Goal: Information Seeking & Learning: Learn about a topic

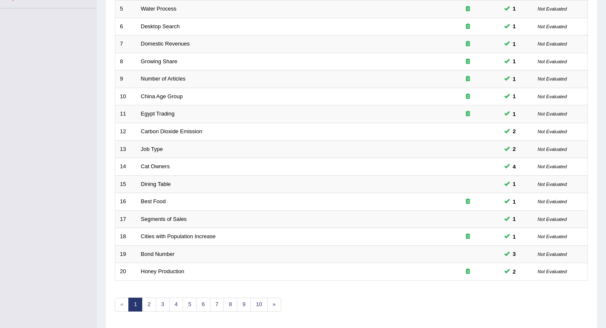
scroll to position [209, 0]
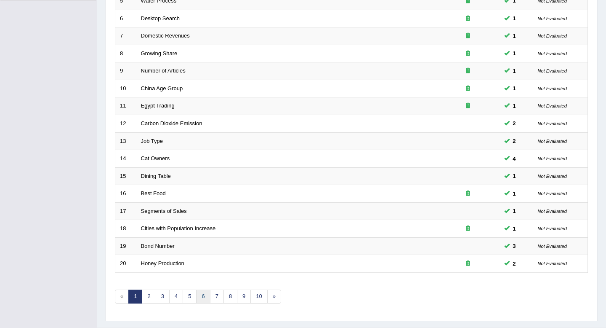
click at [201, 298] on link "6" at bounding box center [203, 296] width 14 height 14
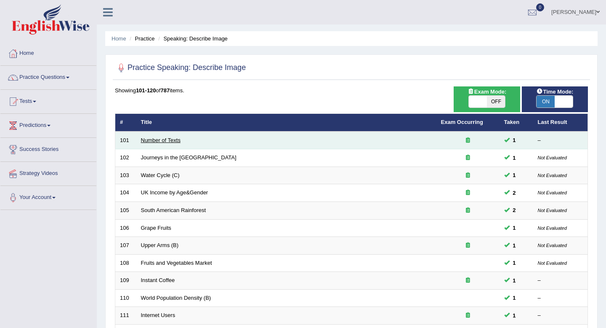
click at [172, 140] on link "Number of Texts" at bounding box center [161, 140] width 40 height 6
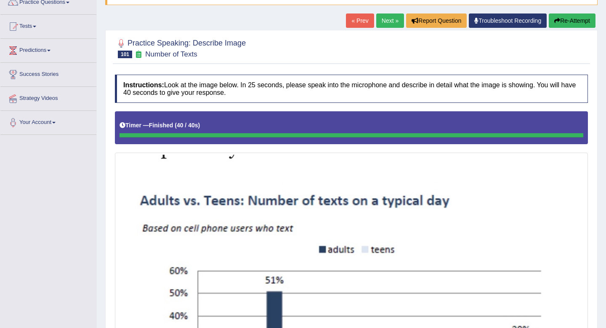
scroll to position [75, 0]
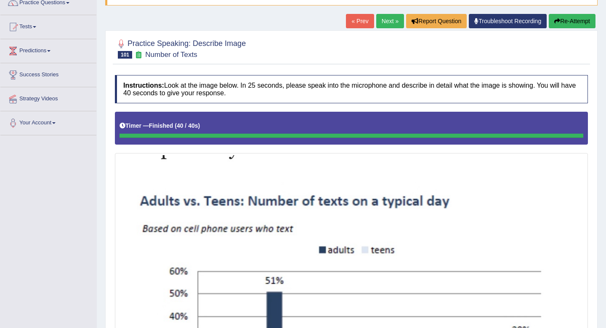
click at [558, 19] on button "Re-Attempt" at bounding box center [572, 21] width 47 height 14
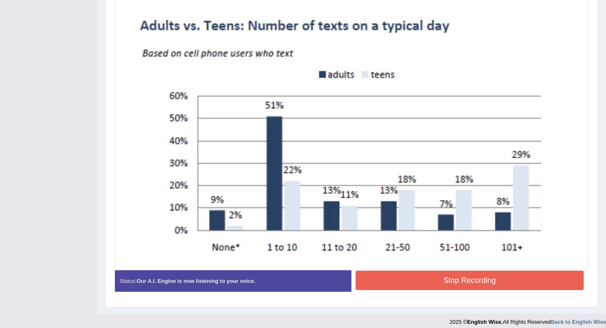
scroll to position [261, 0]
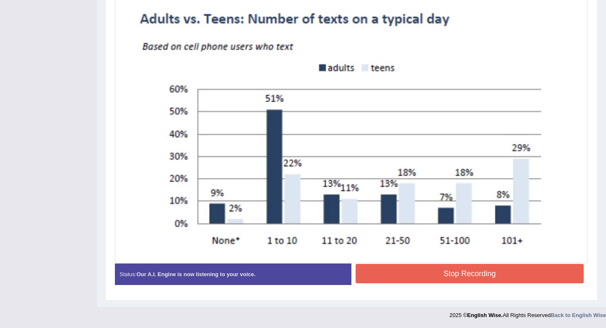
click at [428, 267] on button "Stop Recording" at bounding box center [470, 273] width 228 height 19
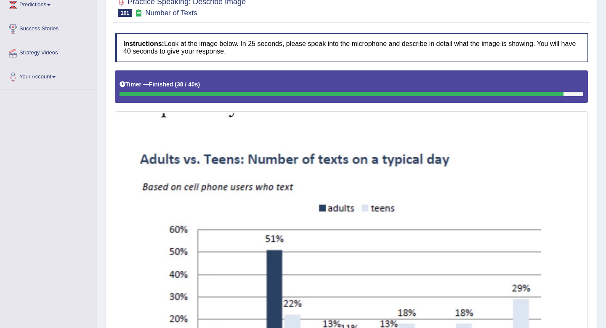
scroll to position [0, 0]
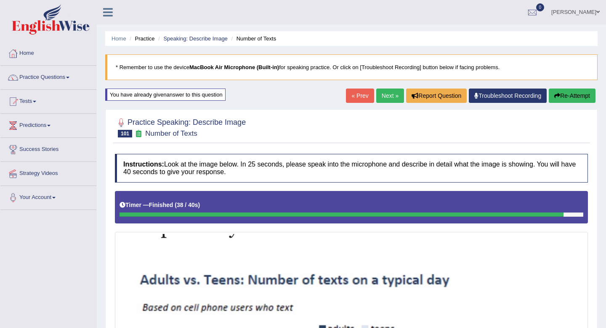
click at [388, 98] on link "Next »" at bounding box center [390, 95] width 28 height 14
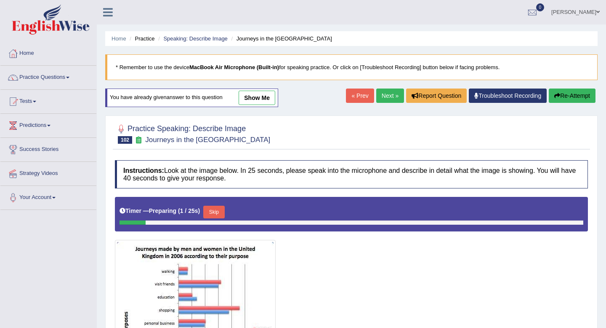
click at [252, 96] on link "show me" at bounding box center [257, 98] width 37 height 14
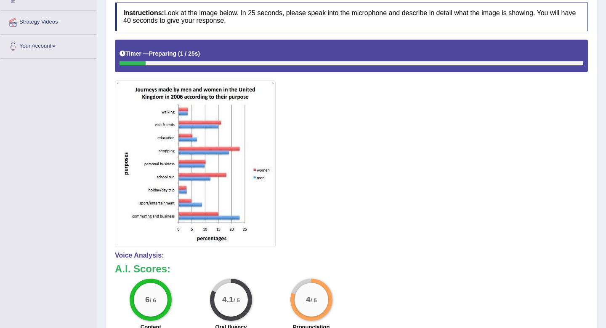
scroll to position [62, 0]
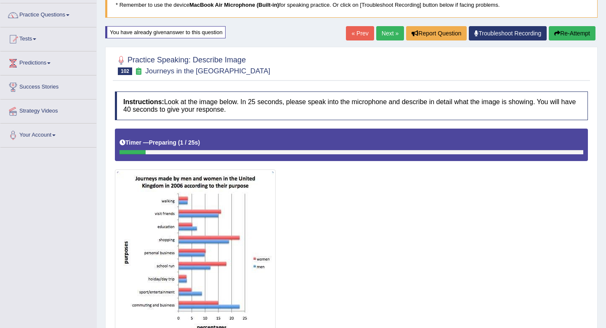
click at [387, 30] on link "Next »" at bounding box center [390, 33] width 28 height 14
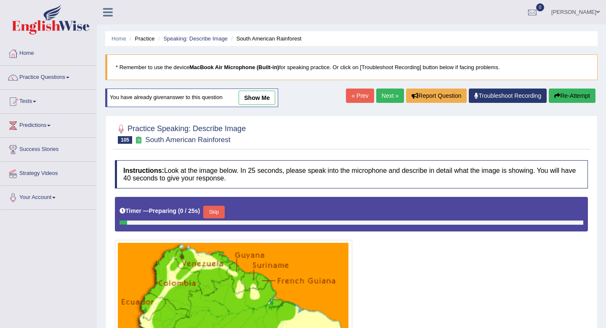
click at [384, 99] on link "Next »" at bounding box center [390, 95] width 28 height 14
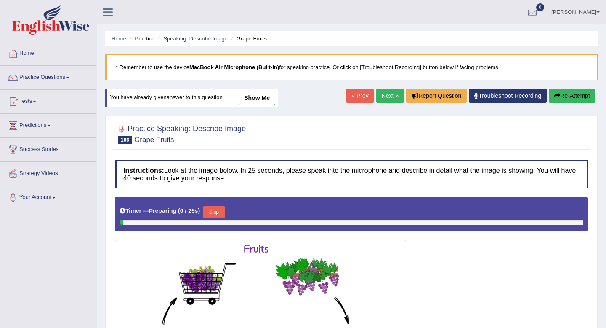
click at [384, 99] on link "Next »" at bounding box center [390, 95] width 28 height 14
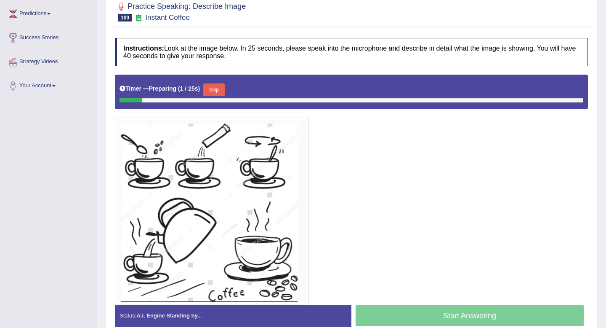
scroll to position [34, 0]
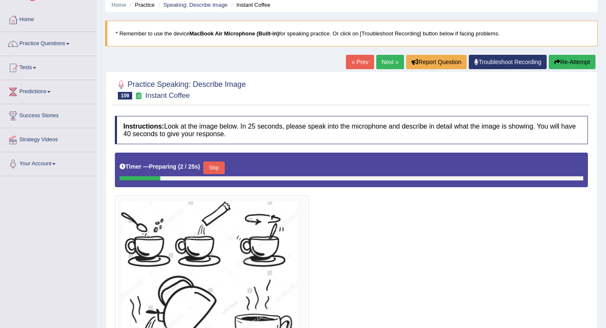
click at [376, 62] on link "Next »" at bounding box center [390, 62] width 28 height 14
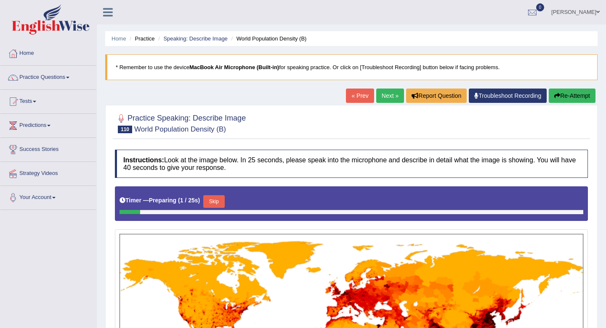
click at [384, 96] on link "Next »" at bounding box center [390, 95] width 28 height 14
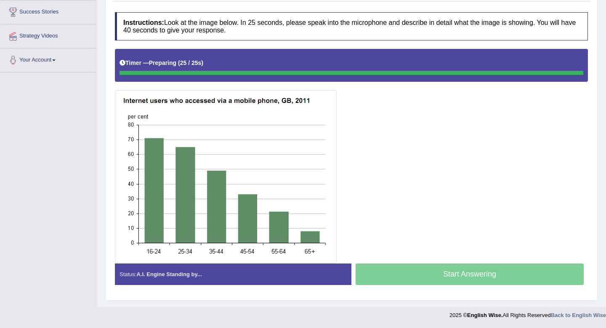
scroll to position [137, 0]
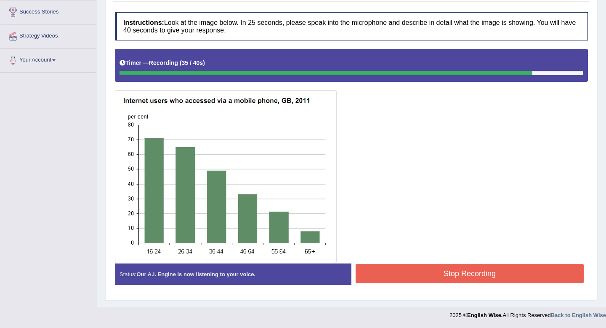
click at [455, 284] on div "Stop Recording" at bounding box center [470, 274] width 237 height 21
click at [455, 271] on button "Stop Recording" at bounding box center [470, 273] width 228 height 19
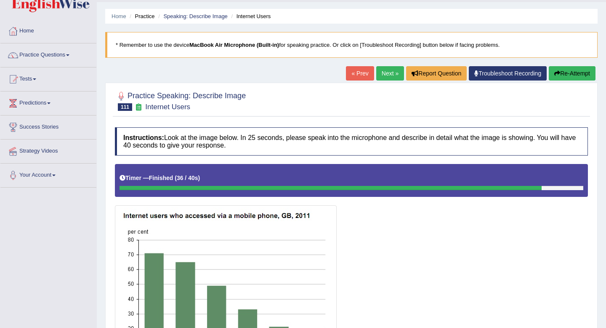
scroll to position [24, 0]
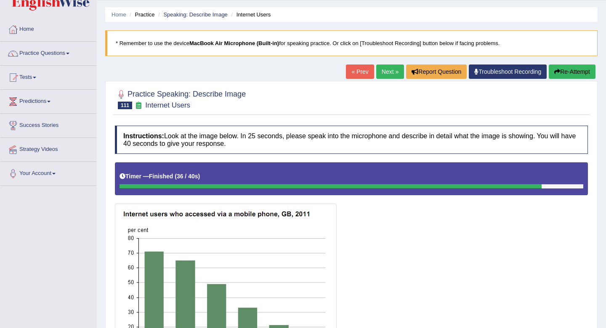
click at [566, 74] on button "Re-Attempt" at bounding box center [572, 71] width 47 height 14
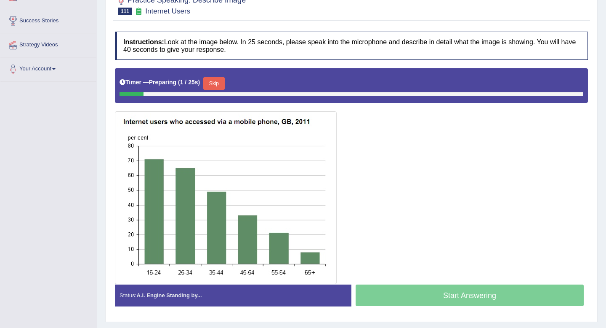
scroll to position [129, 0]
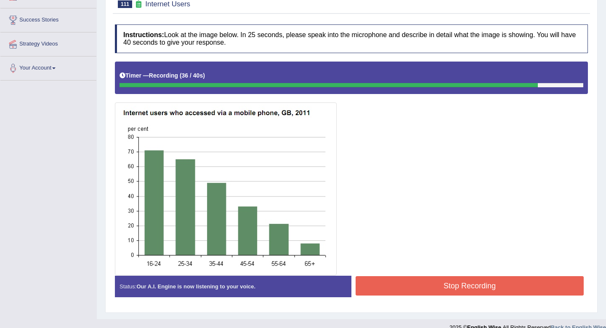
click at [408, 284] on button "Stop Recording" at bounding box center [470, 285] width 228 height 19
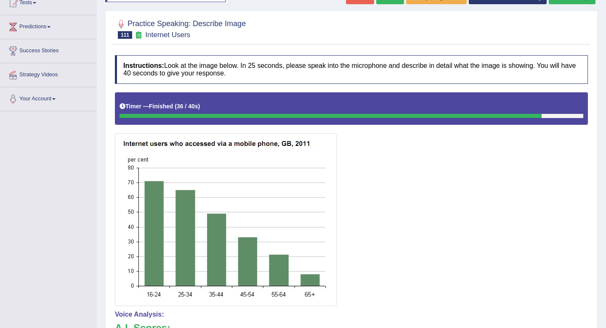
scroll to position [0, 0]
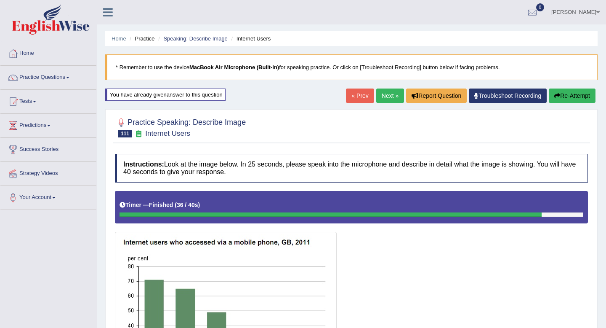
click at [390, 97] on link "Next »" at bounding box center [390, 95] width 28 height 14
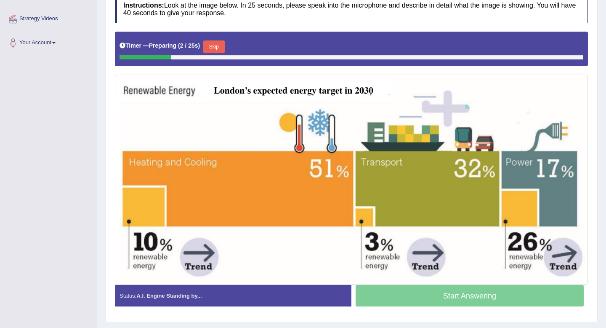
scroll to position [158, 0]
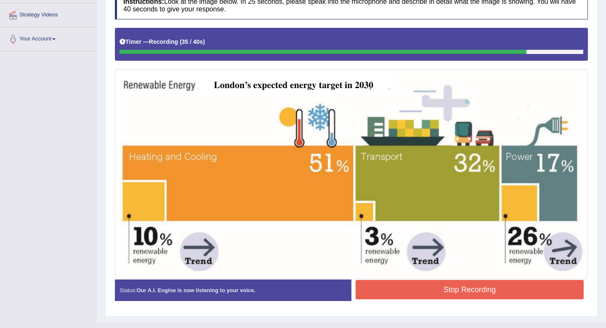
click at [402, 287] on button "Stop Recording" at bounding box center [470, 289] width 228 height 19
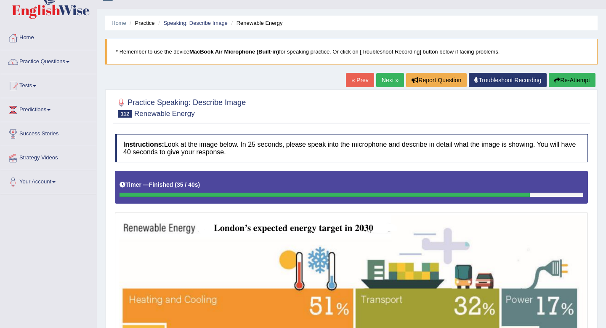
scroll to position [14, 0]
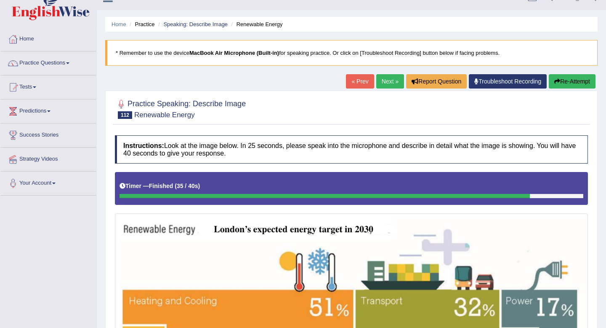
click at [387, 81] on link "Next »" at bounding box center [390, 81] width 28 height 14
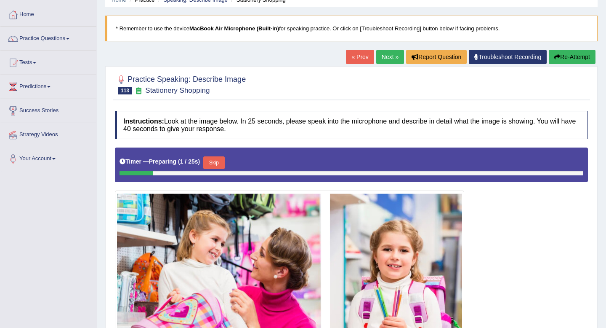
scroll to position [39, 0]
click at [386, 55] on link "Next »" at bounding box center [390, 57] width 28 height 14
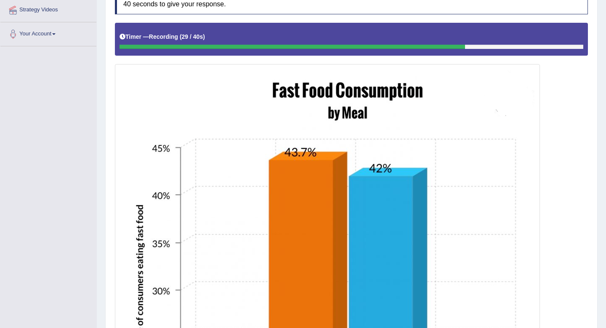
scroll to position [343, 0]
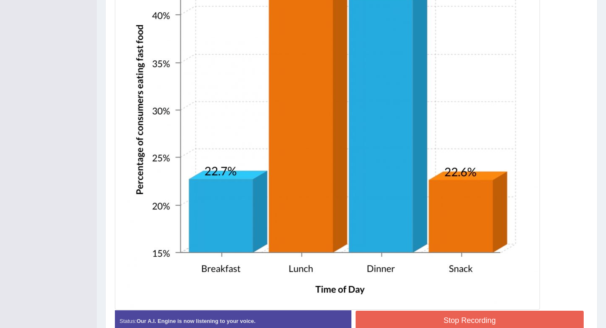
click at [411, 318] on button "Stop Recording" at bounding box center [470, 319] width 228 height 19
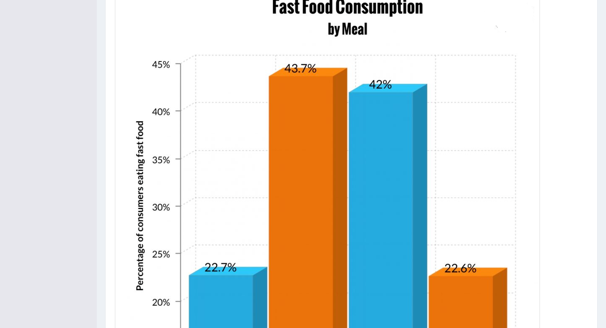
scroll to position [0, 0]
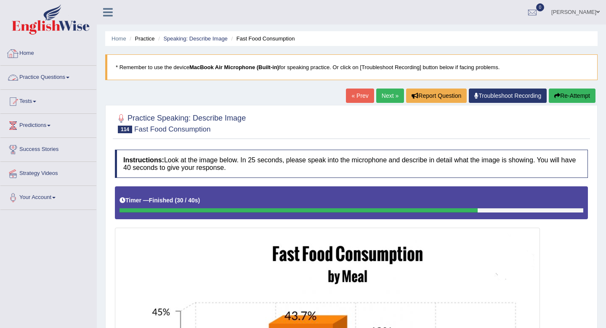
click at [52, 82] on link "Practice Questions" at bounding box center [48, 76] width 96 height 21
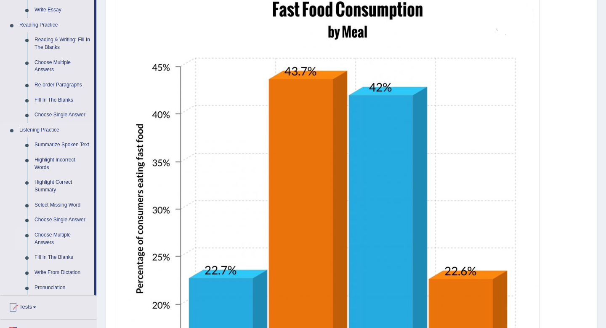
scroll to position [247, 0]
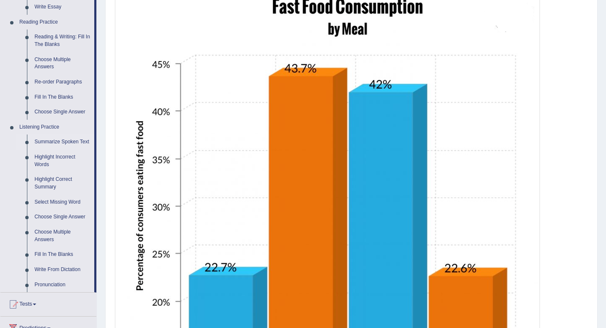
click at [67, 140] on link "Summarize Spoken Text" at bounding box center [63, 141] width 64 height 15
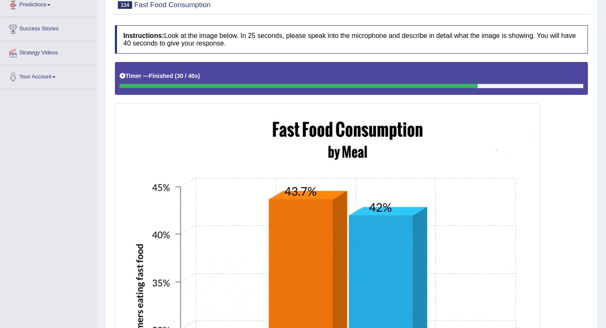
scroll to position [213, 0]
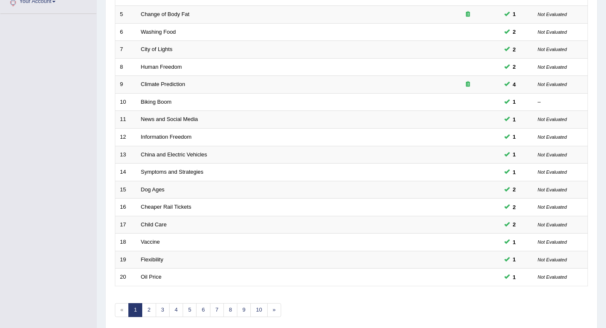
scroll to position [230, 0]
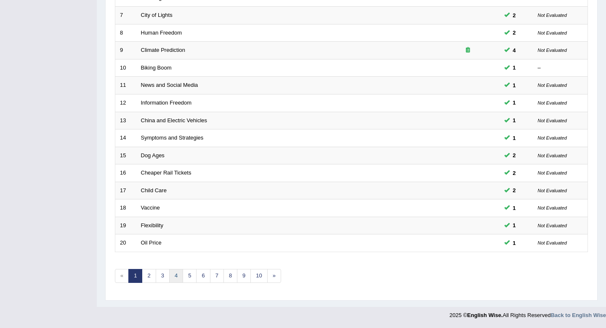
click at [176, 275] on link "4" at bounding box center [176, 276] width 14 height 14
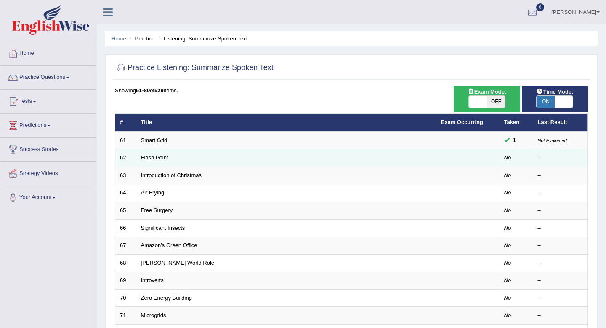
click at [164, 157] on link "Flash Point" at bounding box center [154, 157] width 27 height 6
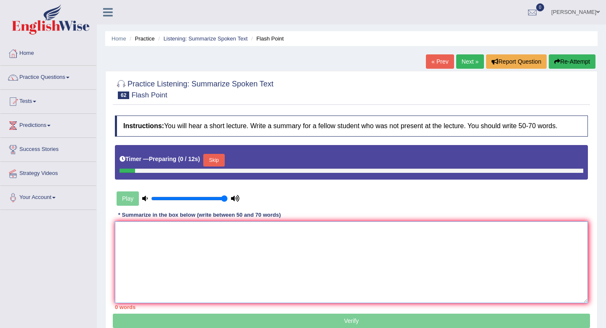
click at [195, 259] on textarea at bounding box center [351, 262] width 473 height 82
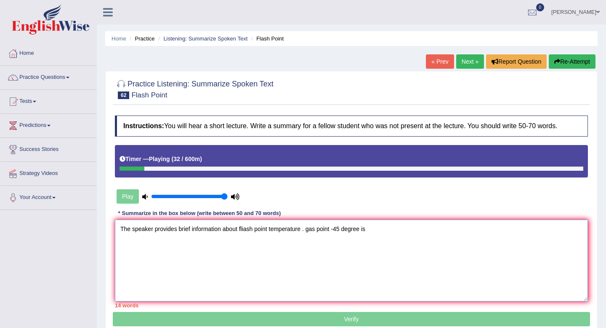
click at [318, 229] on textarea "The speaker provides brief information about fliash point temperature . gas poi…" at bounding box center [351, 260] width 473 height 82
click at [401, 227] on textarea "The speaker provides brief information about fliash point temperature . gasloin…" at bounding box center [351, 260] width 473 height 82
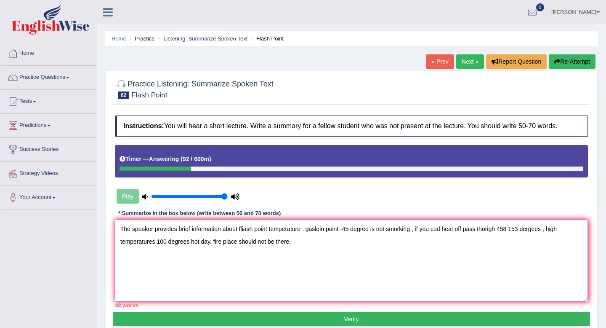
click at [247, 226] on textarea "The speaker provides brief information about fliash point temperature . gasloin…" at bounding box center [351, 260] width 473 height 82
click at [301, 227] on textarea "The speaker provides brief information about flash point temperature . gasloin …" at bounding box center [351, 260] width 473 height 82
click at [306, 229] on textarea "The speaker provides brief information about flash point temperatures . gasloin…" at bounding box center [351, 260] width 473 height 82
click at [414, 229] on textarea "The speaker provides brief information about flash point temperatures. At first…" at bounding box center [351, 260] width 473 height 82
click at [417, 228] on textarea "The speaker provides brief information about flash point temperatures. At first…" at bounding box center [351, 260] width 473 height 82
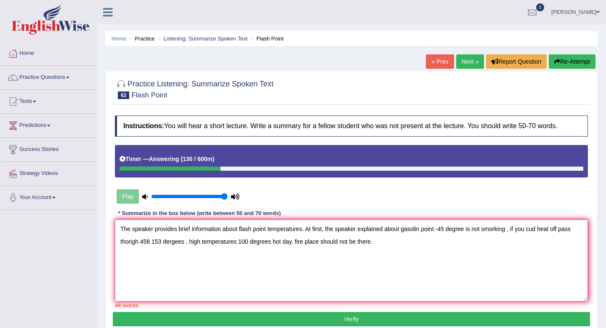
click at [424, 225] on textarea "The speaker provides brief information about flash point temperatures. At first…" at bounding box center [351, 260] width 473 height 82
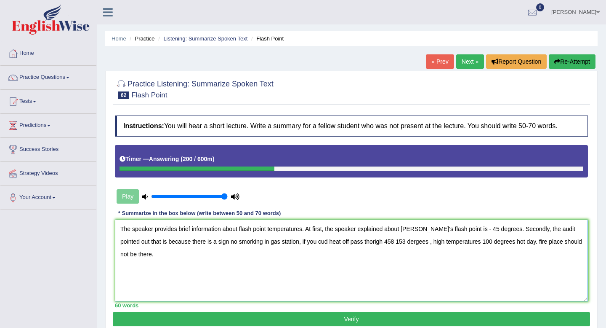
click at [284, 244] on textarea "The speaker provides brief information about flash point temperatures. At first…" at bounding box center [351, 260] width 473 height 82
click at [327, 241] on textarea "The speaker provides brief information about flash point temperatures. At first…" at bounding box center [351, 260] width 473 height 82
click at [387, 240] on textarea "The speaker provides brief information about flash point temperatures. At first…" at bounding box center [351, 260] width 473 height 82
click at [358, 240] on textarea "The speaker provides brief information about flash point temperatures. At first…" at bounding box center [351, 260] width 473 height 82
click at [403, 237] on textarea "The speaker provides brief information about flash point temperatures. At first…" at bounding box center [351, 260] width 473 height 82
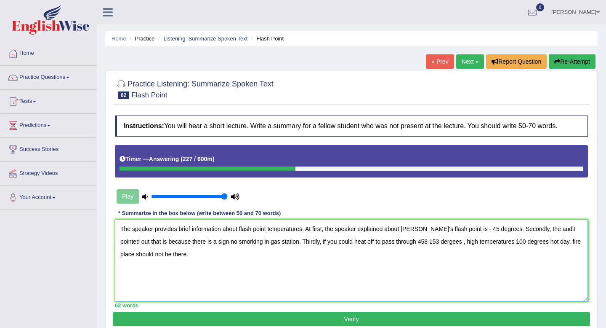
click at [401, 242] on textarea "The speaker provides brief information about flash point temperatures. At first…" at bounding box center [351, 260] width 473 height 82
click at [413, 242] on textarea "The speaker provides brief information about flash point temperatures. At first…" at bounding box center [351, 260] width 473 height 82
click at [450, 239] on textarea "The speaker provides brief information about flash point temperatures. At first…" at bounding box center [351, 260] width 473 height 82
click at [455, 243] on textarea "The speaker provides brief information about flash point temperatures. At first…" at bounding box center [351, 260] width 473 height 82
click at [549, 242] on textarea "The speaker provides brief information about flash point temperatures. At first…" at bounding box center [351, 260] width 473 height 82
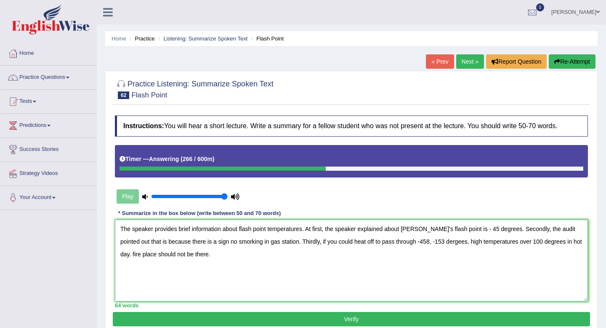
click at [120, 254] on textarea "The speaker provides brief information about flash point temperatures. At first…" at bounding box center [351, 260] width 473 height 82
click at [277, 255] on textarea "The speaker provides brief information about flash point temperatures. At first…" at bounding box center [351, 260] width 473 height 82
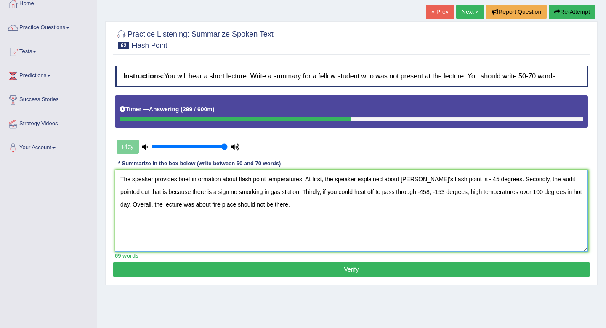
scroll to position [50, 0]
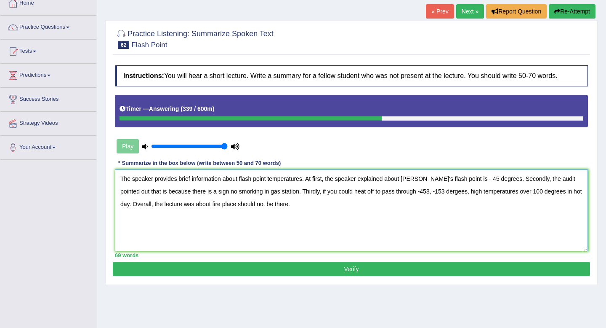
click at [232, 190] on textarea "The speaker provides brief information about flash point temperatures. At first…" at bounding box center [351, 210] width 473 height 82
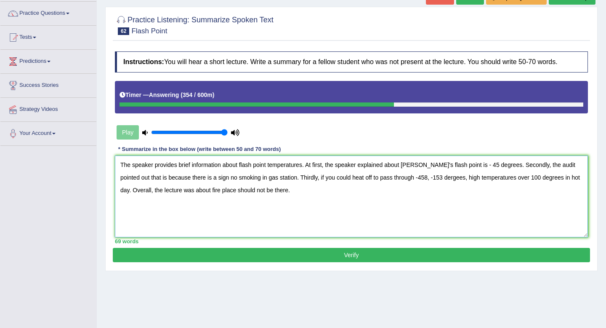
scroll to position [66, 0]
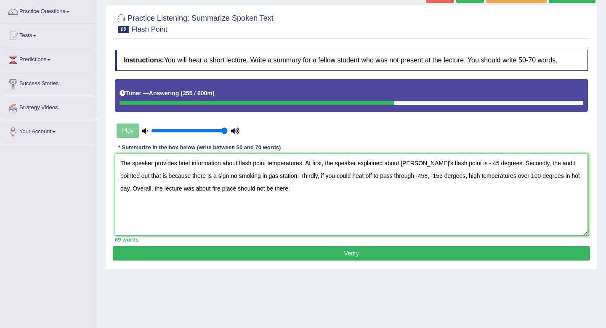
type textarea "The speaker provides brief information about flash point temperatures. At first…"
click at [343, 257] on button "Verify" at bounding box center [351, 253] width 477 height 14
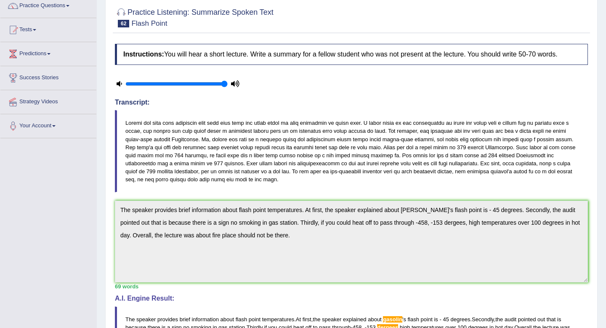
scroll to position [48, 0]
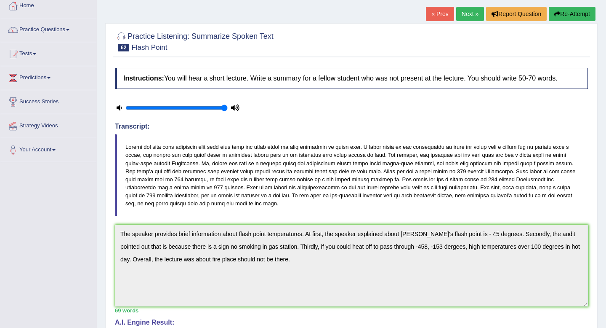
click at [565, 13] on button "Re-Attempt" at bounding box center [572, 14] width 47 height 14
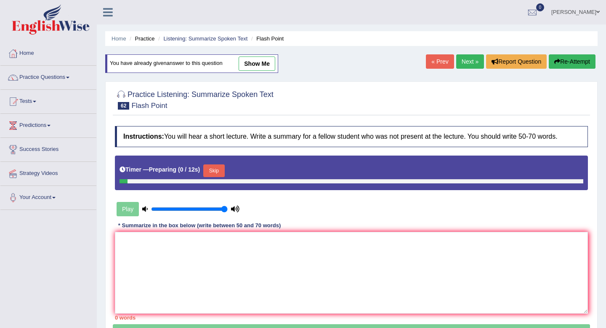
scroll to position [48, 0]
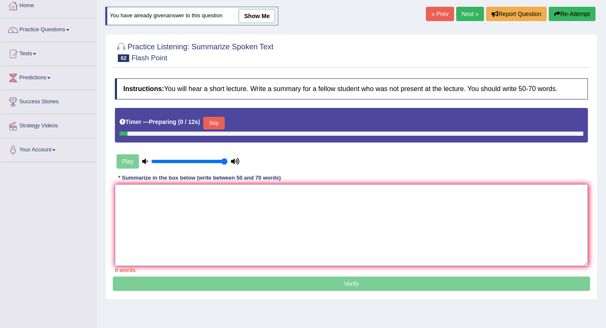
click at [250, 229] on textarea at bounding box center [351, 225] width 473 height 82
paste textarea "The speaker provides brief information about flash point temperatures. At first…"
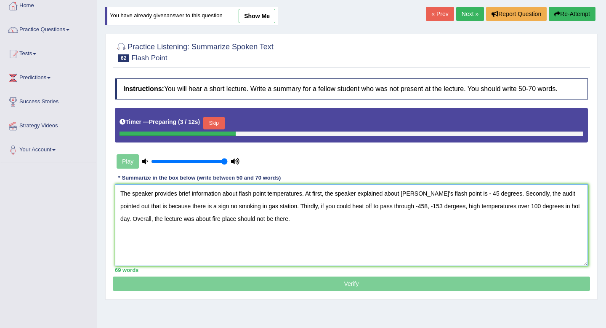
click at [424, 195] on textarea "The speaker provides brief information about flash point temperatures. At first…" at bounding box center [351, 225] width 473 height 82
click at [438, 206] on textarea "The speaker provides brief information about flash point temperatures. At first…" at bounding box center [351, 225] width 473 height 82
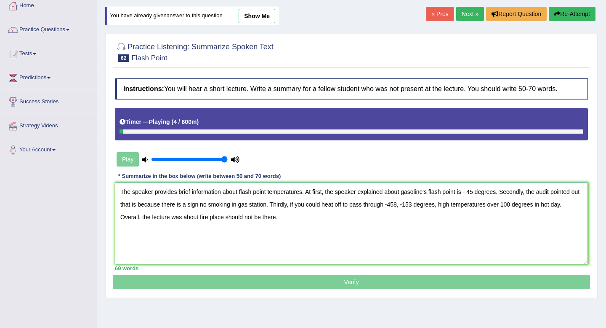
click at [269, 192] on textarea "The speaker provides brief information about flash point temperatures. At first…" at bounding box center [351, 223] width 473 height 82
click at [304, 192] on textarea "The speaker provides brief information about flash point temperatures. At first…" at bounding box center [351, 223] width 473 height 82
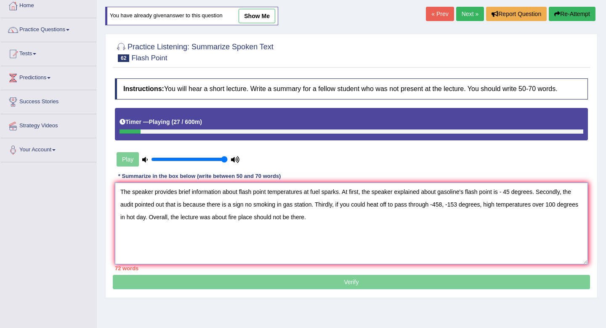
click at [329, 218] on textarea "The speaker provides brief information about flash point temperatures at fuel s…" at bounding box center [351, 223] width 473 height 82
click at [247, 202] on textarea "The speaker provides brief information about flash point temperatures at fuel s…" at bounding box center [351, 223] width 473 height 82
click at [340, 219] on textarea "The speaker provides brief information about flash point temperatures at fuel s…" at bounding box center [351, 223] width 473 height 82
click at [456, 205] on textarea "The speaker provides brief information about flash point temperatures at fuel s…" at bounding box center [351, 223] width 473 height 82
click at [483, 205] on textarea "The speaker provides brief information about flash point temperatures at fuel s…" at bounding box center [351, 223] width 473 height 82
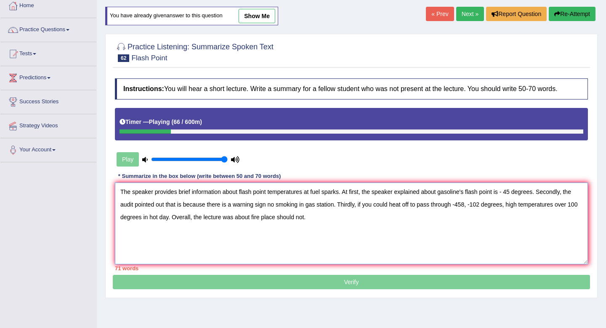
click at [511, 207] on textarea "The speaker provides brief information about flash point temperatures at fuel s…" at bounding box center [351, 223] width 473 height 82
click at [330, 216] on textarea "The speaker provides brief information about flash point temperatures at fuel s…" at bounding box center [351, 223] width 473 height 82
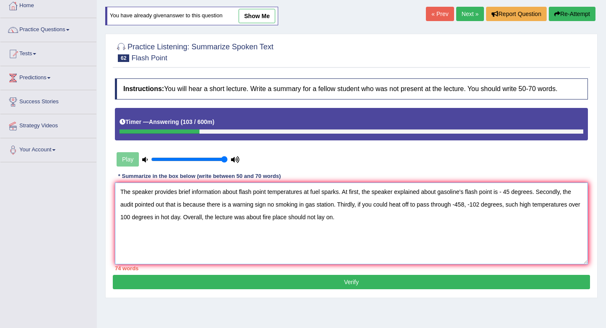
drag, startPoint x: 210, startPoint y: 203, endPoint x: 168, endPoint y: 202, distance: 42.1
click at [168, 202] on textarea "The speaker provides brief information about flash point temperatures at fuel s…" at bounding box center [351, 223] width 473 height 82
drag, startPoint x: 379, startPoint y: 204, endPoint x: 351, endPoint y: 205, distance: 27.8
click at [351, 205] on textarea "The speaker provides brief information about flash point temperatures at fuel s…" at bounding box center [351, 223] width 473 height 82
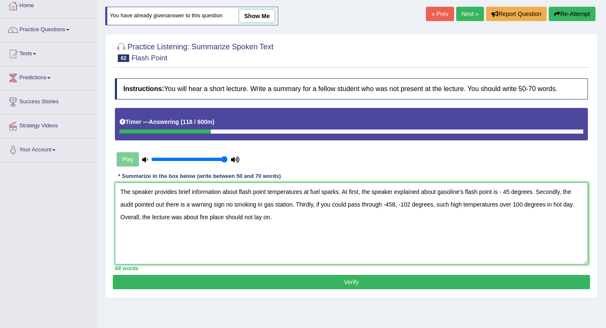
type textarea "The speaker provides brief information about flash point temperatures at fuel s…"
click at [285, 282] on button "Verify" at bounding box center [351, 282] width 477 height 14
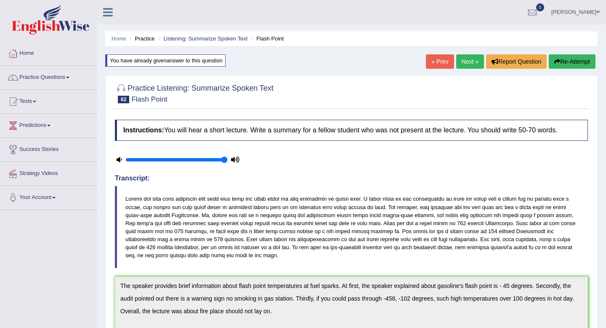
click at [465, 61] on link "Next »" at bounding box center [470, 61] width 28 height 14
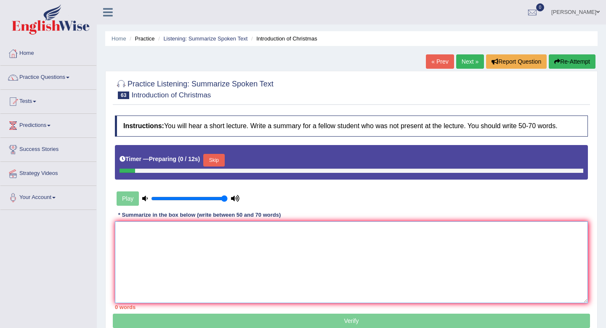
click at [260, 256] on textarea at bounding box center [351, 262] width 473 height 82
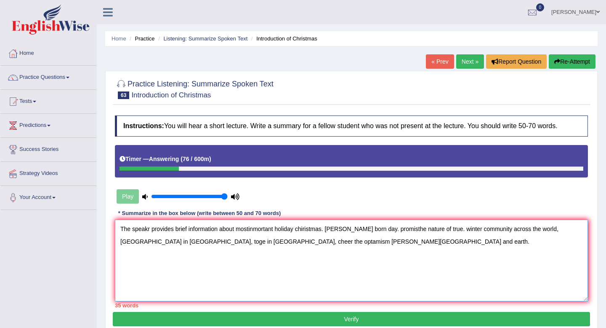
click at [149, 229] on textarea "The speakr provides brief information about mostinmortant holiday chiristmas. […" at bounding box center [351, 260] width 473 height 82
click at [148, 229] on textarea "The speakr provides brief information about mostinmortant holiday chiristmas. […" at bounding box center [351, 260] width 473 height 82
click at [254, 228] on textarea "The speaker provides brief information about mostinmortant holiday chiristmas. …" at bounding box center [351, 260] width 473 height 82
click at [259, 228] on textarea "The speaker provides brief information about most inmortant holiday chiristmas.…" at bounding box center [351, 260] width 473 height 82
click at [261, 229] on textarea "The speaker provides brief information about most imortant holiday chiristmas. …" at bounding box center [351, 260] width 473 height 82
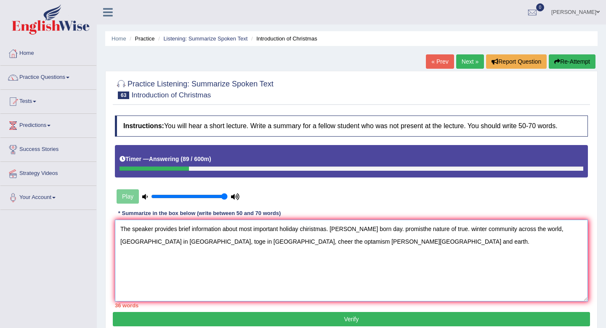
click at [303, 232] on textarea "The speaker provides brief information about most important holiday chiristmas.…" at bounding box center [351, 260] width 473 height 82
click at [238, 231] on textarea "The speaker provides brief information about most important holiday around the …" at bounding box center [351, 260] width 473 height 82
click at [389, 229] on textarea "The speaker provides brief information about the most important holiday around …" at bounding box center [351, 260] width 473 height 82
drag, startPoint x: 356, startPoint y: 229, endPoint x: 313, endPoint y: 230, distance: 42.5
click at [313, 230] on textarea "The speaker provides brief information about the most important holiday around …" at bounding box center [351, 260] width 473 height 82
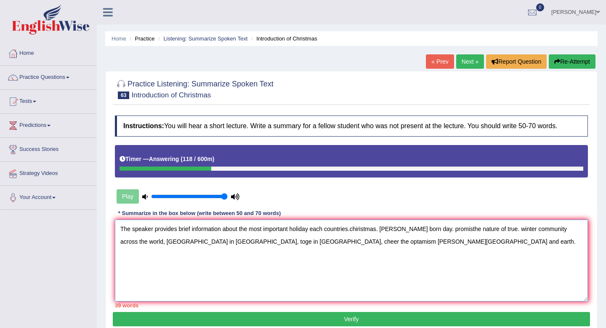
click at [354, 229] on textarea "The speaker provides brief information about the most important holiday each co…" at bounding box center [351, 260] width 473 height 82
click at [468, 229] on textarea "The speaker provides brief information about the most important holiday each co…" at bounding box center [351, 260] width 473 height 82
click at [524, 232] on textarea "The speaker provides brief information about the most important holiday each co…" at bounding box center [351, 260] width 473 height 82
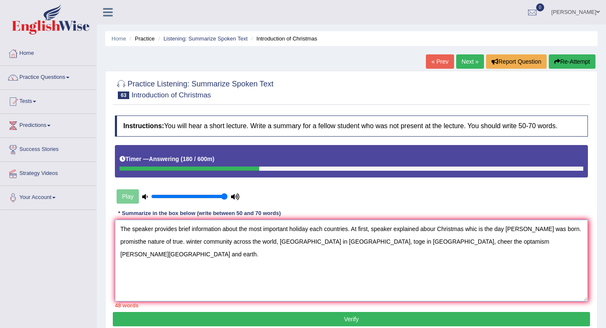
click at [440, 227] on textarea "The speaker provides brief information about the most important holiday each co…" at bounding box center [351, 260] width 473 height 82
click at [483, 229] on textarea "The speaker provides brief information about the most important holiday each co…" at bounding box center [351, 260] width 473 height 82
click at [482, 227] on textarea "The speaker provides brief information about the most important holiday each co…" at bounding box center [351, 260] width 473 height 82
click at [121, 239] on textarea "The speaker provides brief information about the most important holiday each co…" at bounding box center [351, 260] width 473 height 82
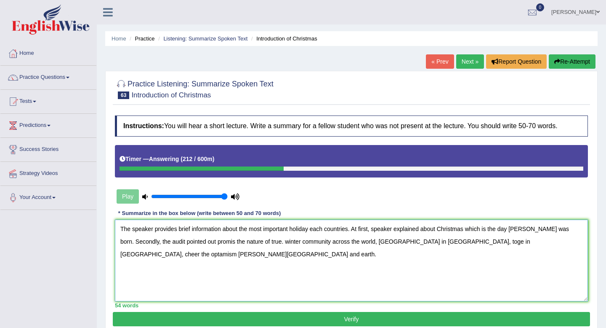
click at [275, 240] on textarea "The speaker provides brief information about the most important holiday each co…" at bounding box center [351, 260] width 473 height 82
click at [219, 244] on textarea "The speaker provides brief information about the most important holiday each co…" at bounding box center [351, 260] width 473 height 82
click at [316, 239] on textarea "The speaker provides brief information about the most important holiday each co…" at bounding box center [351, 260] width 473 height 82
click at [408, 243] on textarea "The speaker provides brief information about the most important holiday each co…" at bounding box center [351, 260] width 473 height 82
click at [517, 242] on textarea "The speaker provides brief information about the most important holiday each co…" at bounding box center [351, 260] width 473 height 82
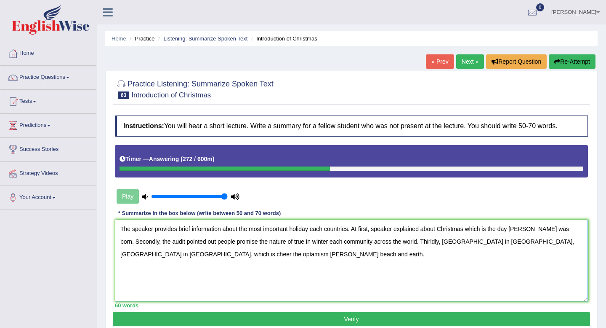
click at [129, 254] on textarea "The speaker provides brief information about the most important holiday each co…" at bounding box center [351, 260] width 473 height 82
click at [187, 255] on textarea "The speaker provides brief information about the most important holiday each co…" at bounding box center [351, 260] width 473 height 82
click at [216, 258] on textarea "The speaker provides brief information about the most important holiday each co…" at bounding box center [351, 260] width 473 height 82
click at [231, 254] on textarea "The speaker provides brief information about the most important holiday each co…" at bounding box center [351, 260] width 473 height 82
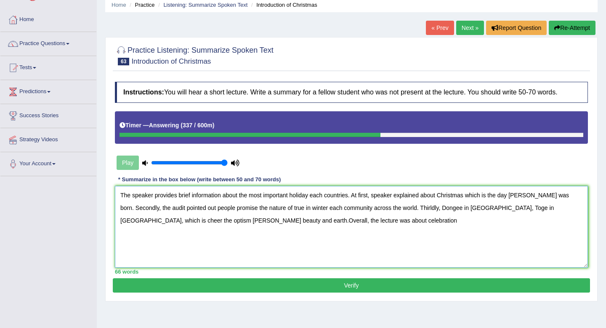
scroll to position [34, 0]
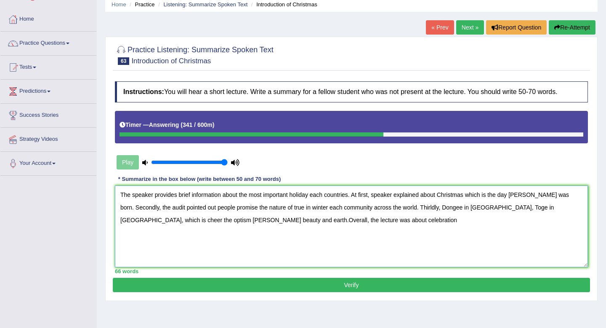
click at [219, 223] on textarea "The speaker provides brief information about the most important holiday each co…" at bounding box center [351, 226] width 473 height 82
click at [319, 211] on textarea "The speaker provides brief information about the most important holiday each co…" at bounding box center [351, 226] width 473 height 82
click at [368, 205] on textarea "The speaker provides brief information about the most important holiday each co…" at bounding box center [351, 226] width 473 height 82
type textarea "The speaker provides brief information about the most important holiday each co…"
click at [303, 285] on button "Verify" at bounding box center [351, 284] width 477 height 14
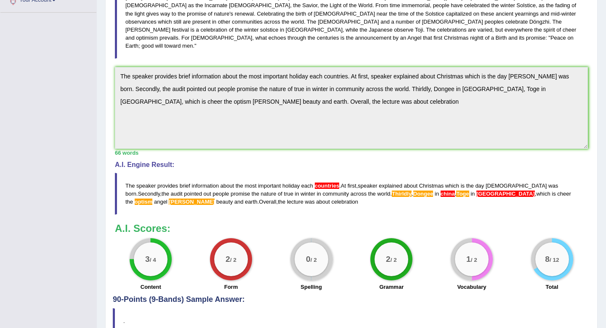
scroll to position [199, 0]
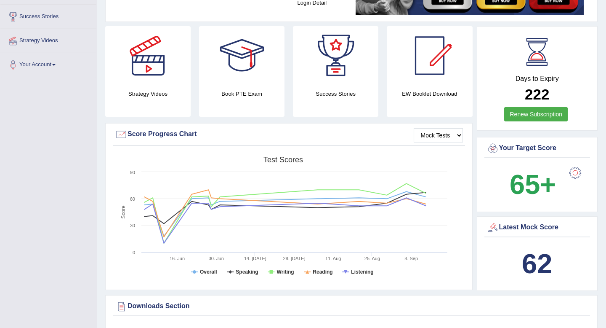
scroll to position [4, 0]
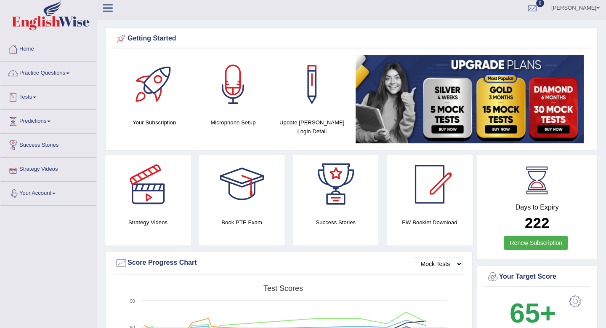
click at [50, 69] on link "Practice Questions" at bounding box center [48, 71] width 96 height 21
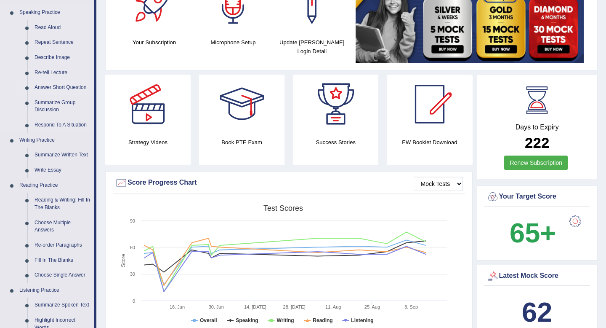
scroll to position [92, 0]
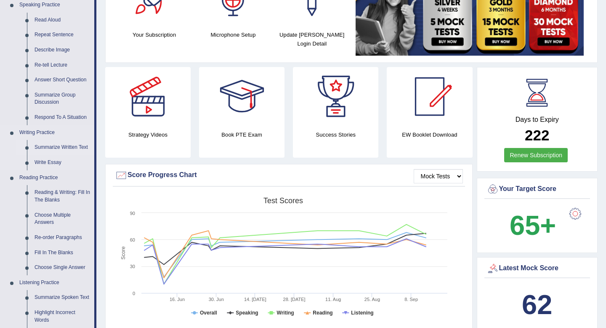
click at [54, 142] on link "Summarize Written Text" at bounding box center [63, 147] width 64 height 15
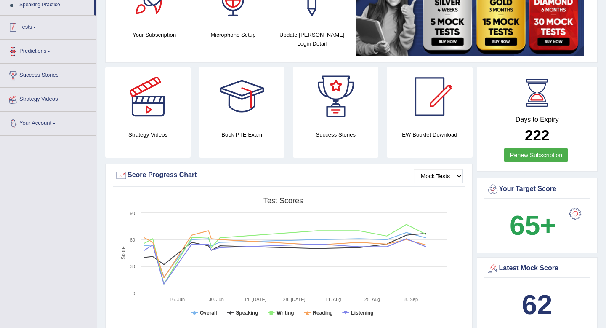
scroll to position [154, 0]
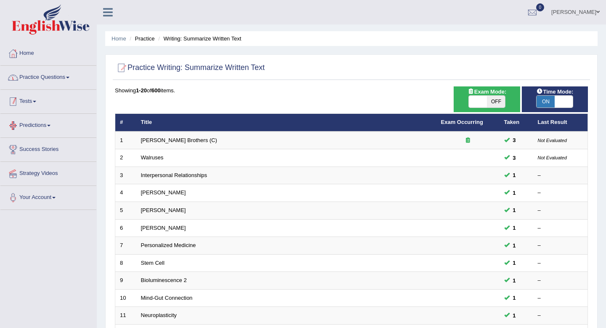
click at [50, 80] on link "Practice Questions" at bounding box center [48, 76] width 96 height 21
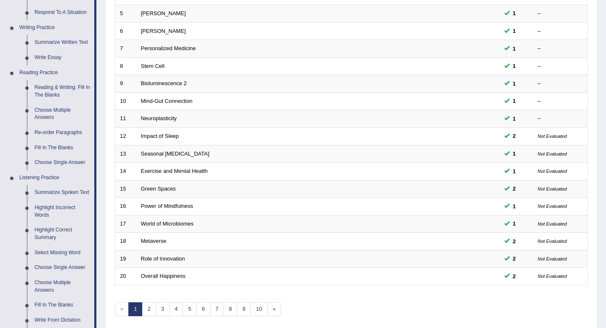
scroll to position [203, 0]
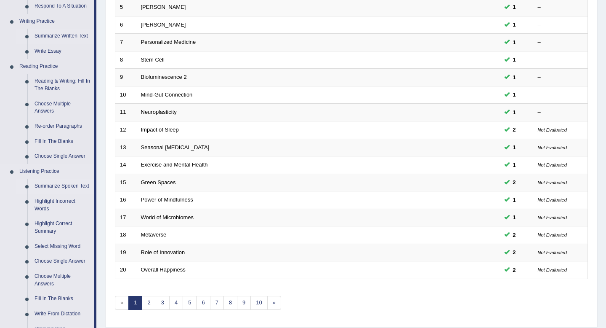
click at [41, 187] on link "Summarize Spoken Text" at bounding box center [63, 186] width 64 height 15
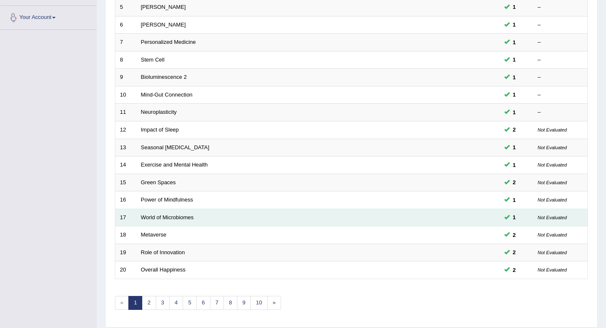
scroll to position [230, 0]
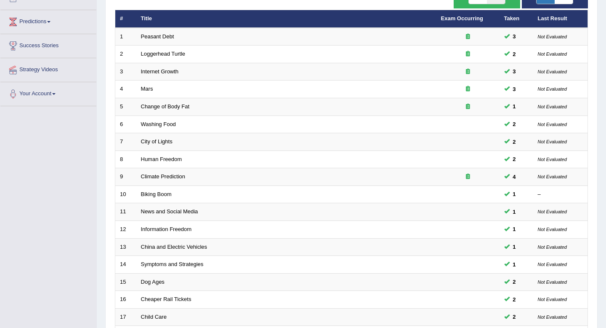
scroll to position [230, 0]
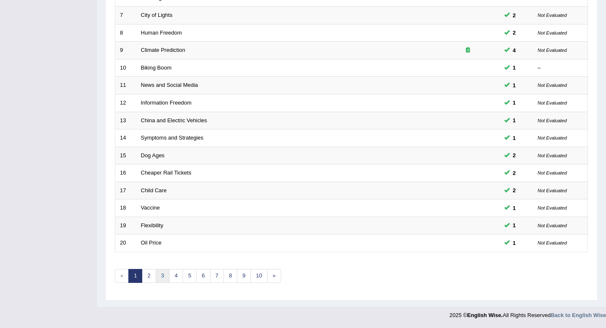
click at [164, 275] on link "3" at bounding box center [163, 276] width 14 height 14
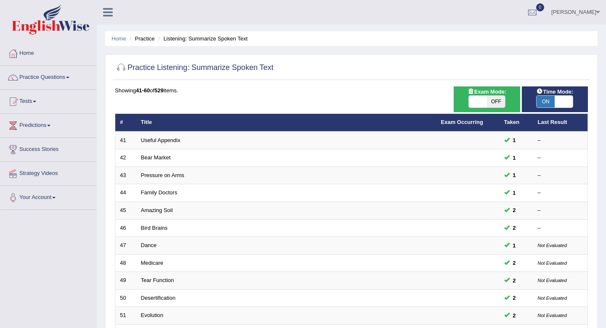
scroll to position [230, 0]
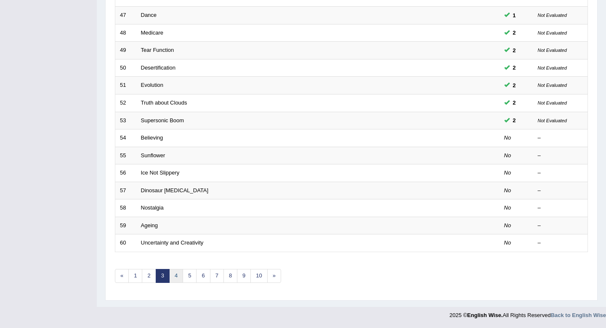
click at [177, 274] on link "4" at bounding box center [176, 276] width 14 height 14
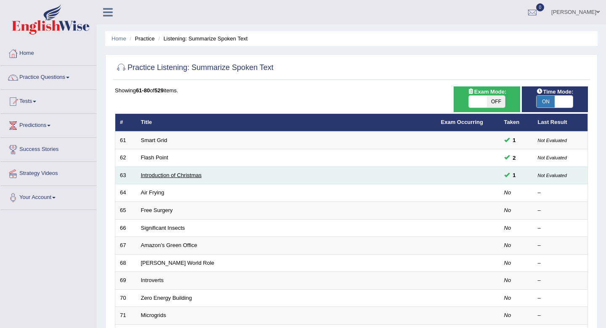
click at [170, 176] on link "Introduction of Christmas" at bounding box center [171, 175] width 61 height 6
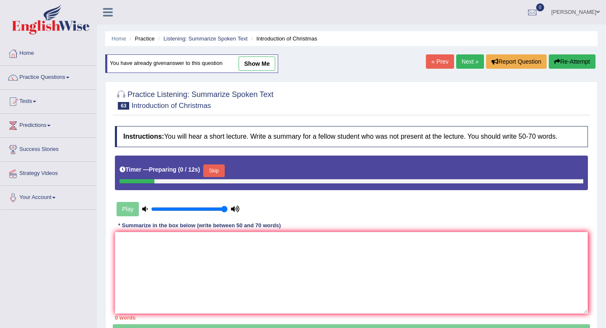
click at [258, 64] on link "show me" at bounding box center [257, 63] width 37 height 14
type textarea "The speaker provides brief information about the most important holiday each co…"
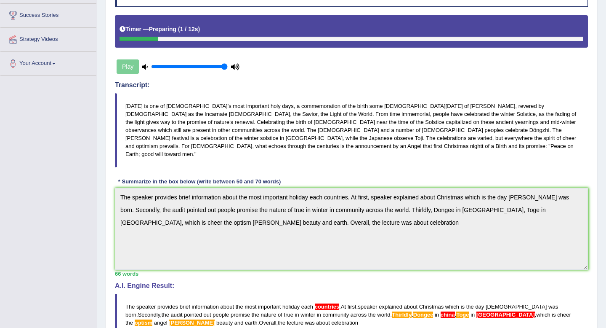
scroll to position [37, 0]
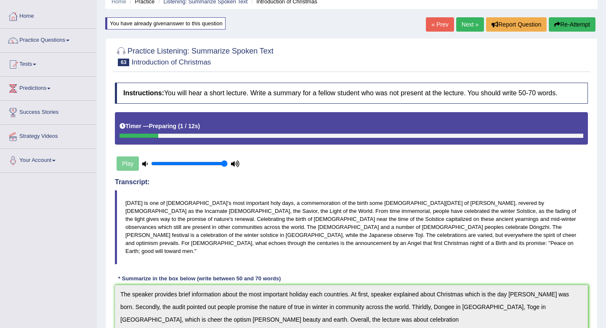
click at [564, 27] on button "Re-Attempt" at bounding box center [572, 24] width 47 height 14
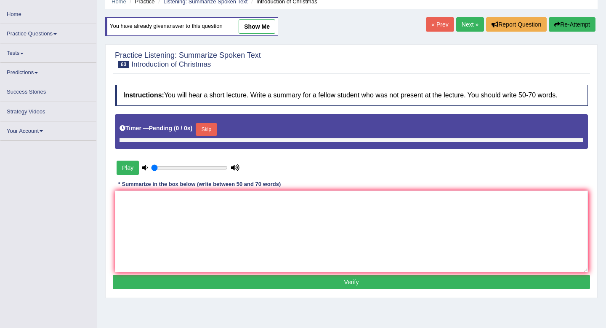
type input "1"
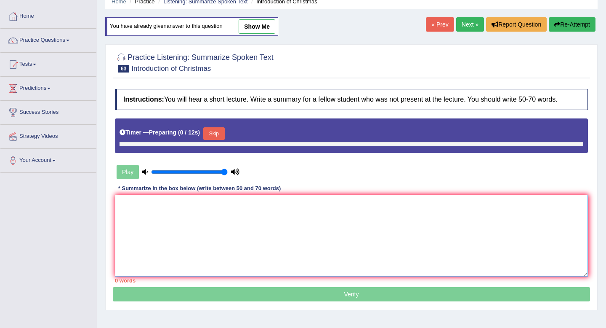
click at [307, 211] on textarea at bounding box center [351, 236] width 473 height 82
paste textarea "The speaker provides brief information about the most important holiday each co…"
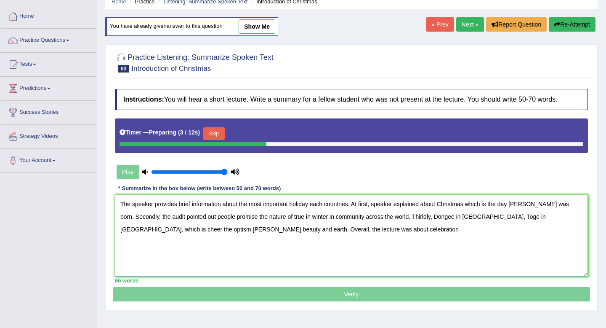
click at [350, 205] on textarea "The speaker provides brief information about the most important holiday each co…" at bounding box center [351, 236] width 473 height 82
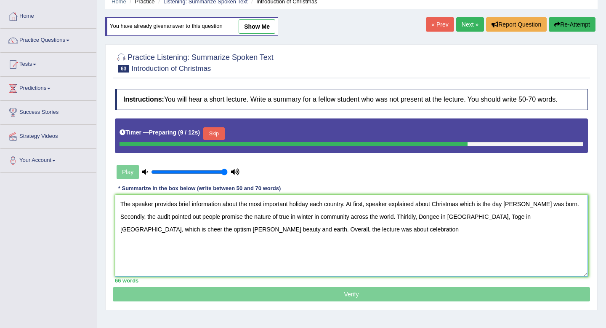
click at [527, 205] on textarea "The speaker provides brief information about the most important holiday each co…" at bounding box center [351, 236] width 473 height 82
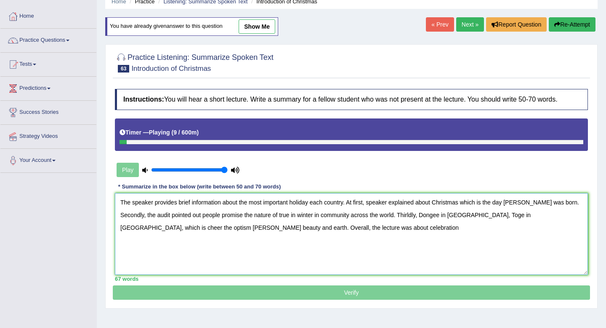
click at [436, 201] on textarea "The speaker provides brief information about the most important holiday each co…" at bounding box center [351, 234] width 473 height 82
click at [145, 216] on textarea "The speaker provides brief information about the most important holiday each co…" at bounding box center [351, 234] width 473 height 82
click at [319, 213] on textarea "The speaker provides brief information about the most important holiday each co…" at bounding box center [351, 234] width 473 height 82
click at [483, 217] on textarea "The speaker provides brief information about the most important holiday each co…" at bounding box center [351, 234] width 473 height 82
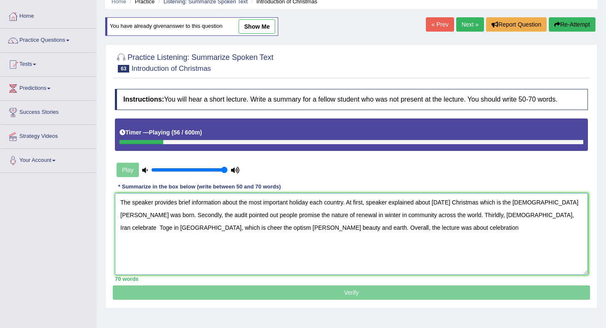
click at [538, 212] on textarea "The speaker provides brief information about the most important holiday each co…" at bounding box center [351, 234] width 473 height 82
click at [525, 216] on textarea "The speaker provides brief information about the most important holiday each co…" at bounding box center [351, 234] width 473 height 82
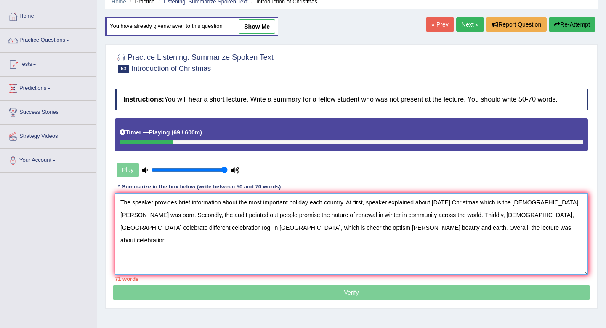
click at [247, 227] on textarea "The speaker provides brief information about the most important holiday each co…" at bounding box center [351, 234] width 473 height 82
click at [245, 227] on textarea "The speaker provides brief information about the most important holiday each co…" at bounding box center [351, 234] width 473 height 82
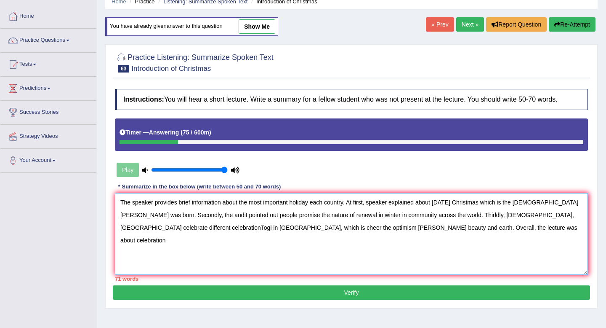
drag, startPoint x: 311, startPoint y: 228, endPoint x: 293, endPoint y: 228, distance: 18.1
click at [293, 228] on textarea "The speaker provides brief information about the most important holiday each co…" at bounding box center [351, 234] width 473 height 82
click at [149, 227] on textarea "The speaker provides brief information about the most important holiday each co…" at bounding box center [351, 234] width 473 height 82
click at [566, 214] on textarea "The speaker provides brief information about the most important holiday each co…" at bounding box center [351, 234] width 473 height 82
click at [217, 227] on textarea "The speaker provides brief information about the most important holiday each co…" at bounding box center [351, 234] width 473 height 82
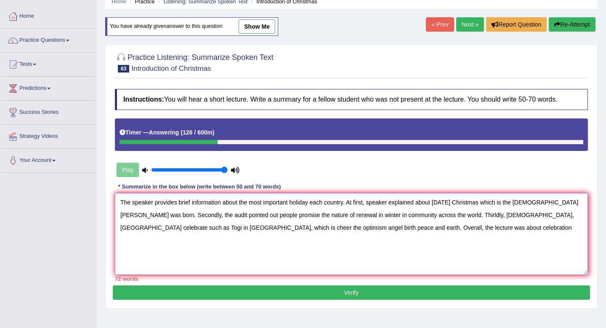
click at [473, 202] on textarea "The speaker provides brief information about the most important holiday each co…" at bounding box center [351, 234] width 473 height 82
click at [346, 203] on textarea "The speaker provides brief information about the most important holiday each co…" at bounding box center [351, 234] width 473 height 82
click at [549, 201] on textarea "The speaker provides brief information about the most important holiday each co…" at bounding box center [351, 234] width 473 height 82
click at [522, 202] on textarea "The speaker provides brief information about the most important holiday each co…" at bounding box center [351, 234] width 473 height 82
click at [381, 213] on textarea "The speaker provides brief information about the most important holiday each co…" at bounding box center [351, 234] width 473 height 82
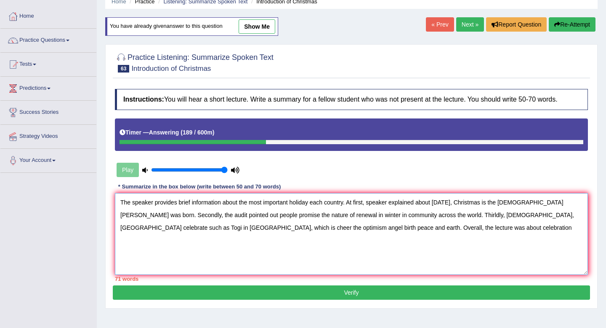
click at [137, 230] on textarea "The speaker provides brief information about the most important holiday each co…" at bounding box center [351, 234] width 473 height 82
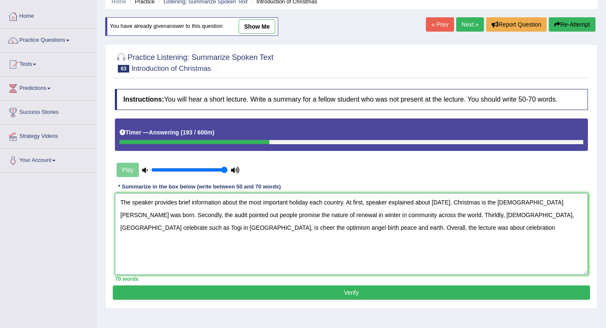
type textarea "The speaker provides brief information about the most important holiday each co…"
click at [179, 291] on button "Verify" at bounding box center [351, 292] width 477 height 14
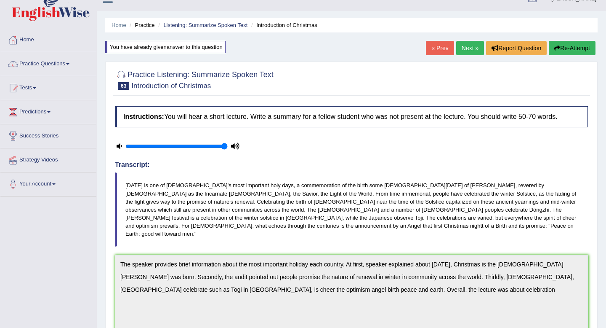
scroll to position [1, 0]
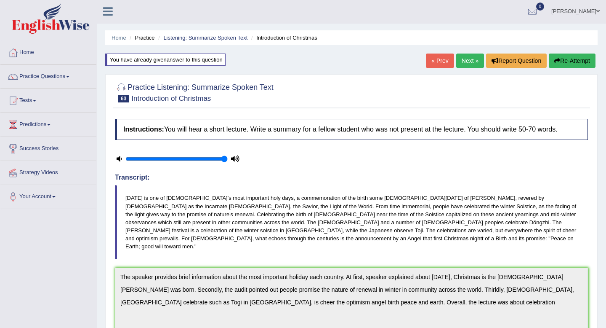
click at [569, 61] on button "Re-Attempt" at bounding box center [572, 60] width 47 height 14
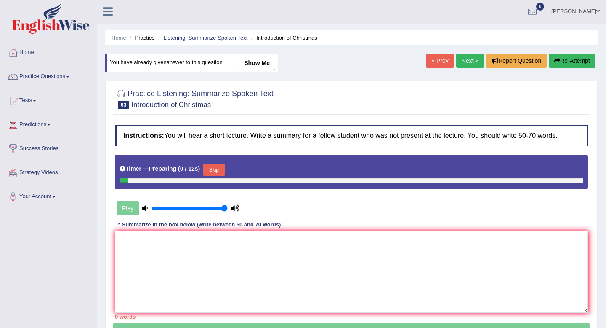
scroll to position [1, 0]
click at [333, 242] on textarea at bounding box center [351, 272] width 473 height 82
paste textarea "The speaker provides brief information about the most important holiday each co…"
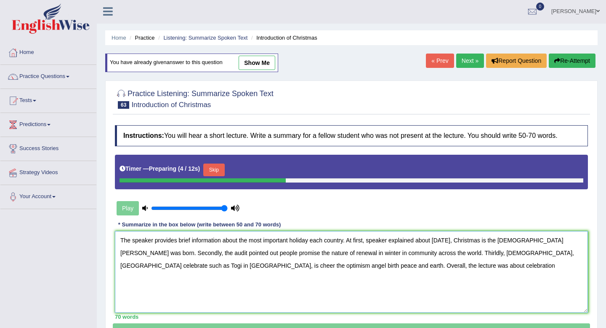
click at [553, 240] on textarea "The speaker provides brief information about the most important holiday each co…" at bounding box center [351, 272] width 473 height 82
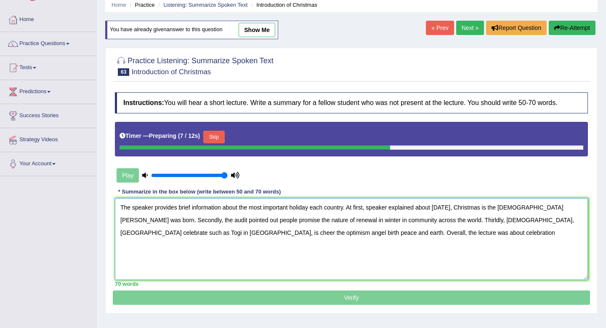
scroll to position [34, 0]
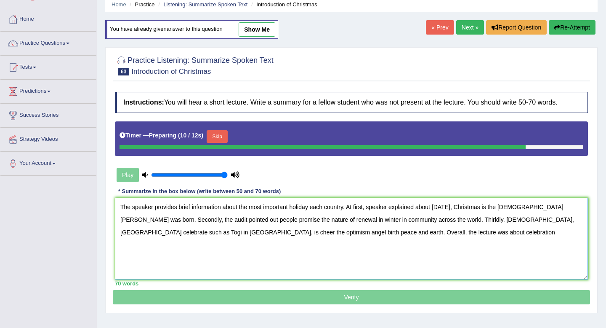
click at [542, 221] on textarea "The speaker provides brief information about the most important holiday each co…" at bounding box center [351, 238] width 473 height 82
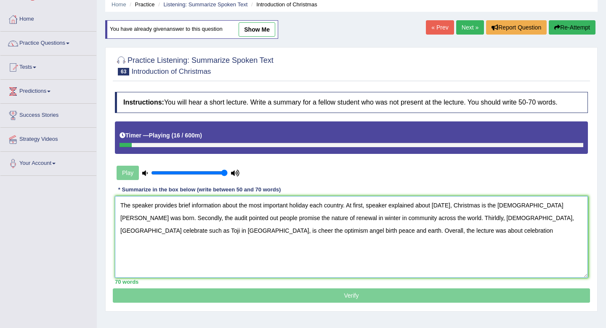
click at [133, 220] on textarea "The speaker provides brief information about the most important holiday each co…" at bounding box center [351, 237] width 473 height 82
click at [424, 221] on textarea "The speaker provides brief information about the most important holiday each co…" at bounding box center [351, 237] width 473 height 82
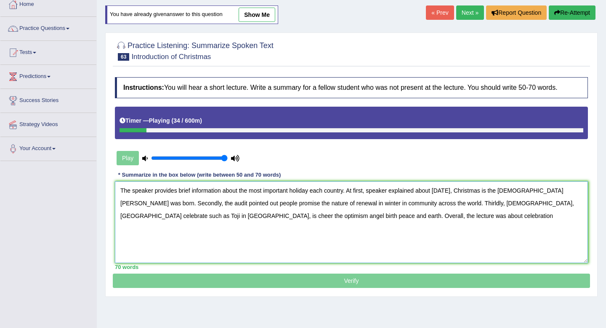
scroll to position [50, 0]
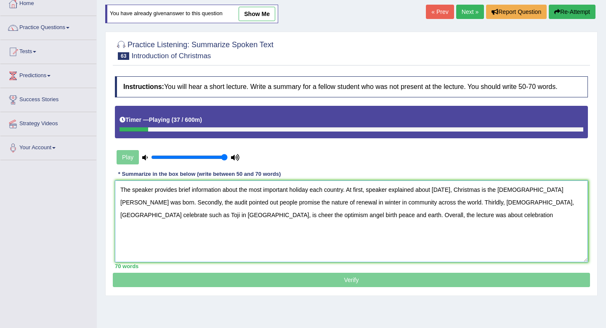
click at [440, 200] on textarea "The speaker provides brief information about the most important holiday each co…" at bounding box center [351, 221] width 473 height 82
click at [469, 207] on textarea "The speaker provides brief information about the most important holiday each co…" at bounding box center [351, 221] width 473 height 82
click at [483, 205] on textarea "The speaker provides brief information about the most important holiday each co…" at bounding box center [351, 221] width 473 height 82
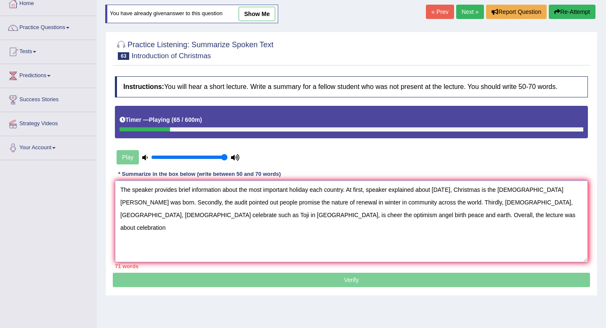
click at [556, 202] on textarea "The speaker provides brief information about the most important holiday each co…" at bounding box center [351, 221] width 473 height 82
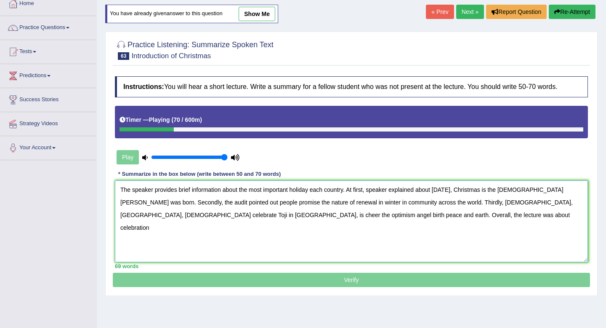
click at [489, 203] on textarea "The speaker provides brief information about the most important holiday each co…" at bounding box center [351, 221] width 473 height 82
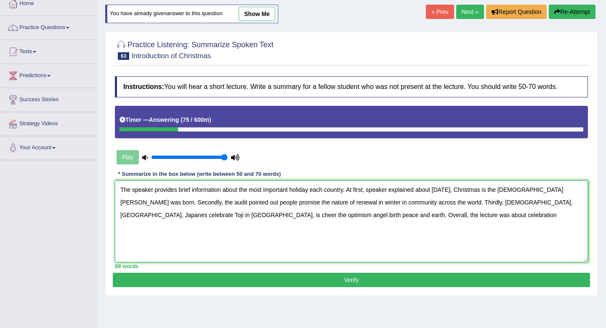
click at [508, 206] on textarea "The speaker provides brief information about the most important holiday each co…" at bounding box center [351, 221] width 473 height 82
click at [570, 203] on textarea "The speaker provides brief information about the most important holiday each co…" at bounding box center [351, 221] width 473 height 82
type textarea "The speaker provides brief information about the most important holiday each co…"
click at [347, 270] on div "Instructions: You will hear a short lecture. Write a summary for a fellow stude…" at bounding box center [351, 172] width 477 height 200
click at [342, 279] on button "Verify" at bounding box center [351, 279] width 477 height 14
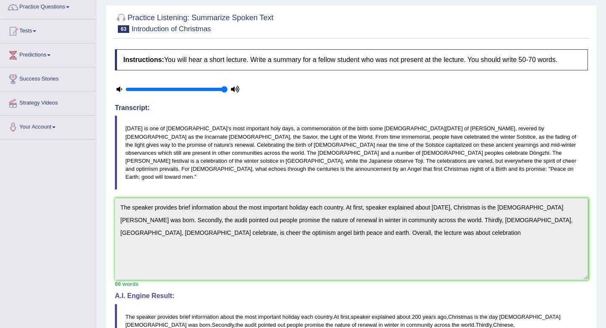
scroll to position [0, 0]
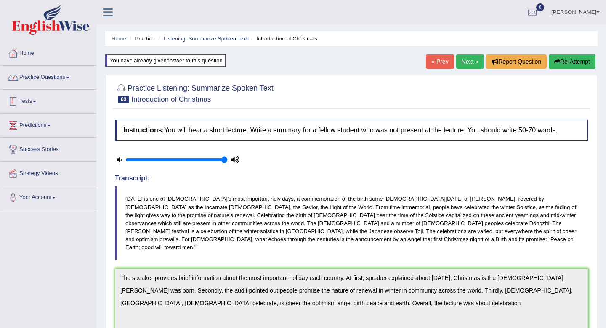
click at [54, 76] on link "Practice Questions" at bounding box center [48, 76] width 96 height 21
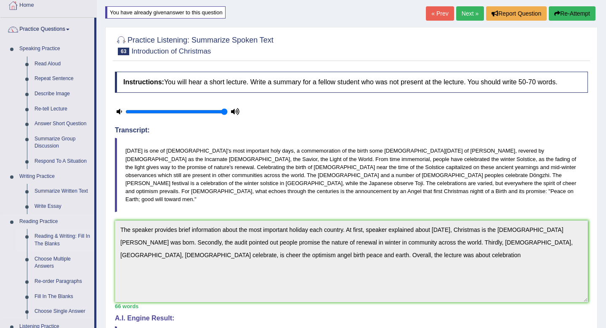
scroll to position [87, 0]
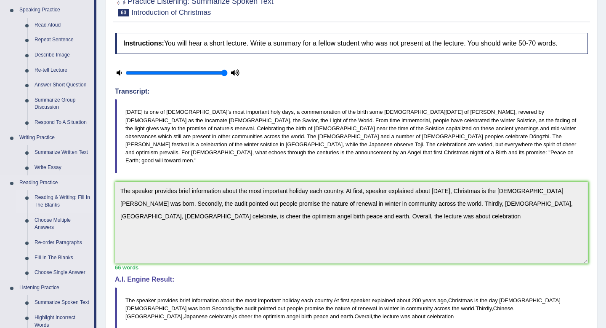
click at [56, 201] on link "Reading & Writing: Fill In The Blanks" at bounding box center [63, 201] width 64 height 22
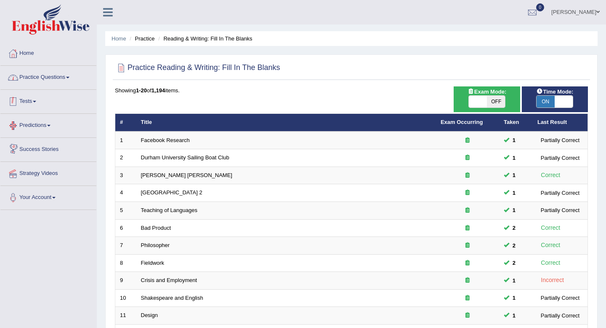
click at [46, 79] on link "Practice Questions" at bounding box center [48, 76] width 96 height 21
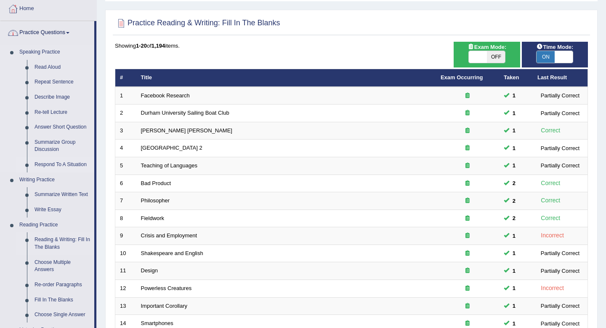
scroll to position [59, 0]
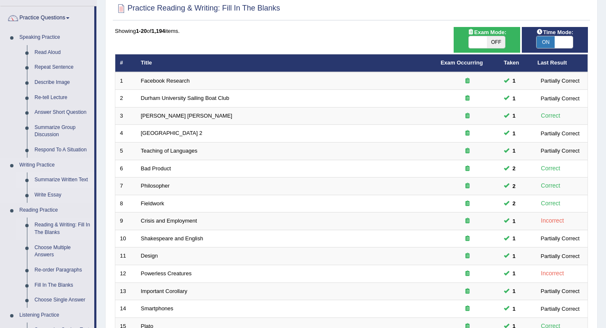
click at [53, 182] on link "Summarize Written Text" at bounding box center [63, 179] width 64 height 15
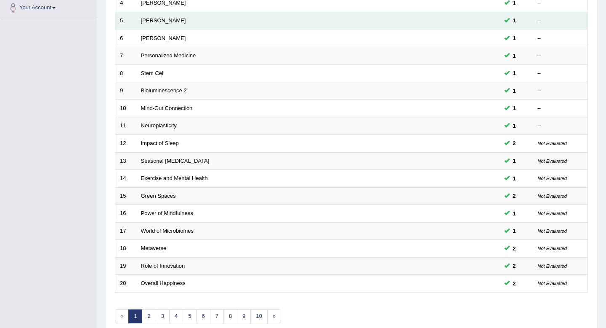
scroll to position [230, 0]
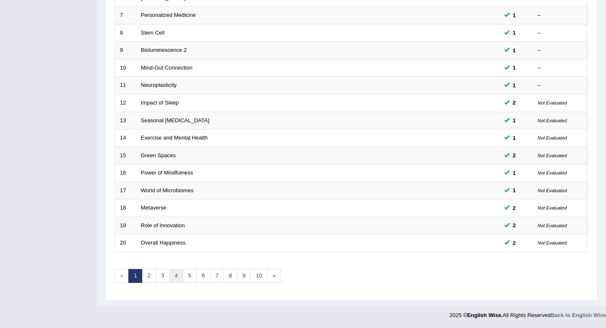
click at [174, 274] on link "4" at bounding box center [176, 276] width 14 height 14
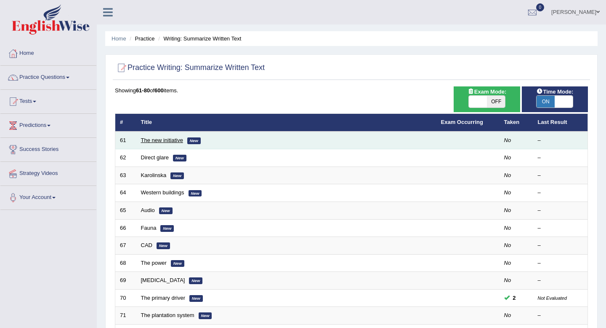
click at [168, 139] on link "The new initiative" at bounding box center [162, 140] width 42 height 6
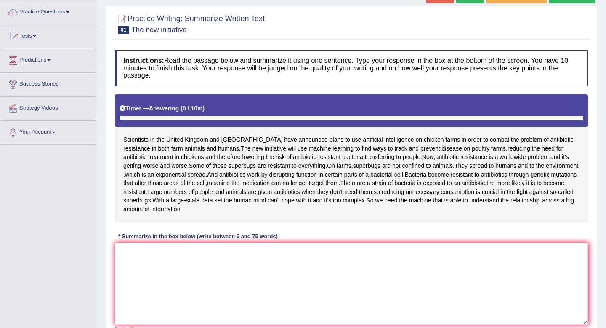
scroll to position [157, 0]
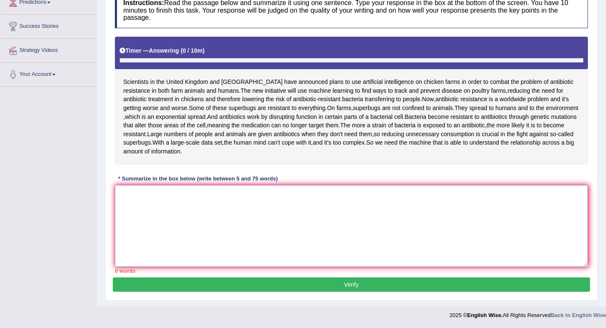
click at [196, 211] on textarea at bounding box center [351, 226] width 473 height 82
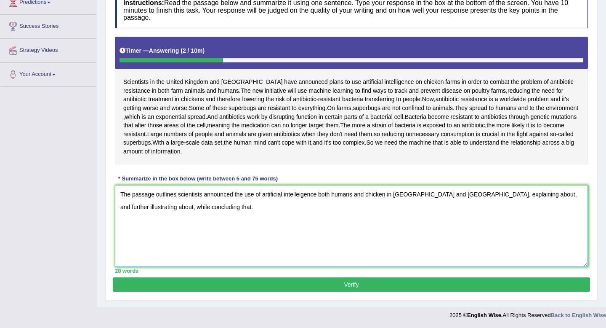
click at [332, 199] on textarea "The passage outlines scientists announced the use of artificial intelleigence b…" at bounding box center [351, 226] width 473 height 82
click at [507, 196] on textarea "The passage outlines scientists announced the use of artificial intelleigence i…" at bounding box center [351, 226] width 473 height 82
click at [507, 198] on textarea "The passage outlines scientists announced the use of artificial intelleigence i…" at bounding box center [351, 226] width 473 height 82
click at [505, 197] on textarea "The passage outlines scientists announced the use of artificial intelleigence i…" at bounding box center [351, 226] width 473 height 82
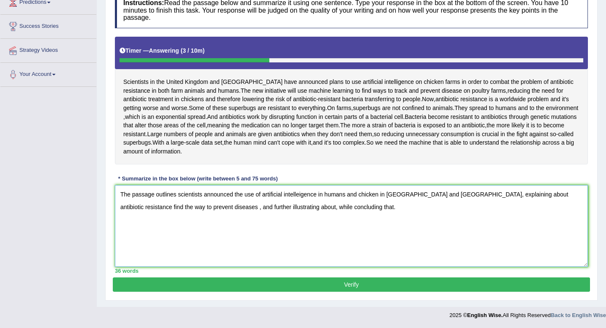
click at [162, 208] on textarea "The passage outlines scientists announced the use of artificial intelleigence i…" at bounding box center [351, 226] width 473 height 82
click at [205, 209] on textarea "The passage outlines scientists announced the use of artificial intelleigence i…" at bounding box center [351, 226] width 473 height 82
click at [396, 209] on textarea "The passage outlines scientists announced the use of artificial intelleigence i…" at bounding box center [351, 226] width 473 height 82
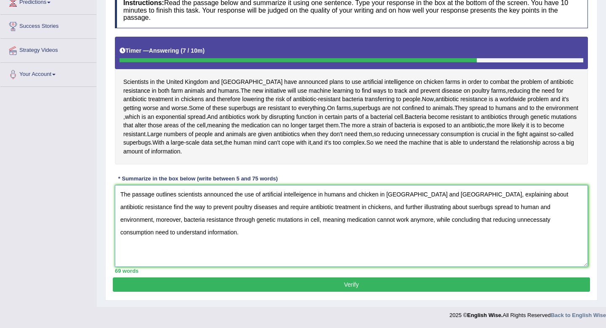
click at [561, 222] on textarea "The passage outlines scientists announced the use of artificial intelleigence i…" at bounding box center [351, 226] width 473 height 82
click at [300, 207] on textarea "The passage outlines scientists announced the use of artificial intelleigence i…" at bounding box center [351, 226] width 473 height 82
click at [377, 206] on textarea "The passage outlines scientists announced the use of artificial intelligence in…" at bounding box center [351, 226] width 473 height 82
click at [558, 204] on textarea "The passage outlines scientists announced the use of artificial intelligence in…" at bounding box center [351, 226] width 473 height 82
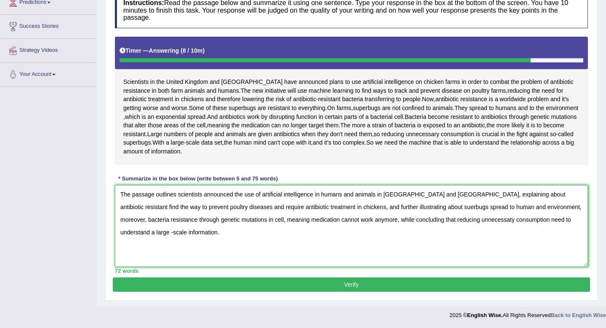
click at [565, 203] on textarea "The passage outlines scientists announced the use of artificial intelligence in…" at bounding box center [351, 226] width 473 height 82
click at [564, 203] on textarea "The passage outlines scientists announced the use of artificial intelligence in…" at bounding box center [351, 226] width 473 height 82
click at [235, 217] on textarea "The passage outlines scientists announced the use of artificial intelligence in…" at bounding box center [351, 226] width 473 height 82
click at [409, 218] on textarea "The passage outlines scientists announced the use of artificial intelligence in…" at bounding box center [351, 226] width 473 height 82
click at [474, 220] on textarea "The passage outlines scientists announced the use of artificial intelligence in…" at bounding box center [351, 226] width 473 height 82
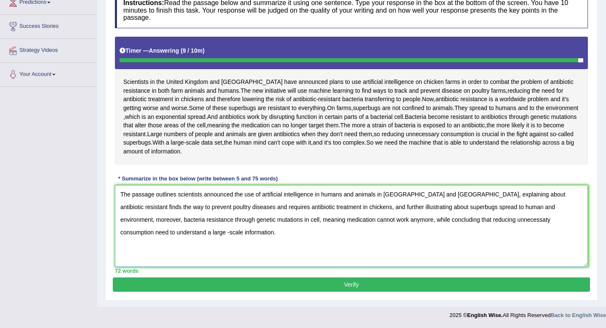
click at [147, 230] on textarea "The passage outlines scientists announced the use of artificial intelligence in…" at bounding box center [351, 226] width 473 height 82
type textarea "The passage outlines scientists announced the use of artificial intelligence in…"
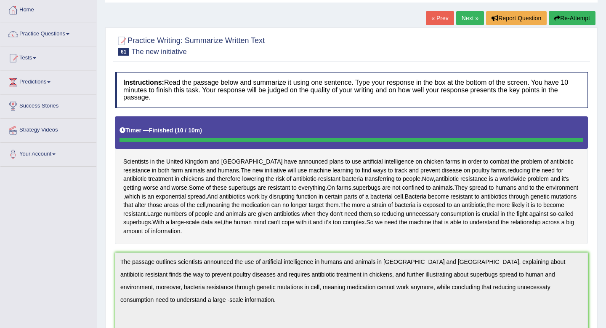
scroll to position [23, 0]
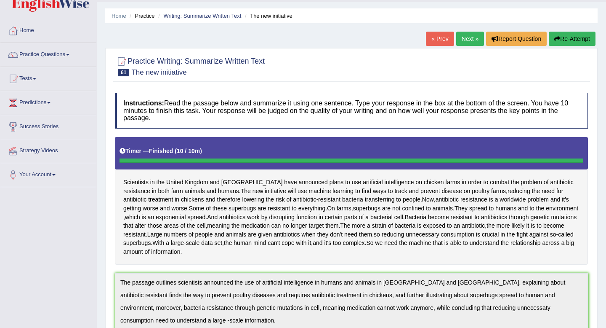
click at [570, 39] on button "Re-Attempt" at bounding box center [572, 39] width 47 height 14
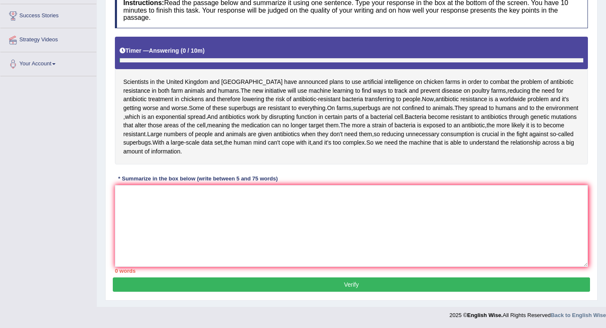
scroll to position [153, 0]
click at [284, 227] on textarea at bounding box center [351, 226] width 473 height 82
paste textarea "The passage outlines scientists announced the use of artificial intelligence in…"
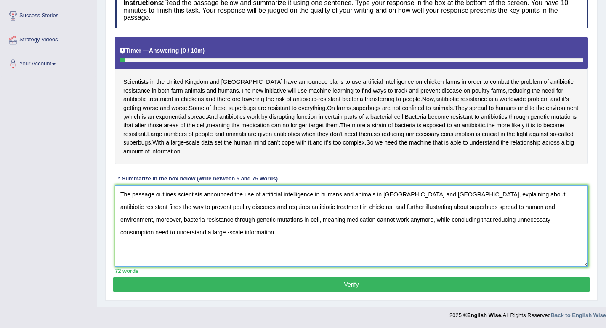
click at [464, 239] on textarea "The passage outlines scientists announced the use of artificial intelligence in…" at bounding box center [351, 226] width 473 height 82
type textarea "The passage outlines scientists announced the use of artificial intelligence in…"
click at [400, 280] on button "Verify" at bounding box center [351, 284] width 477 height 14
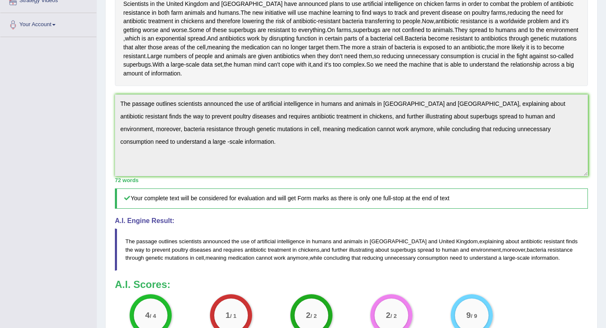
scroll to position [0, 0]
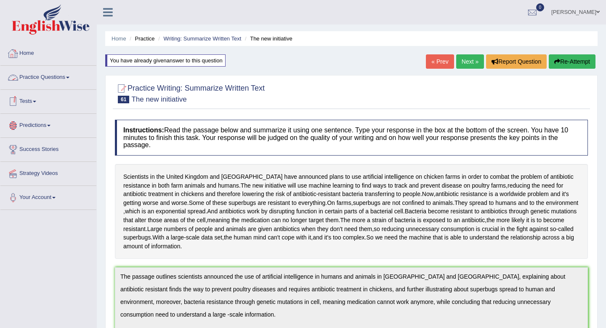
click at [43, 75] on link "Practice Questions" at bounding box center [48, 76] width 96 height 21
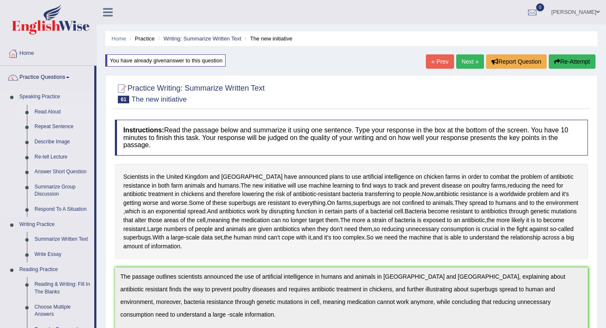
click at [48, 109] on link "Read Aloud" at bounding box center [63, 111] width 64 height 15
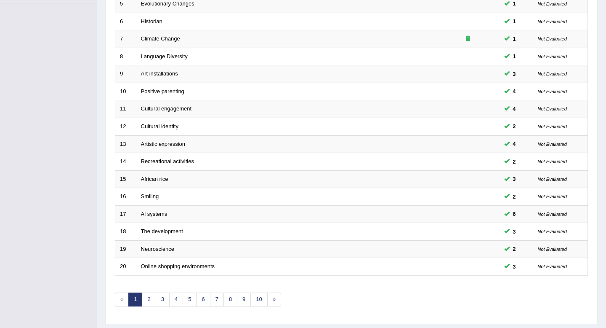
scroll to position [230, 0]
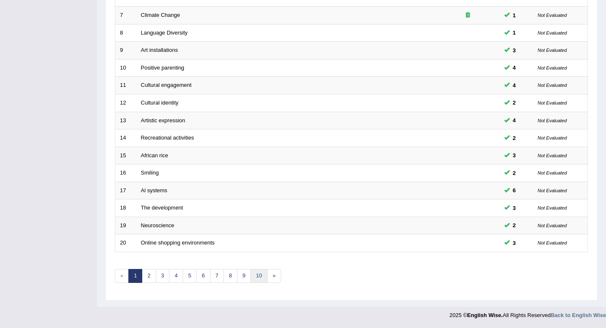
click at [259, 272] on link "10" at bounding box center [259, 276] width 17 height 14
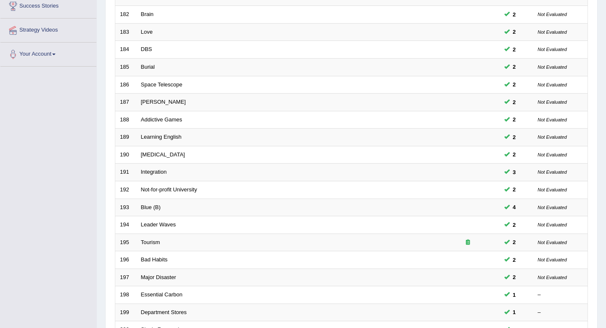
scroll to position [230, 0]
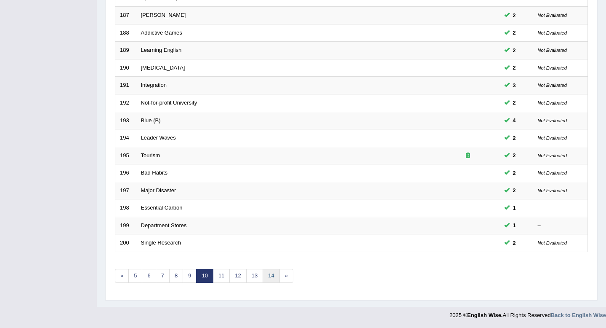
click at [272, 275] on link "14" at bounding box center [271, 276] width 17 height 14
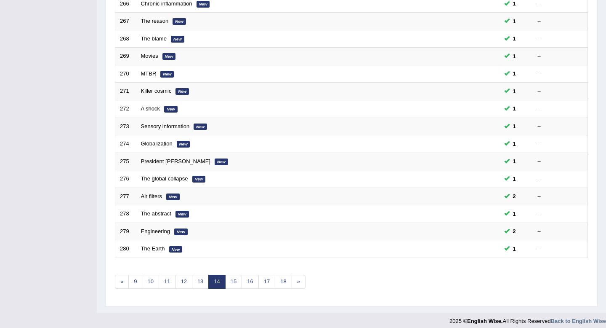
scroll to position [230, 0]
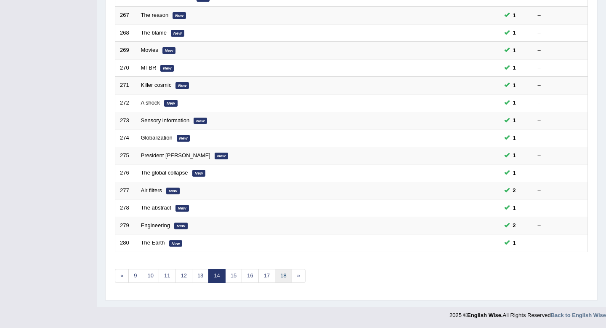
click at [283, 278] on link "18" at bounding box center [283, 276] width 17 height 14
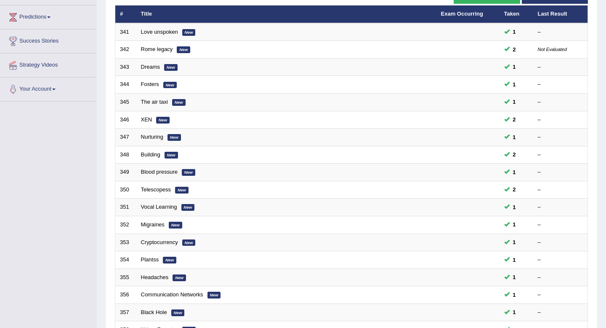
scroll to position [230, 0]
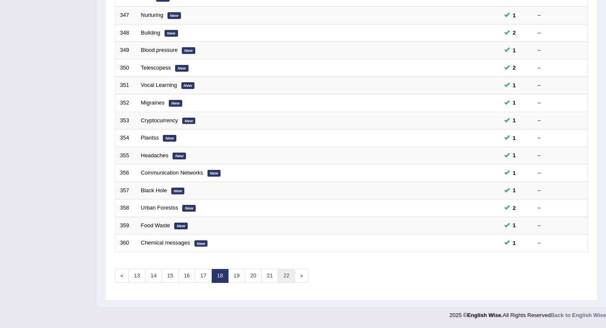
click at [287, 277] on link "22" at bounding box center [286, 276] width 17 height 14
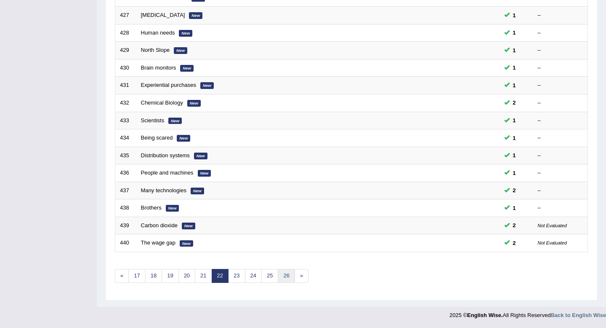
click at [287, 273] on link "26" at bounding box center [286, 276] width 17 height 14
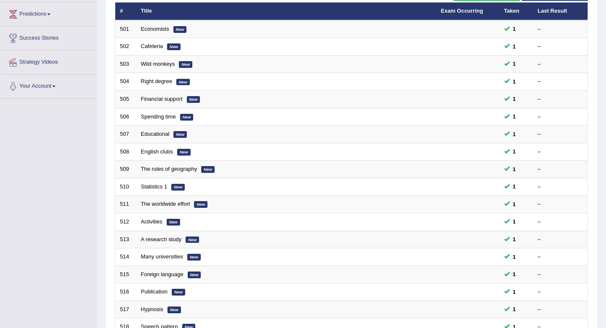
scroll to position [230, 0]
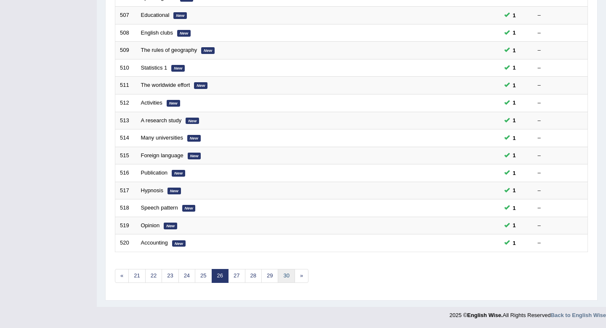
click at [286, 276] on link "30" at bounding box center [286, 276] width 17 height 14
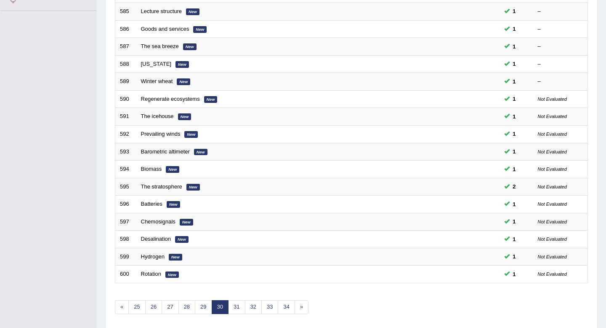
scroll to position [199, 0]
click at [286, 301] on link "34" at bounding box center [286, 306] width 17 height 14
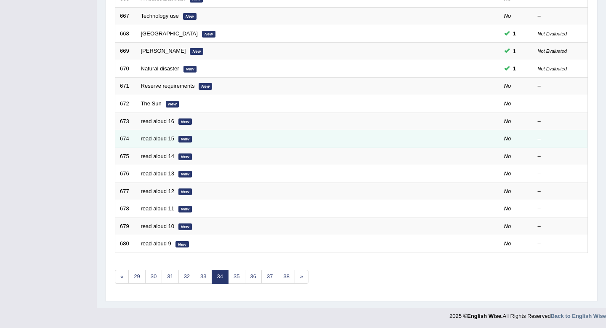
scroll to position [230, 0]
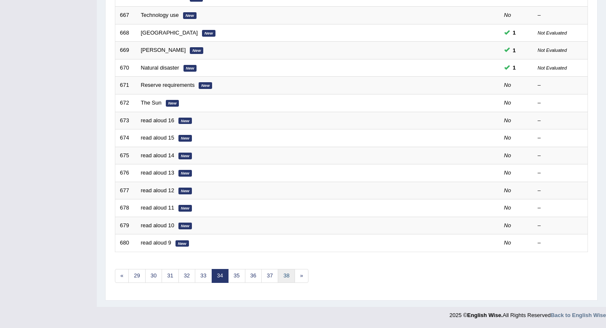
click at [288, 275] on link "38" at bounding box center [286, 276] width 17 height 14
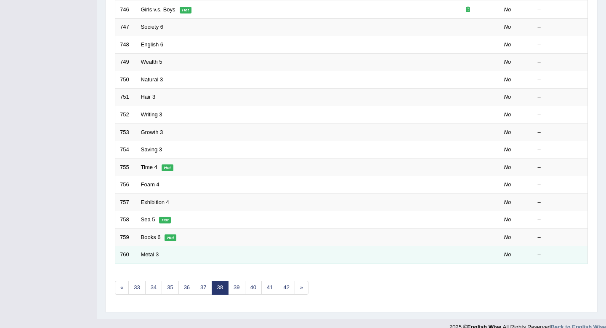
scroll to position [230, 0]
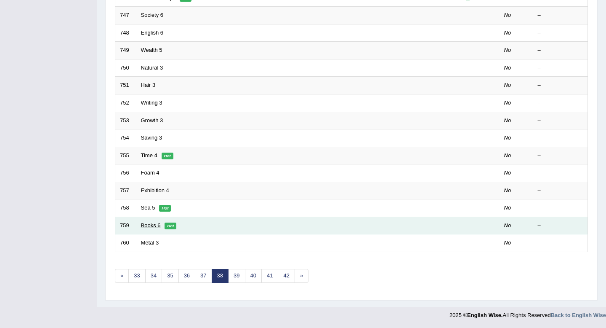
click at [155, 225] on link "Books 6" at bounding box center [151, 225] width 20 height 6
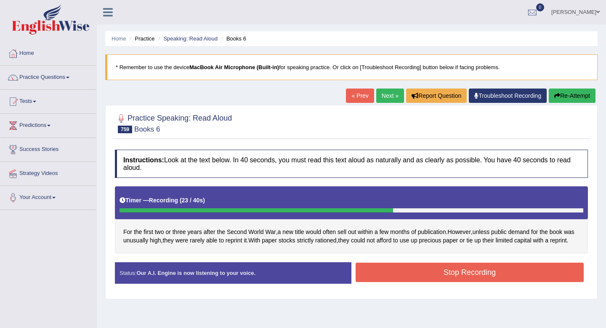
click at [436, 282] on button "Stop Recording" at bounding box center [470, 271] width 228 height 19
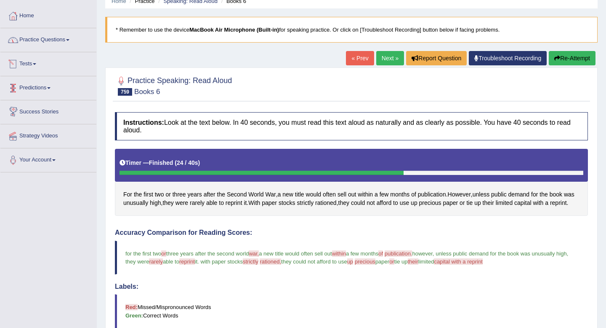
scroll to position [37, 0]
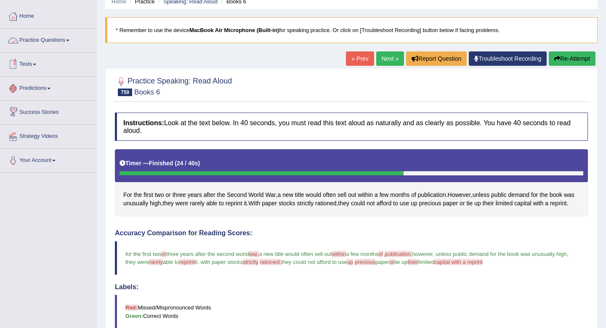
click at [51, 43] on link "Practice Questions" at bounding box center [48, 39] width 96 height 21
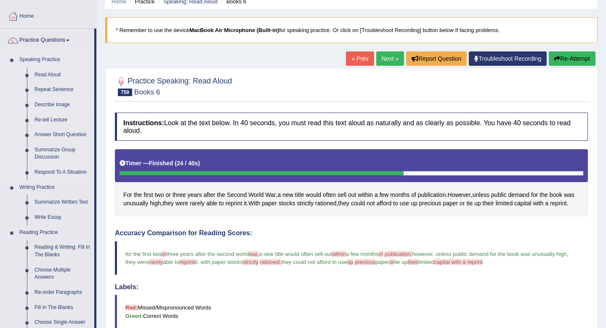
click at [53, 103] on link "Describe Image" at bounding box center [63, 104] width 64 height 15
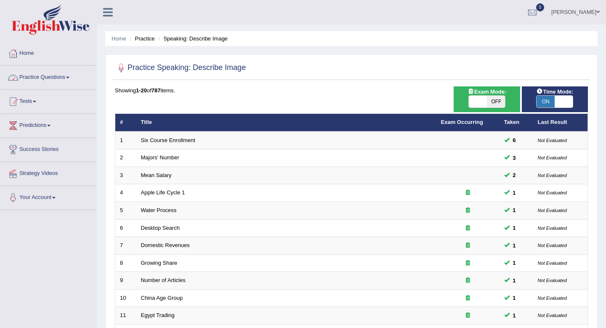
click at [49, 76] on link "Practice Questions" at bounding box center [48, 76] width 96 height 21
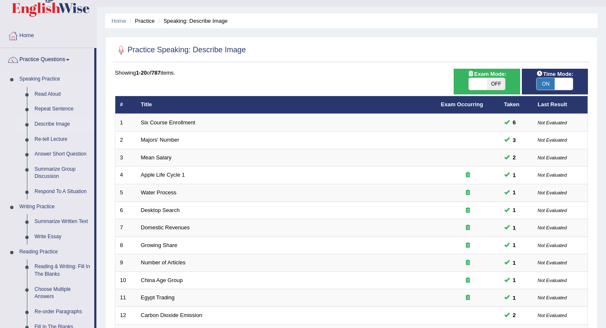
scroll to position [21, 0]
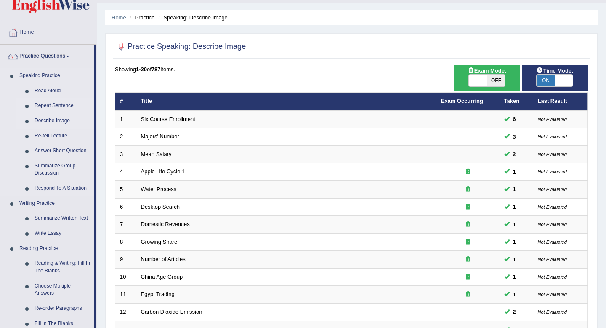
click at [51, 103] on link "Repeat Sentence" at bounding box center [63, 105] width 64 height 15
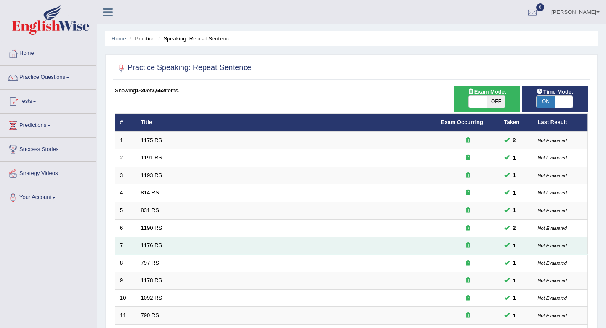
scroll to position [230, 0]
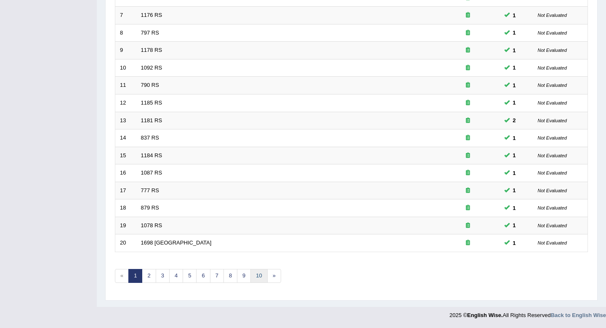
click at [259, 277] on link "10" at bounding box center [259, 276] width 17 height 14
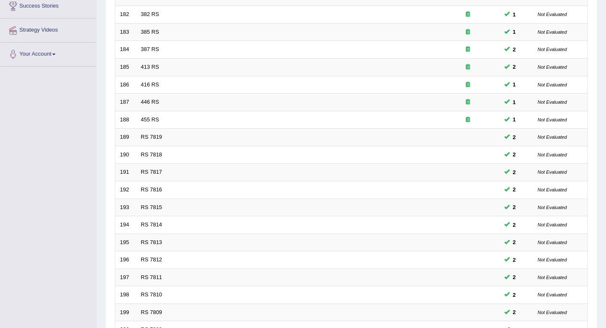
scroll to position [230, 0]
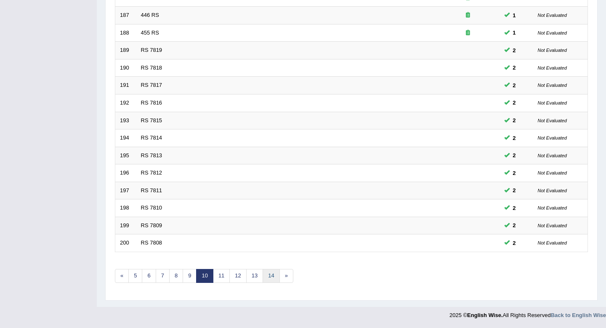
click at [269, 279] on link "14" at bounding box center [271, 276] width 17 height 14
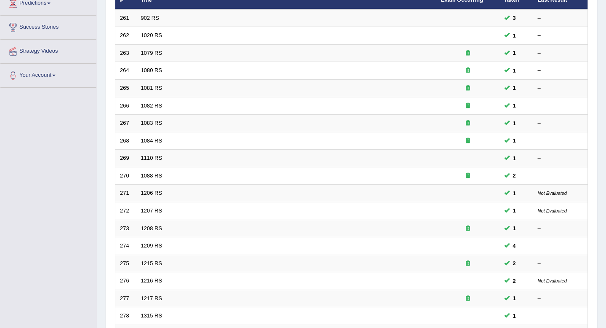
scroll to position [230, 0]
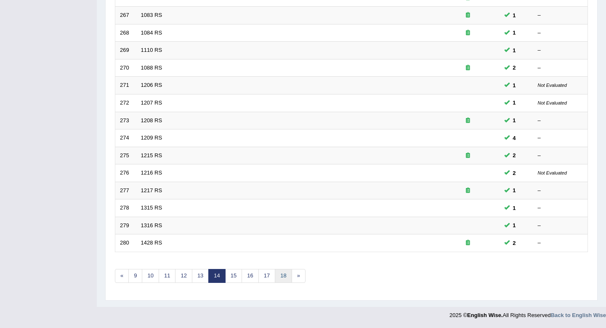
click at [282, 272] on link "18" at bounding box center [283, 276] width 17 height 14
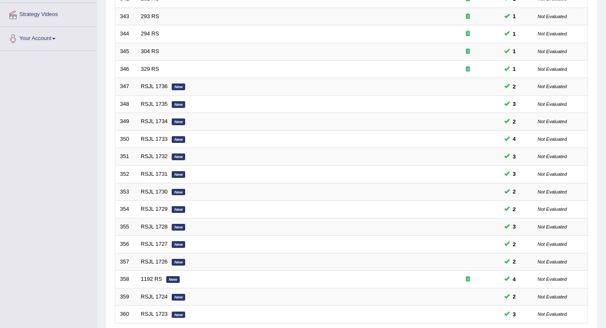
scroll to position [230, 0]
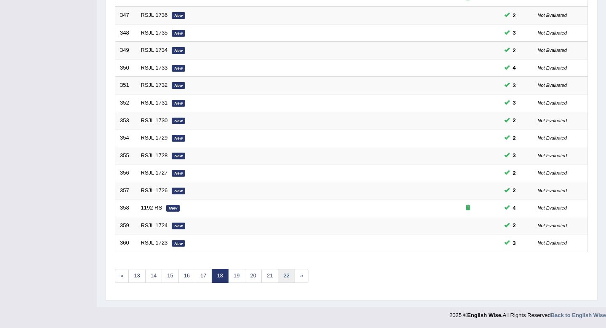
click at [285, 273] on link "22" at bounding box center [286, 276] width 17 height 14
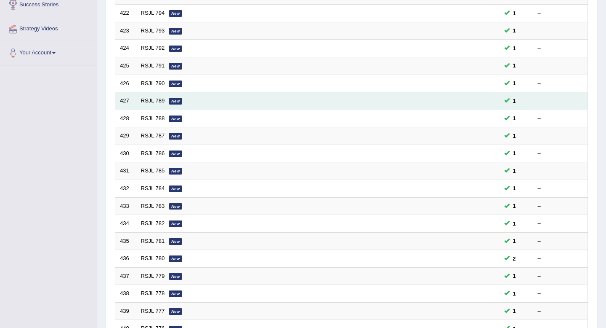
scroll to position [230, 0]
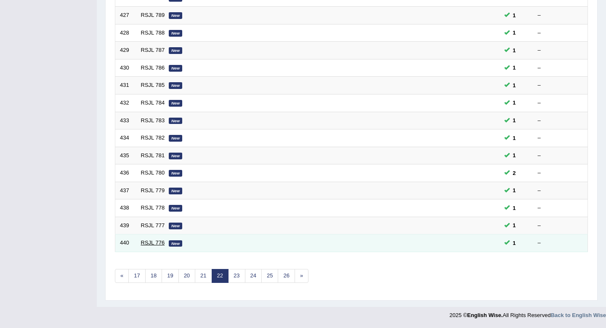
click at [154, 243] on link "RSJL 776" at bounding box center [153, 242] width 24 height 6
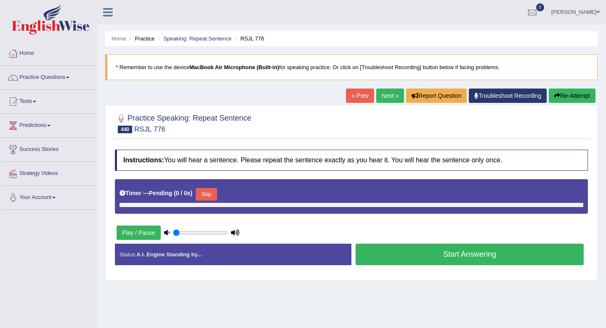
type input "1"
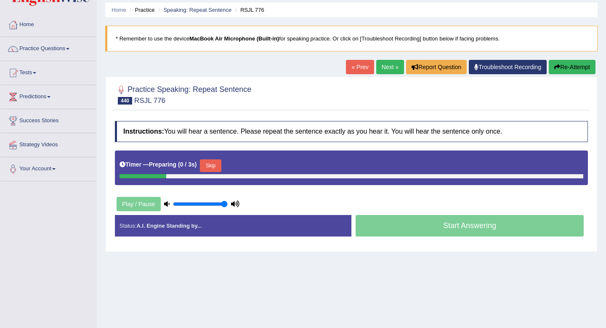
scroll to position [32, 0]
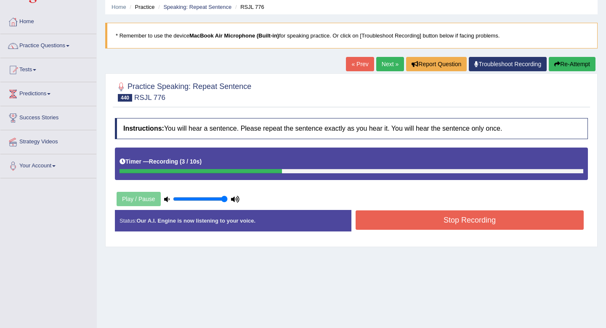
click at [454, 224] on button "Stop Recording" at bounding box center [470, 219] width 228 height 19
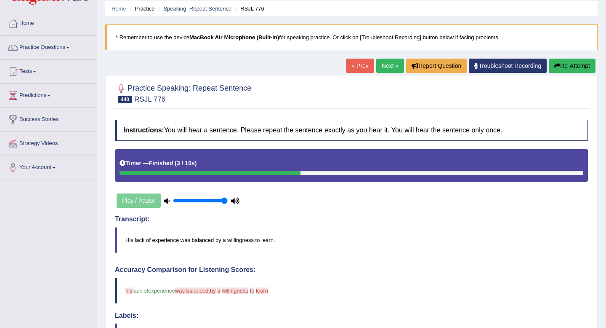
scroll to position [0, 0]
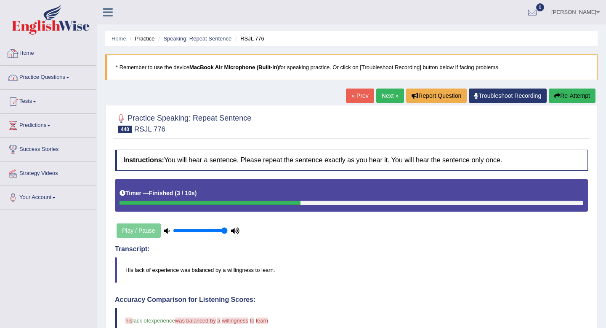
click at [64, 73] on link "Practice Questions" at bounding box center [48, 76] width 96 height 21
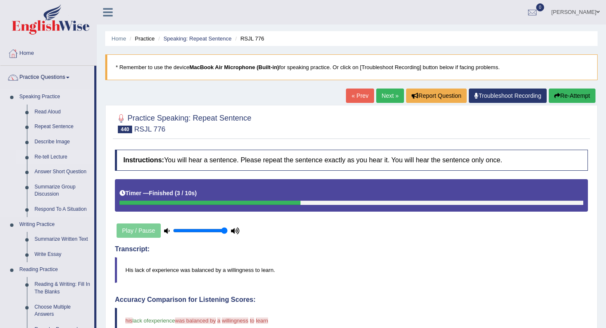
click at [54, 156] on link "Re-tell Lecture" at bounding box center [63, 156] width 64 height 15
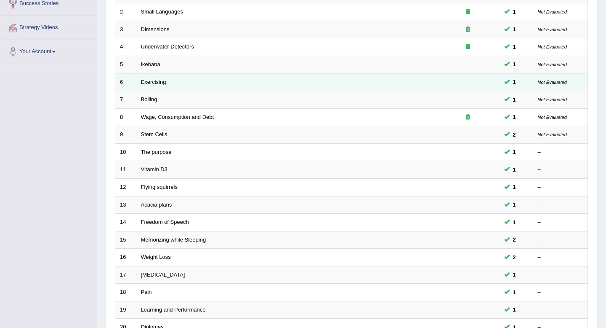
scroll to position [230, 0]
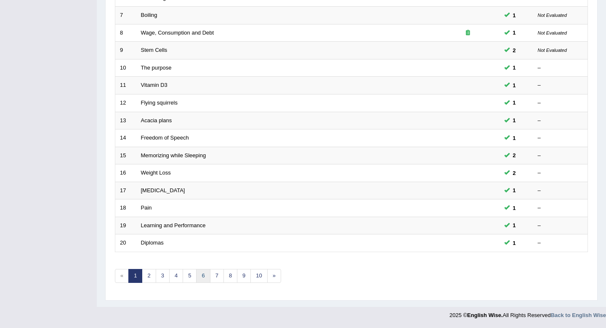
click at [202, 277] on link "6" at bounding box center [203, 276] width 14 height 14
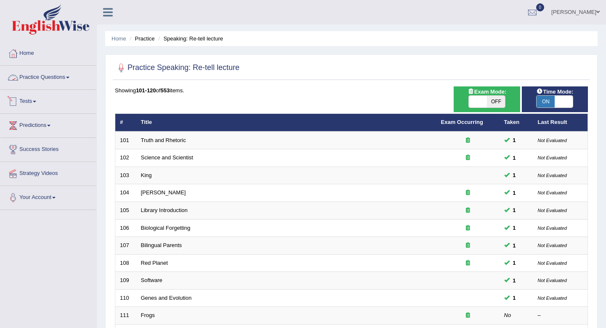
click at [59, 77] on link "Practice Questions" at bounding box center [48, 76] width 96 height 21
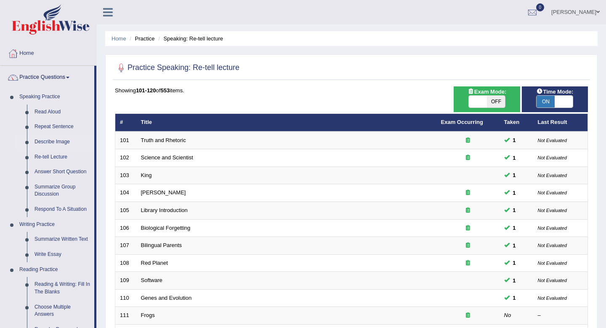
click at [55, 142] on link "Describe Image" at bounding box center [63, 141] width 64 height 15
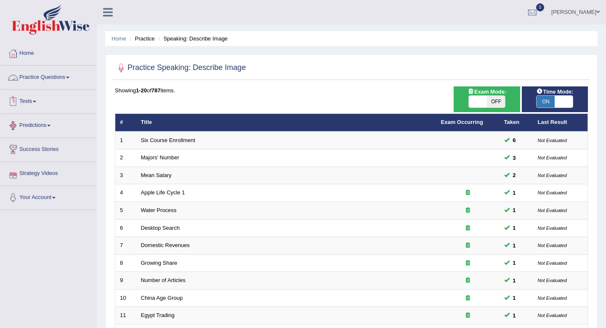
click at [45, 78] on link "Practice Questions" at bounding box center [48, 76] width 96 height 21
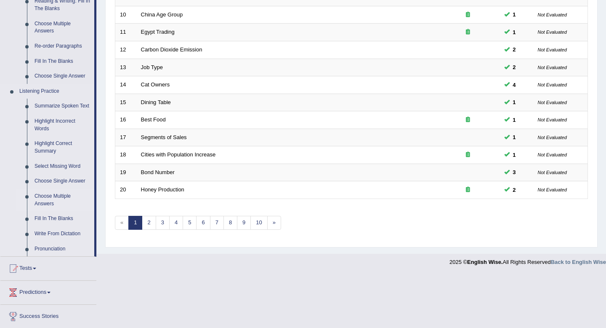
scroll to position [282, 0]
click at [55, 130] on link "Highlight Incorrect Words" at bounding box center [63, 126] width 64 height 22
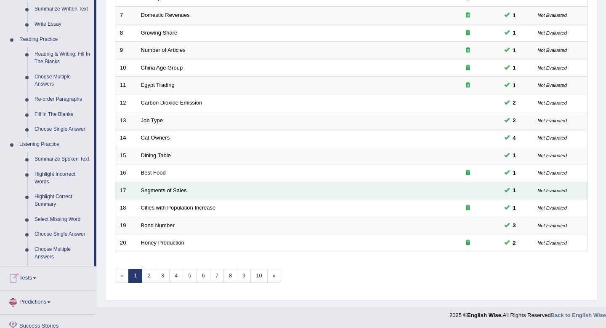
scroll to position [340, 0]
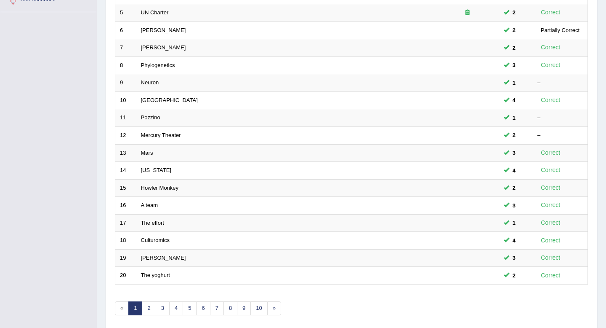
scroll to position [230, 0]
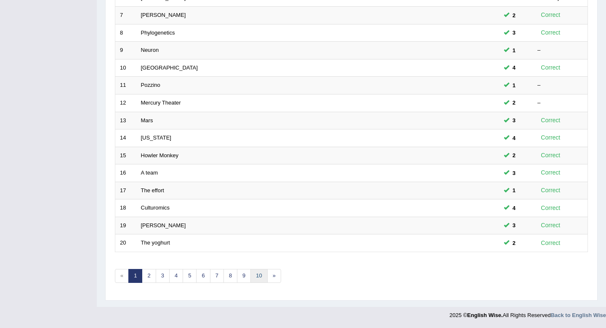
click at [263, 276] on link "10" at bounding box center [259, 276] width 17 height 14
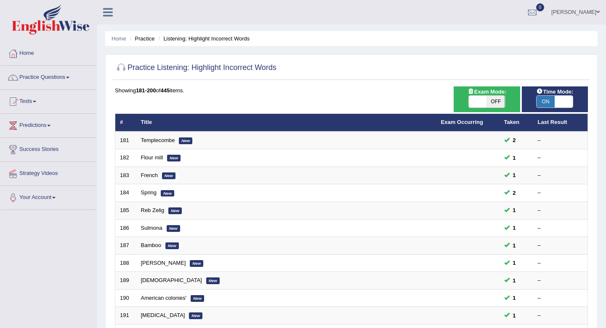
scroll to position [230, 0]
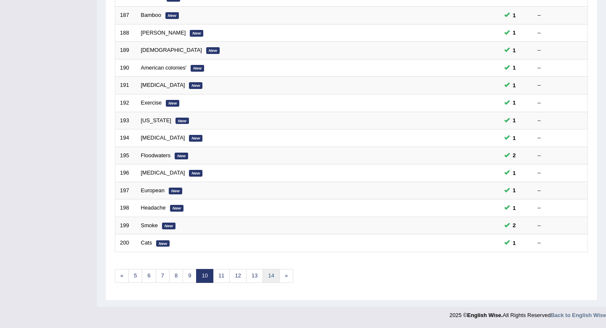
click at [273, 278] on link "14" at bounding box center [271, 276] width 17 height 14
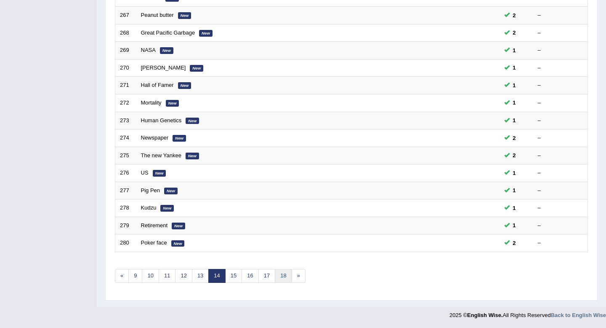
click at [286, 273] on link "18" at bounding box center [283, 276] width 17 height 14
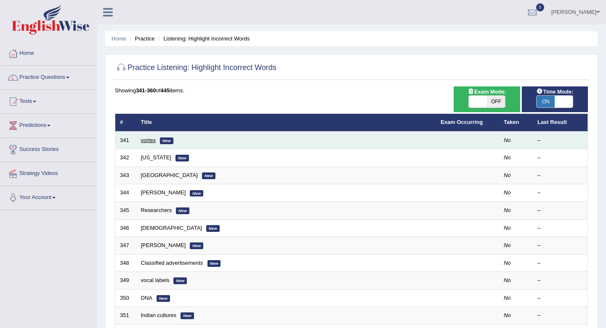
click at [146, 138] on link "vortex" at bounding box center [148, 140] width 15 height 6
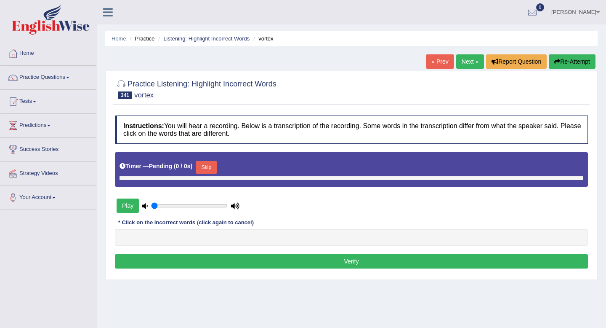
type input "1"
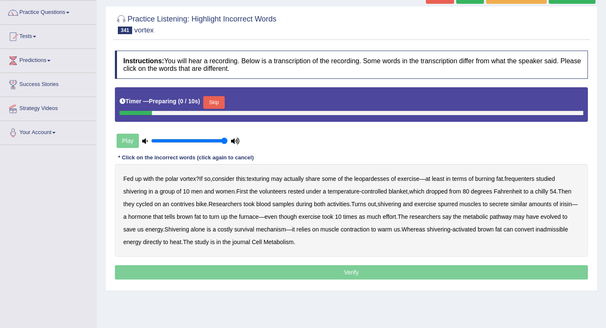
scroll to position [83, 0]
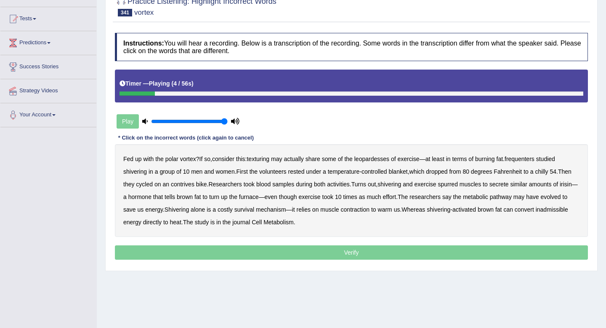
click at [269, 160] on b "texturing" at bounding box center [258, 158] width 23 height 7
click at [381, 160] on b "leopardesses" at bounding box center [372, 158] width 35 height 7
click at [535, 160] on b "frequenters" at bounding box center [520, 158] width 30 height 7
click at [302, 172] on b "rested" at bounding box center [296, 171] width 16 height 7
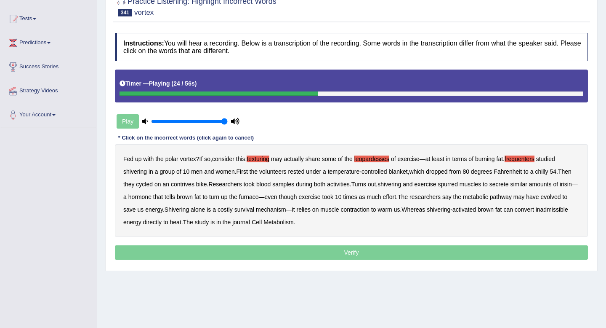
click at [376, 172] on b "controlled" at bounding box center [375, 171] width 26 height 7
click at [384, 167] on div "Fed up with the polar vortex ? If so , consider this : texturing may actually s…" at bounding box center [351, 190] width 473 height 93
click at [382, 167] on div "Fed up with the polar vortex ? If so , consider this : texturing may actually s…" at bounding box center [351, 190] width 473 height 93
click at [458, 181] on b "spurred" at bounding box center [448, 184] width 20 height 7
click at [382, 173] on b "controlled" at bounding box center [375, 171] width 26 height 7
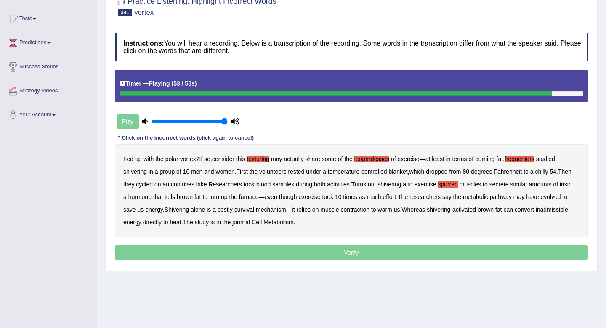
click at [536, 213] on b "inadmissible" at bounding box center [552, 209] width 32 height 7
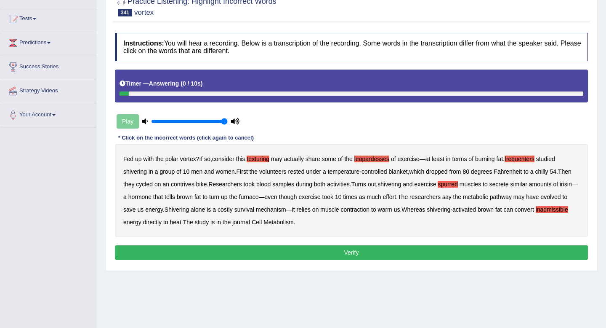
click at [329, 250] on button "Verify" at bounding box center [351, 252] width 473 height 14
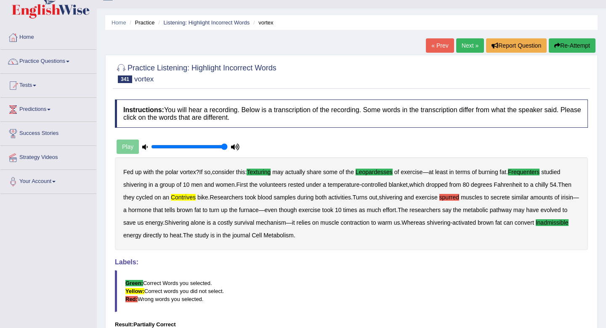
scroll to position [0, 0]
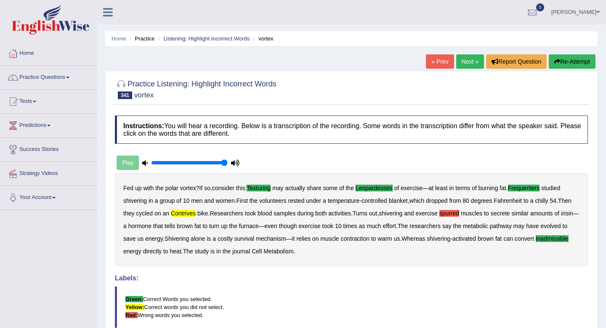
click at [569, 56] on button "Re-Attempt" at bounding box center [572, 61] width 47 height 14
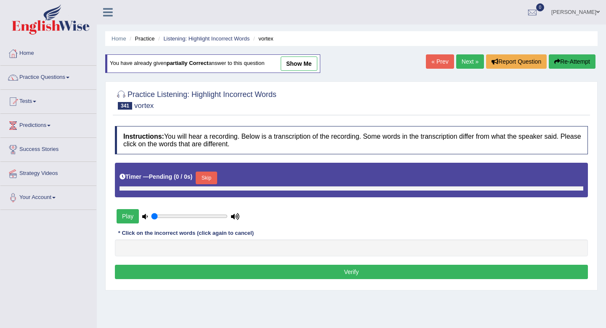
type input "1"
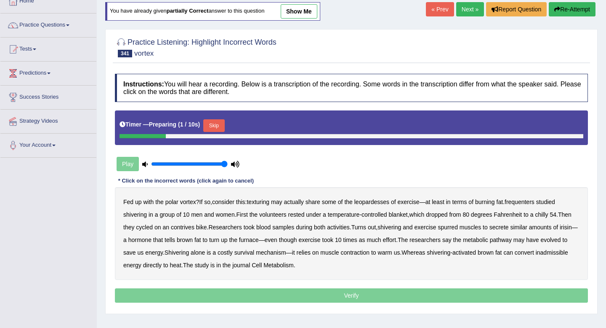
scroll to position [53, 0]
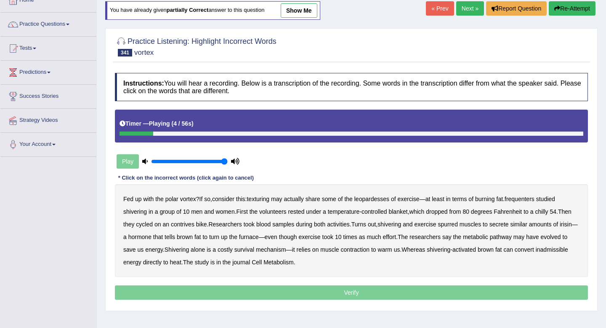
click at [267, 200] on b "texturing" at bounding box center [258, 198] width 23 height 7
click at [382, 199] on b "leopardesses" at bounding box center [372, 198] width 35 height 7
click at [523, 198] on b "frequenters" at bounding box center [520, 198] width 30 height 7
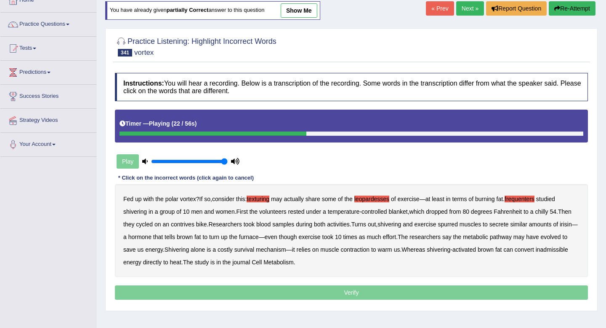
click at [195, 223] on b "contrives" at bounding box center [183, 224] width 24 height 7
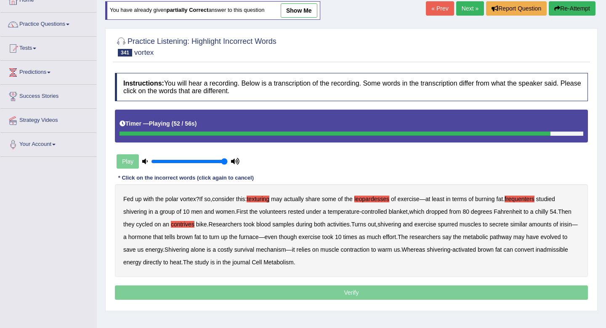
click at [536, 253] on b "inadmissible" at bounding box center [552, 249] width 32 height 7
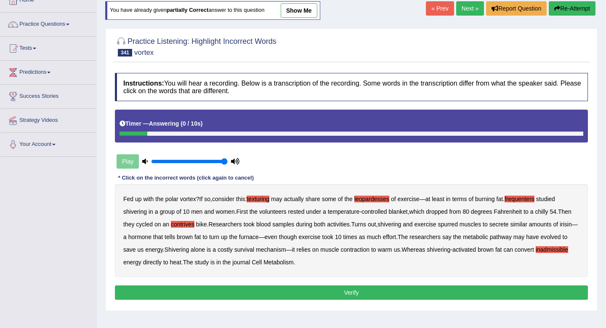
click at [321, 289] on button "Verify" at bounding box center [351, 292] width 473 height 14
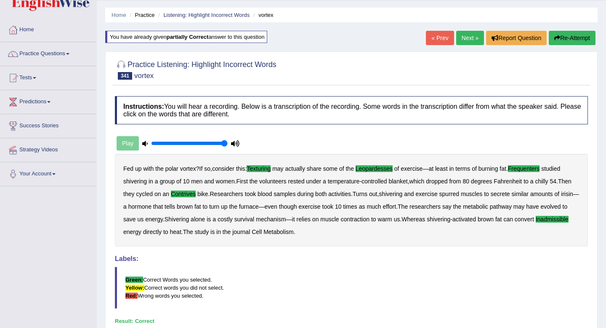
scroll to position [0, 0]
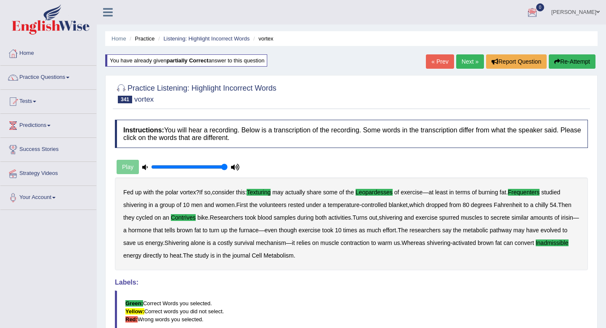
click at [290, 158] on div "Instructions: You will hear a recording. Below is a transcription of the record…" at bounding box center [351, 256] width 477 height 283
click at [464, 65] on link "Next »" at bounding box center [470, 61] width 28 height 14
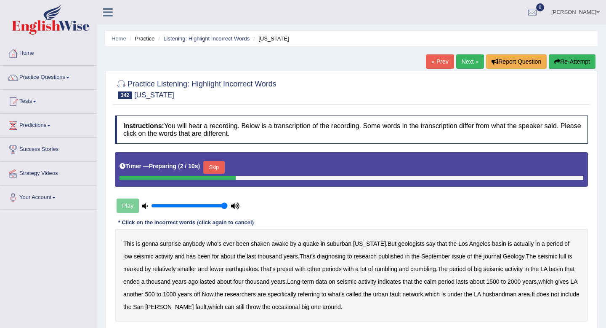
scroll to position [115, 0]
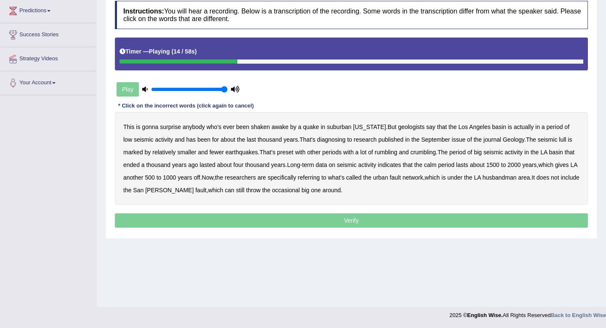
click at [324, 142] on b "diagnosing" at bounding box center [331, 139] width 29 height 7
click at [559, 140] on b "lull" at bounding box center [562, 139] width 7 height 7
click at [288, 154] on b "preset" at bounding box center [285, 152] width 16 height 7
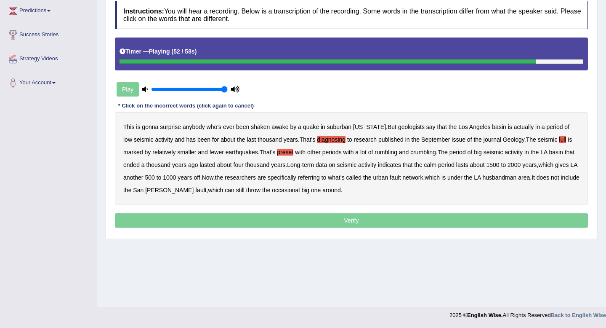
click at [517, 179] on b "husbandman" at bounding box center [499, 177] width 34 height 7
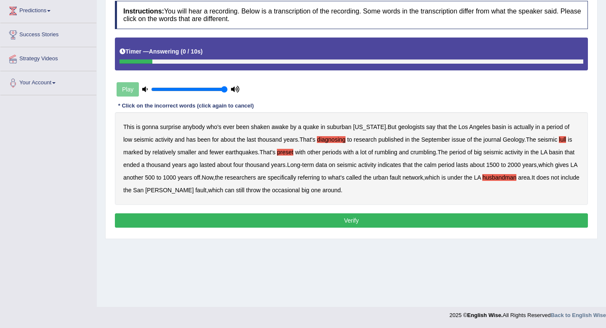
click at [347, 219] on button "Verify" at bounding box center [351, 220] width 473 height 14
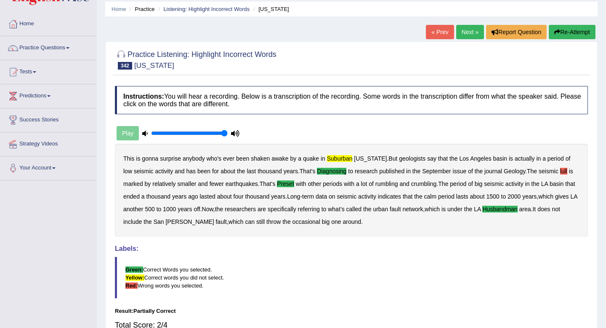
scroll to position [25, 0]
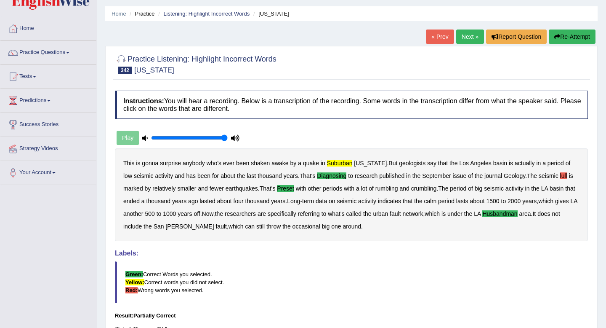
click at [576, 39] on button "Re-Attempt" at bounding box center [572, 36] width 47 height 14
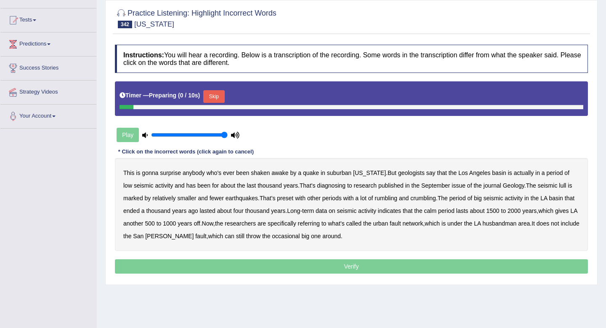
scroll to position [115, 0]
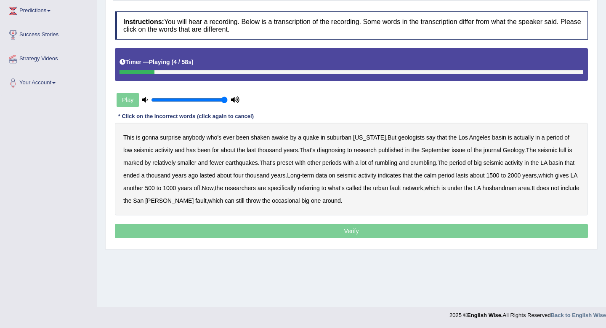
click at [339, 136] on b "suburban" at bounding box center [339, 137] width 24 height 7
click at [328, 152] on b "diagnosing" at bounding box center [331, 150] width 29 height 7
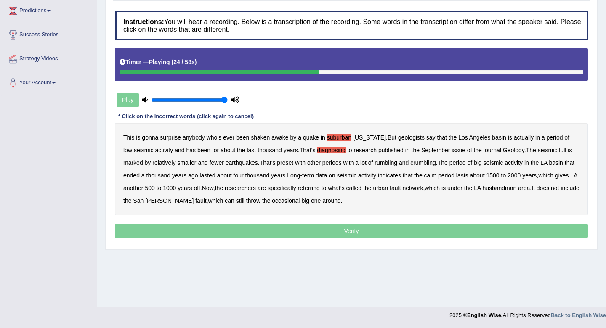
click at [292, 164] on b "preset" at bounding box center [285, 162] width 16 height 7
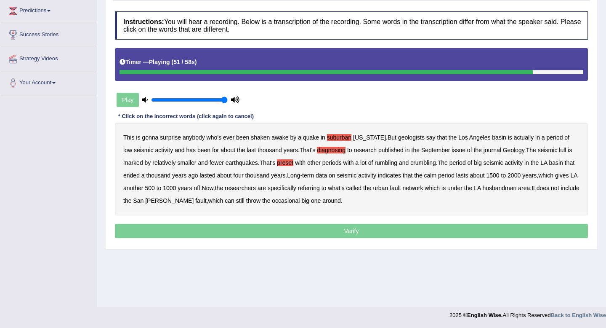
click at [517, 189] on b "husbandman" at bounding box center [499, 187] width 34 height 7
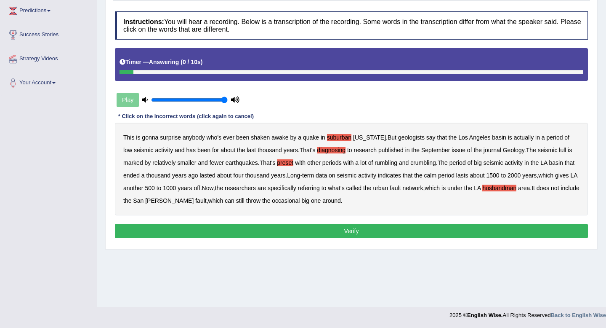
click at [333, 235] on button "Verify" at bounding box center [351, 231] width 473 height 14
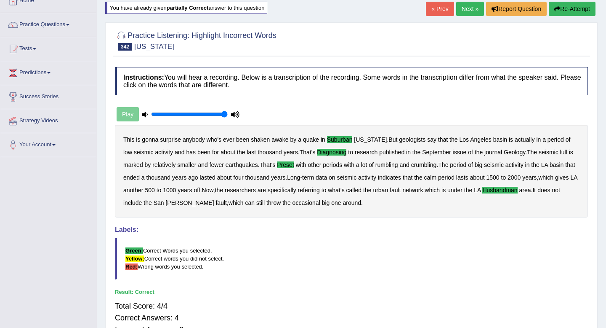
scroll to position [0, 0]
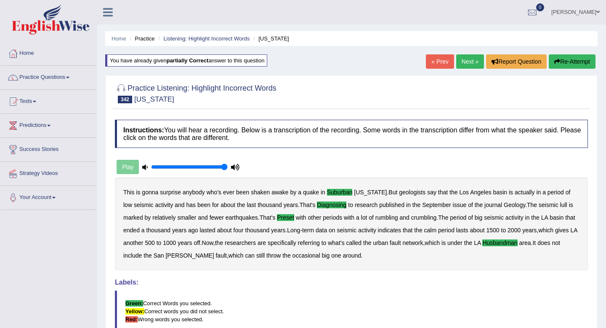
click at [463, 61] on link "Next »" at bounding box center [470, 61] width 28 height 14
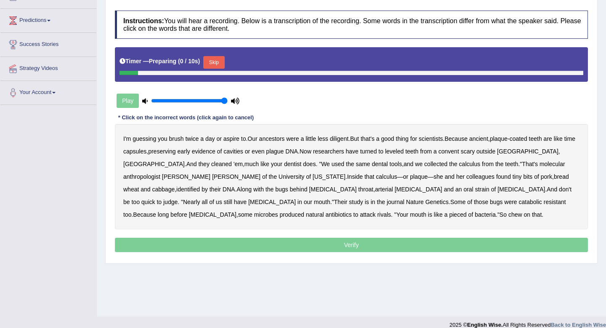
scroll to position [115, 0]
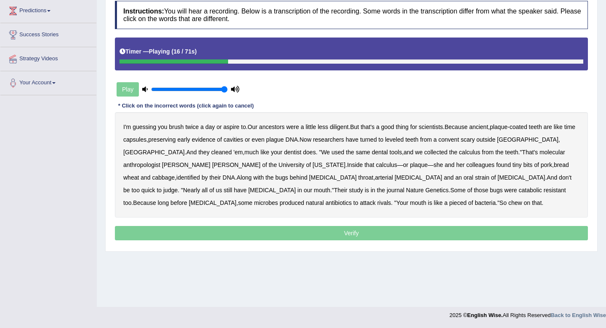
click at [284, 140] on b "plague" at bounding box center [275, 139] width 18 height 7
click at [404, 139] on b "leveled" at bounding box center [394, 139] width 19 height 7
click at [459, 153] on b "calculus" at bounding box center [469, 152] width 21 height 7
click at [459, 152] on b "calculus" at bounding box center [469, 152] width 21 height 7
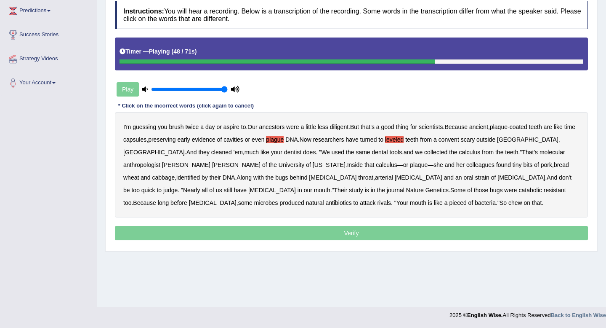
click at [375, 178] on b "arterial" at bounding box center [384, 177] width 18 height 7
click at [519, 191] on b "catabolic" at bounding box center [530, 190] width 23 height 7
click at [449, 199] on b "pieced" at bounding box center [457, 202] width 17 height 7
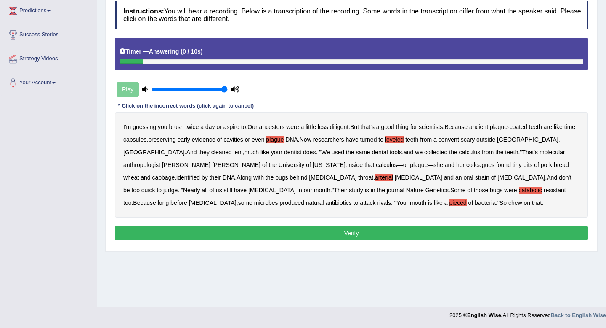
click at [280, 228] on button "Verify" at bounding box center [351, 233] width 473 height 14
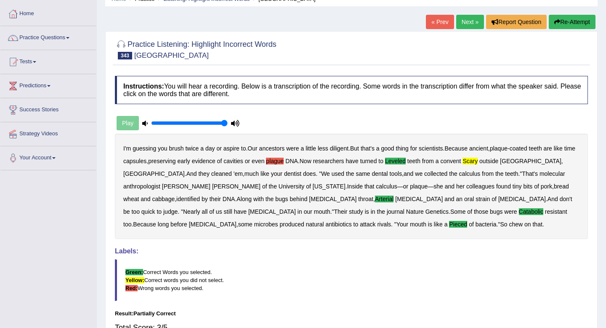
scroll to position [36, 0]
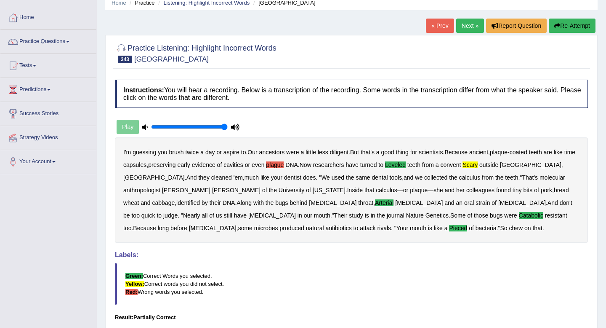
click at [560, 24] on button "Re-Attempt" at bounding box center [572, 26] width 47 height 14
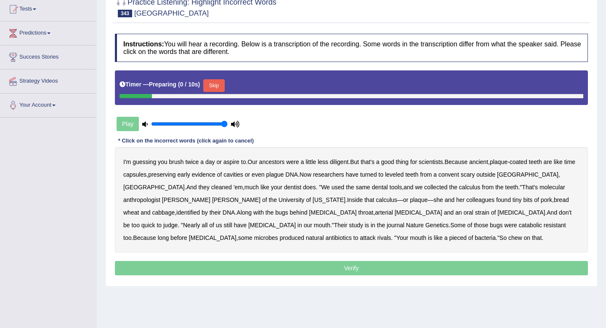
scroll to position [115, 0]
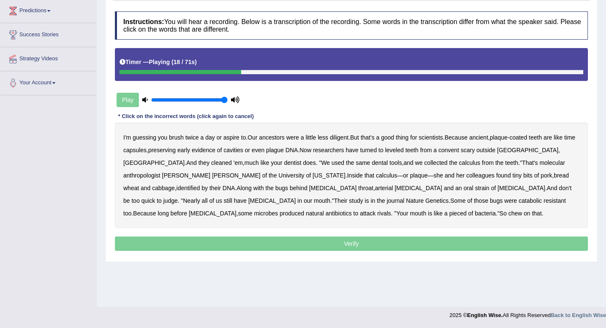
click at [404, 151] on b "leveled" at bounding box center [394, 150] width 19 height 7
click at [475, 151] on b "scary" at bounding box center [468, 150] width 14 height 7
click at [375, 188] on b "arterial" at bounding box center [384, 187] width 18 height 7
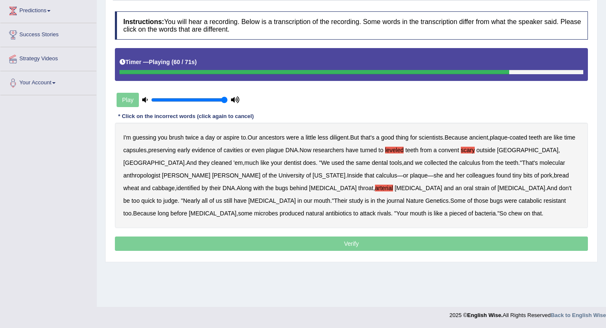
click at [519, 203] on b "catabolic" at bounding box center [530, 200] width 23 height 7
click at [449, 215] on b "pieced" at bounding box center [457, 213] width 17 height 7
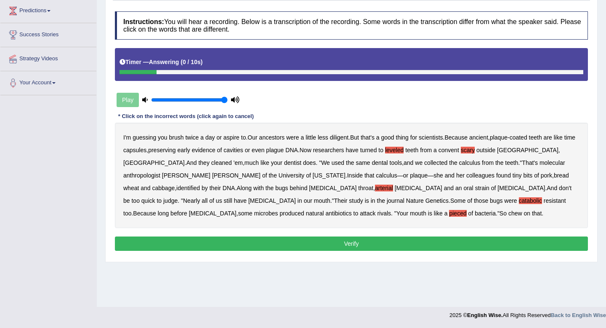
click at [271, 239] on button "Verify" at bounding box center [351, 243] width 473 height 14
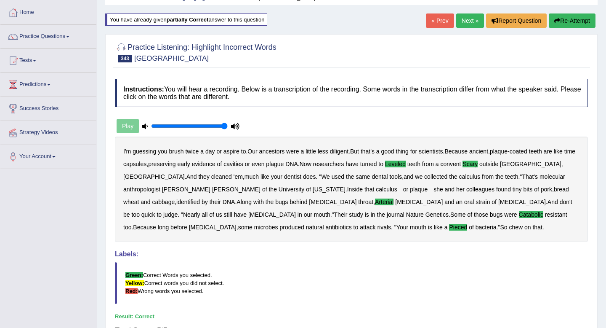
scroll to position [26, 0]
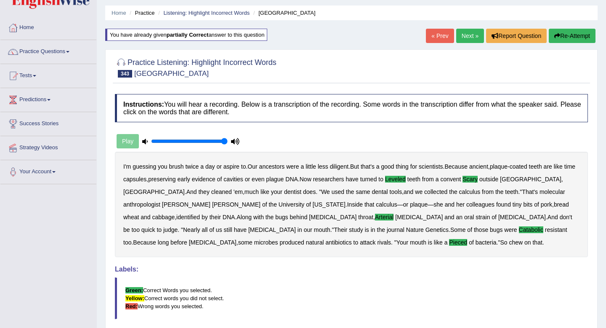
click at [464, 37] on link "Next »" at bounding box center [470, 36] width 28 height 14
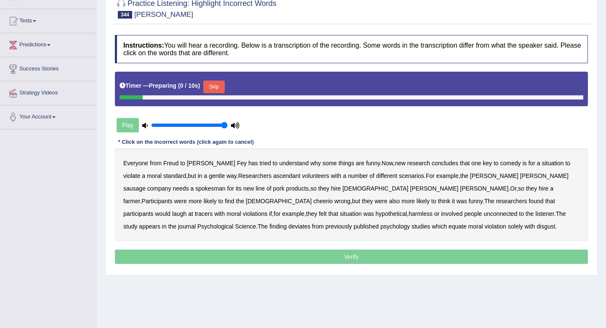
scroll to position [81, 0]
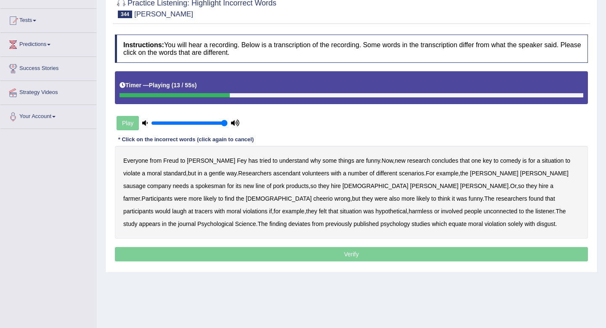
click at [273, 174] on b "ascendant" at bounding box center [286, 173] width 27 height 7
click at [333, 195] on b "cheerio" at bounding box center [323, 198] width 19 height 7
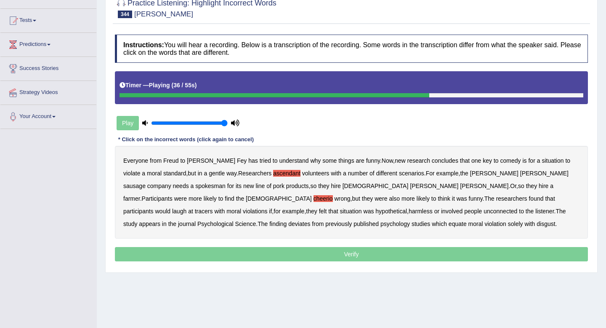
click at [213, 208] on b "tracers" at bounding box center [204, 211] width 18 height 7
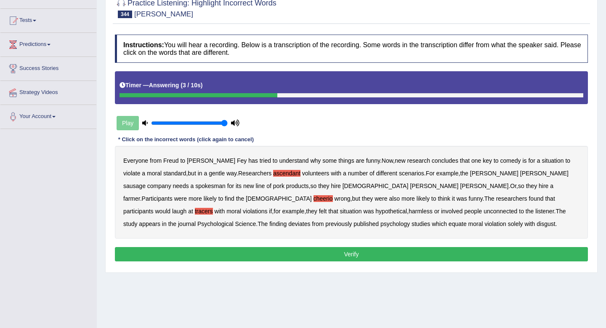
click at [537, 227] on b "disgust" at bounding box center [546, 223] width 19 height 7
click at [312, 253] on button "Verify" at bounding box center [351, 254] width 473 height 14
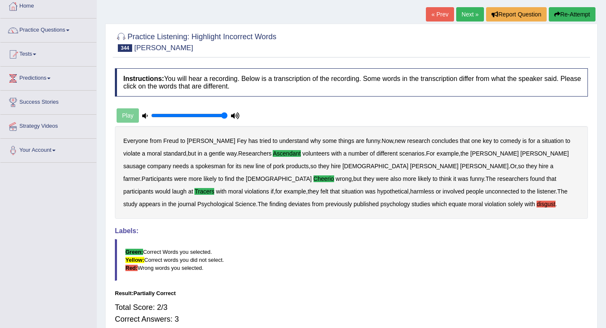
scroll to position [37, 0]
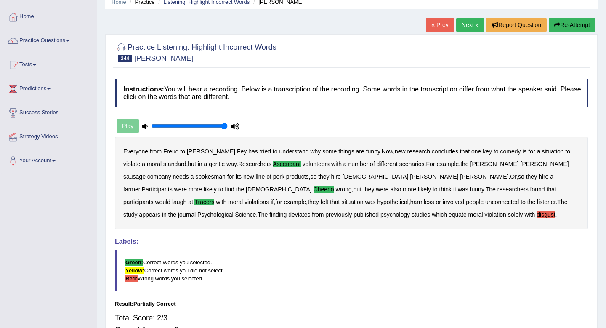
click at [564, 27] on button "Re-Attempt" at bounding box center [572, 25] width 47 height 14
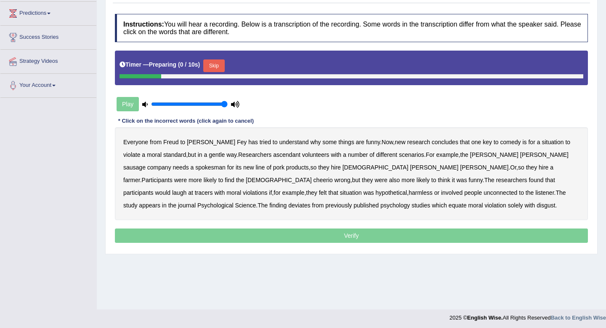
scroll to position [115, 0]
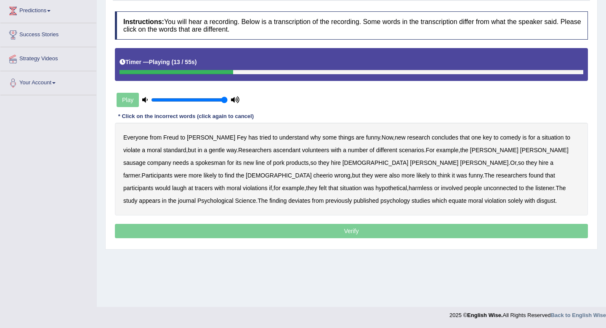
click at [276, 152] on b "ascendant" at bounding box center [286, 150] width 27 height 7
click at [333, 172] on b "cheerio" at bounding box center [323, 175] width 19 height 7
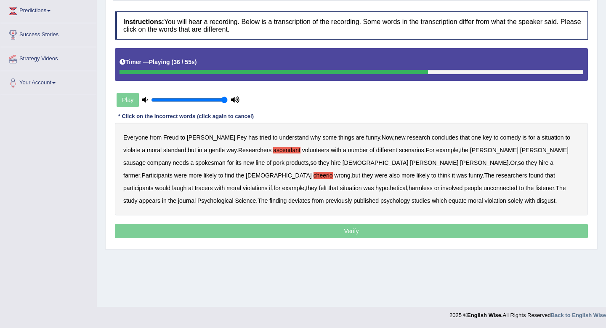
click at [213, 184] on b "tracers" at bounding box center [204, 187] width 18 height 7
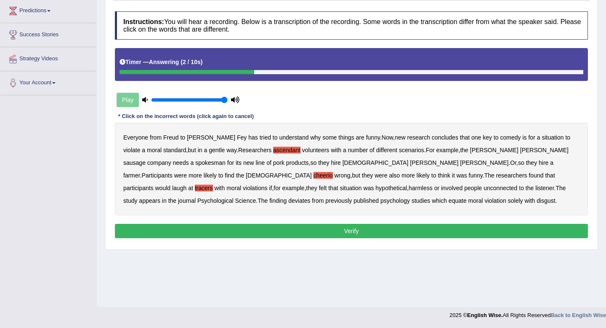
click at [336, 229] on button "Verify" at bounding box center [351, 231] width 473 height 14
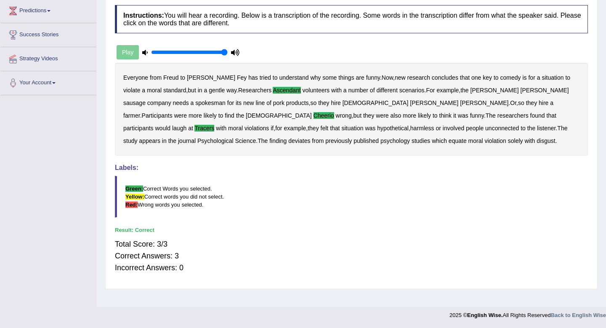
scroll to position [0, 0]
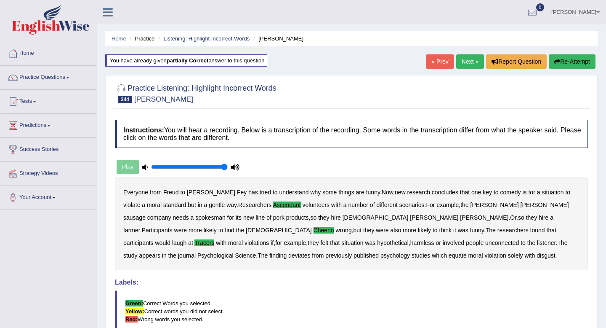
click at [464, 63] on link "Next »" at bounding box center [470, 61] width 28 height 14
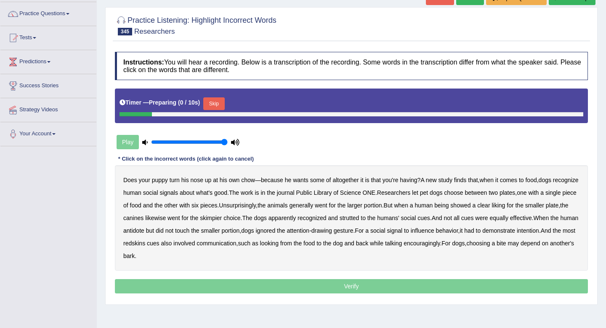
scroll to position [115, 0]
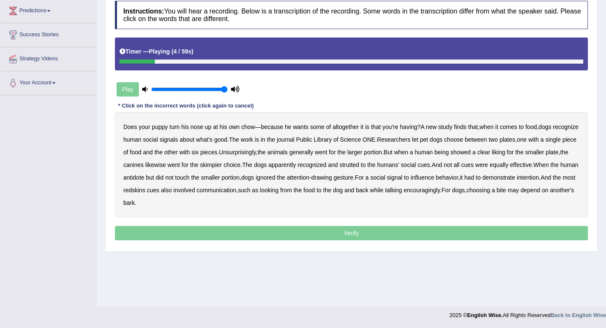
click at [357, 128] on b "altogether" at bounding box center [346, 126] width 26 height 7
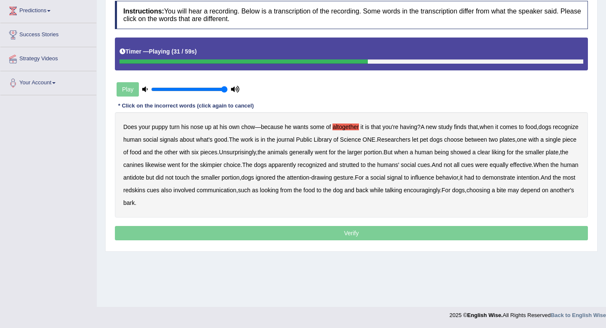
click at [222, 166] on b "skimpier" at bounding box center [211, 164] width 22 height 7
click at [360, 167] on b "strutted" at bounding box center [350, 164] width 20 height 7
click at [144, 179] on b "antidote" at bounding box center [133, 177] width 21 height 7
click at [145, 191] on b "redskins" at bounding box center [134, 190] width 22 height 7
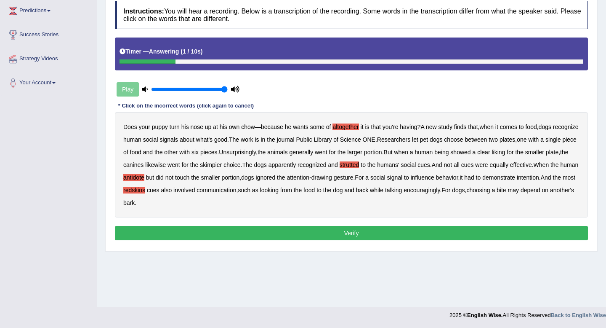
click at [266, 231] on button "Verify" at bounding box center [351, 233] width 473 height 14
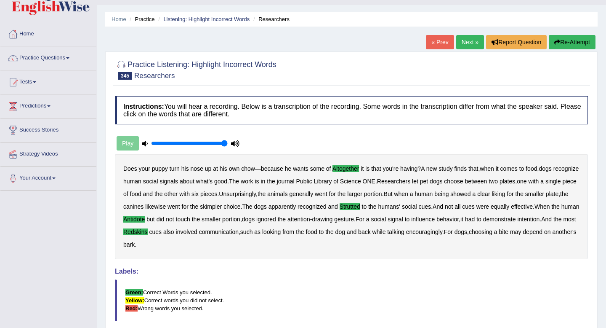
scroll to position [0, 0]
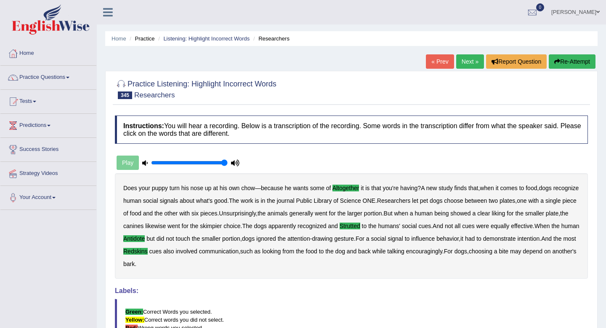
click at [470, 61] on link "Next »" at bounding box center [470, 61] width 28 height 14
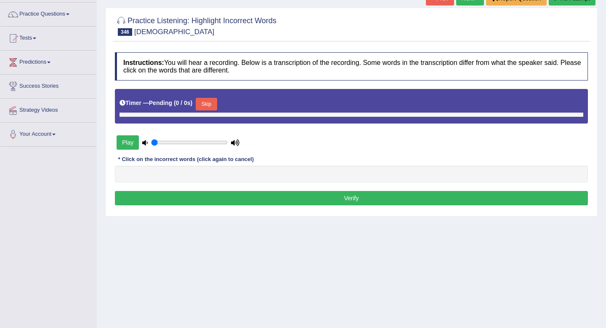
scroll to position [64, 0]
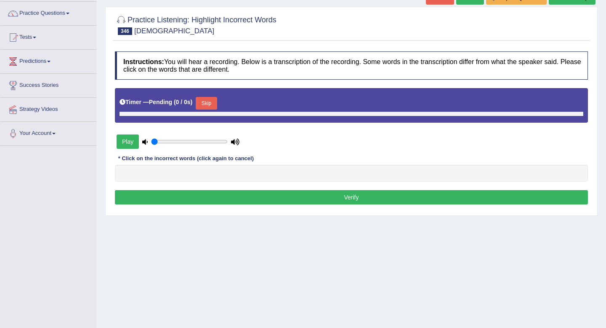
type input "1"
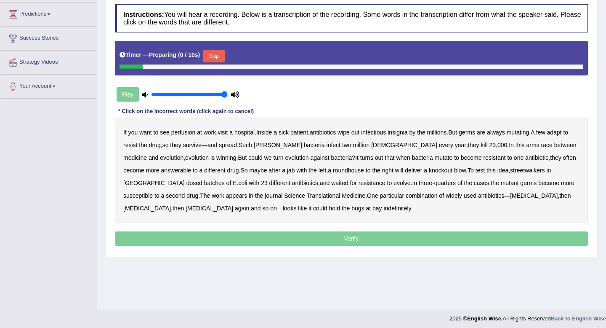
scroll to position [115, 0]
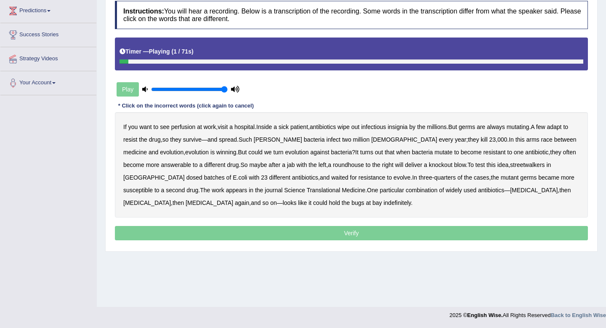
click at [185, 127] on b "perfusion" at bounding box center [183, 126] width 24 height 7
click at [408, 128] on b "insignia" at bounding box center [398, 126] width 20 height 7
click at [275, 139] on b "tenet" at bounding box center [278, 139] width 48 height 7
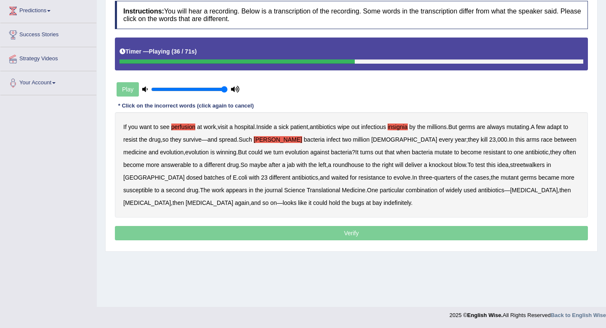
click at [161, 165] on b "answerable" at bounding box center [176, 164] width 30 height 7
click at [522, 166] on b "streetwalkers" at bounding box center [527, 164] width 35 height 7
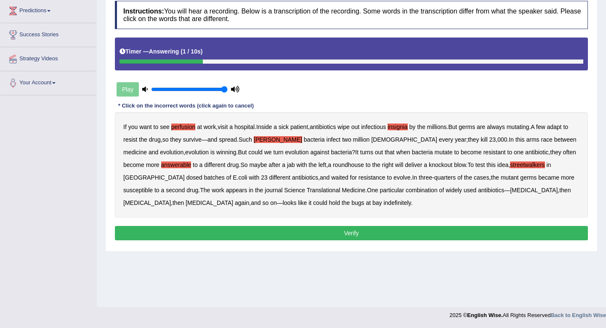
click at [384, 204] on b "indefinitely" at bounding box center [397, 202] width 27 height 7
click at [317, 229] on button "Verify" at bounding box center [351, 233] width 473 height 14
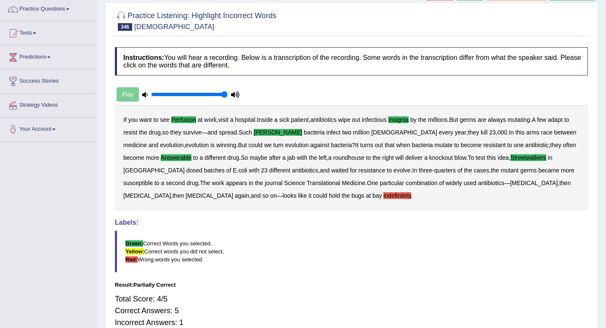
scroll to position [0, 0]
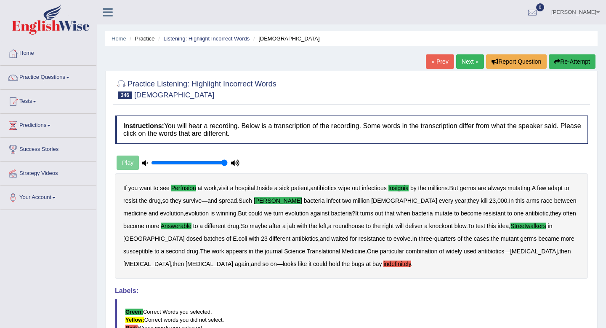
click at [563, 60] on button "Re-Attempt" at bounding box center [572, 61] width 47 height 14
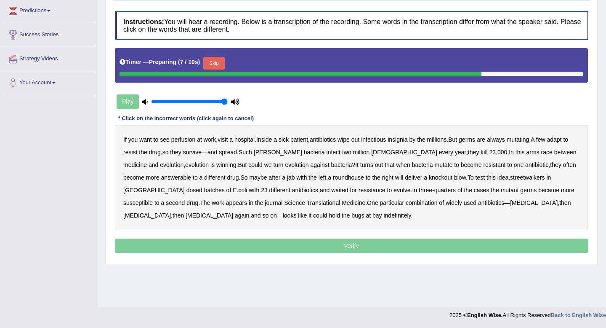
click at [178, 140] on b "perfusion" at bounding box center [183, 139] width 24 height 7
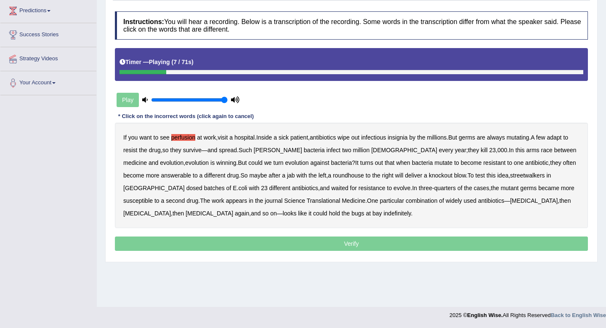
click at [408, 140] on b "insignia" at bounding box center [398, 137] width 20 height 7
click at [274, 152] on b "[PERSON_NAME]" at bounding box center [278, 150] width 48 height 7
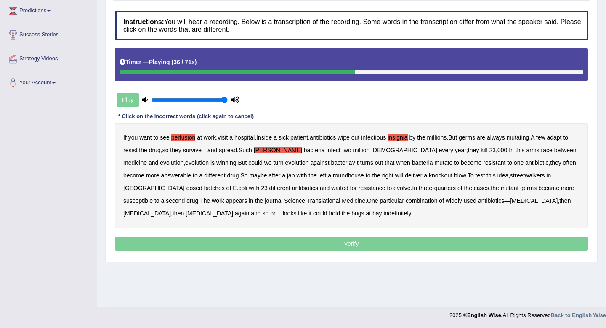
click at [161, 177] on b "answerable" at bounding box center [176, 175] width 30 height 7
click at [510, 176] on b "streetwalkers" at bounding box center [527, 175] width 35 height 7
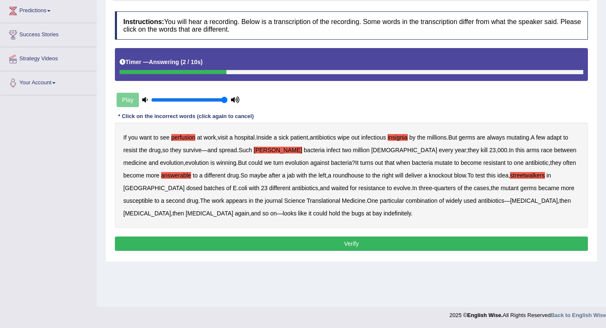
click at [330, 243] on button "Verify" at bounding box center [351, 243] width 473 height 14
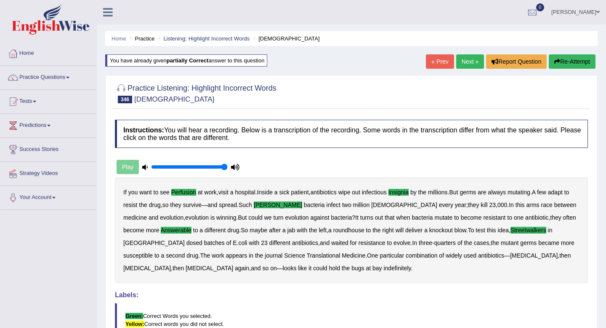
click at [461, 61] on link "Next »" at bounding box center [470, 61] width 28 height 14
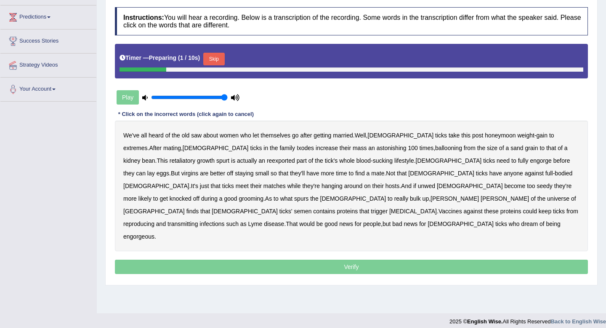
scroll to position [115, 0]
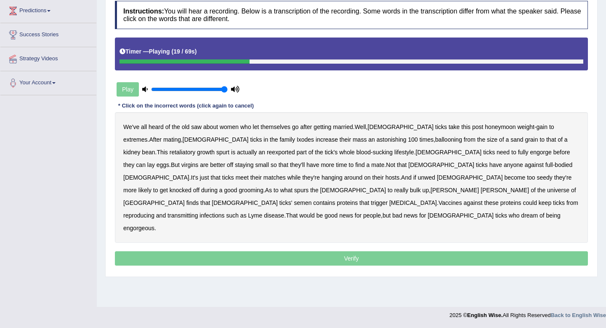
click at [195, 149] on b "retaliatory" at bounding box center [183, 152] width 26 height 7
click at [267, 152] on b "reexported" at bounding box center [281, 152] width 28 height 7
click at [267, 155] on b "reexported" at bounding box center [281, 152] width 28 height 7
click at [537, 176] on b "seedy" at bounding box center [545, 177] width 16 height 7
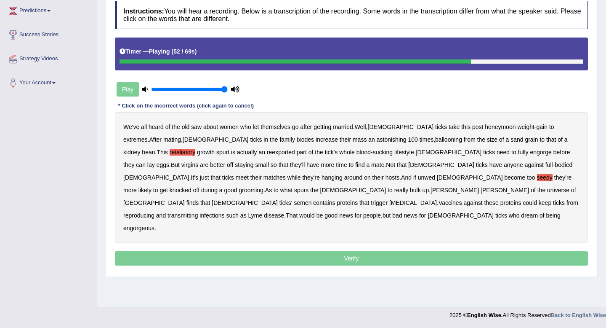
click at [547, 192] on b "universe" at bounding box center [558, 190] width 22 height 7
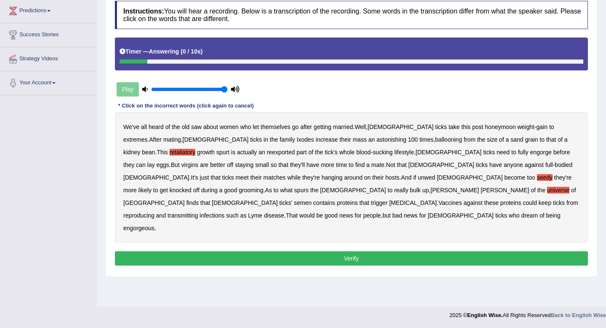
click at [475, 251] on button "Verify" at bounding box center [351, 258] width 473 height 14
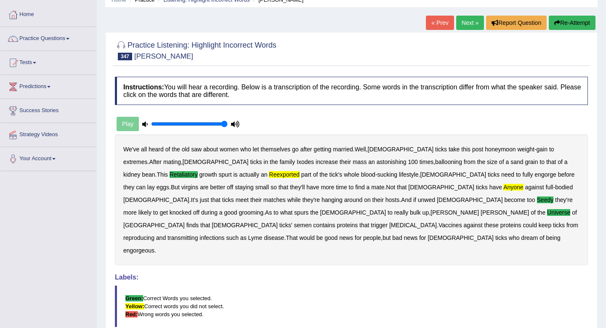
scroll to position [0, 0]
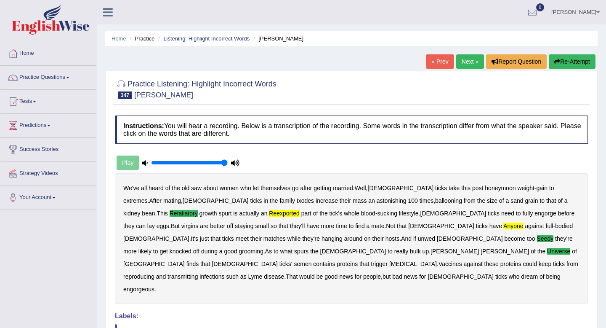
click at [573, 61] on button "Re-Attempt" at bounding box center [572, 61] width 47 height 14
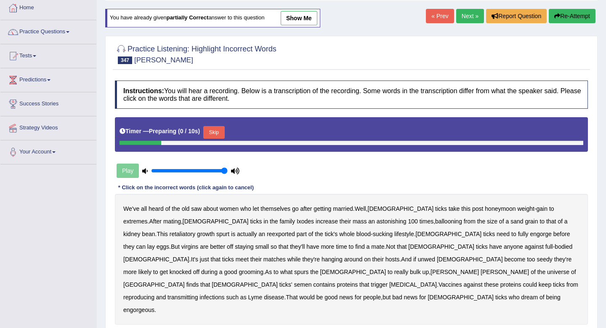
scroll to position [115, 0]
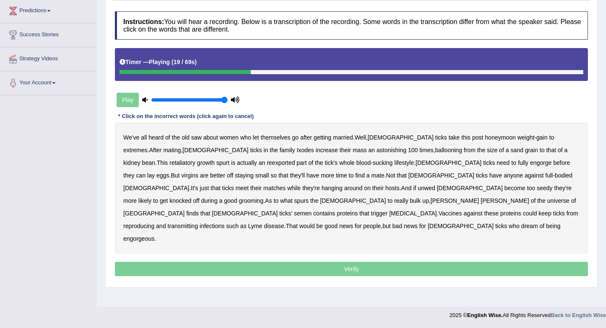
click at [195, 159] on b "retaliatory" at bounding box center [183, 162] width 26 height 7
click at [267, 163] on b "reexported" at bounding box center [281, 162] width 28 height 7
click at [504, 175] on b "anyone" at bounding box center [513, 175] width 19 height 7
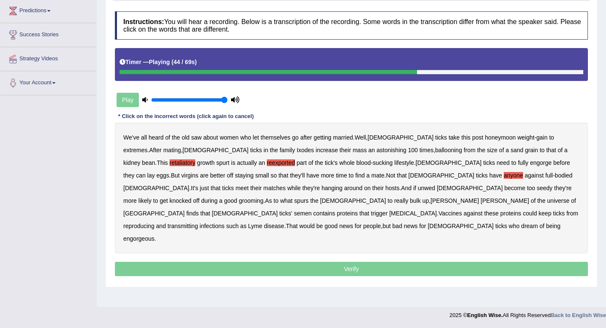
click at [537, 187] on b "seedy" at bounding box center [545, 187] width 16 height 7
click at [547, 200] on b "universe" at bounding box center [558, 200] width 22 height 7
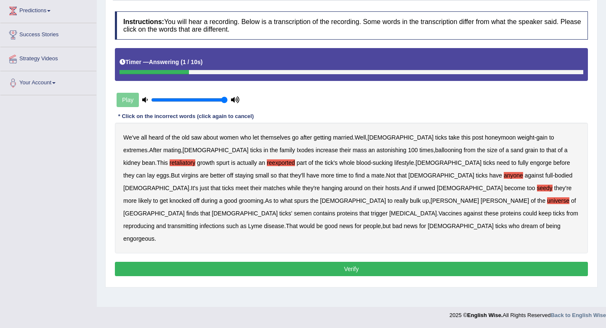
click at [405, 261] on button "Verify" at bounding box center [351, 268] width 473 height 14
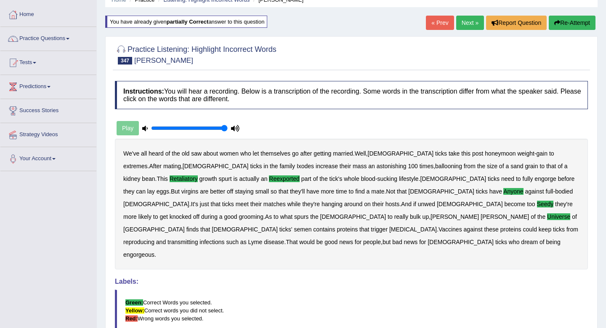
scroll to position [0, 0]
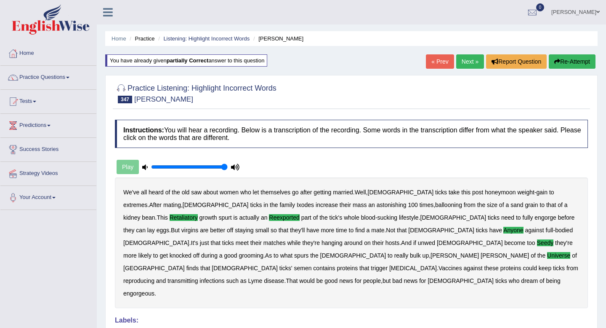
click at [471, 65] on link "Next »" at bounding box center [470, 61] width 28 height 14
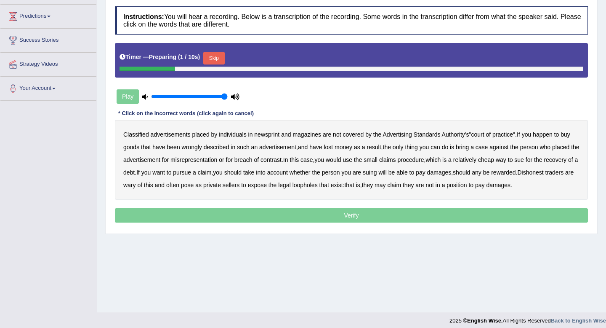
scroll to position [111, 0]
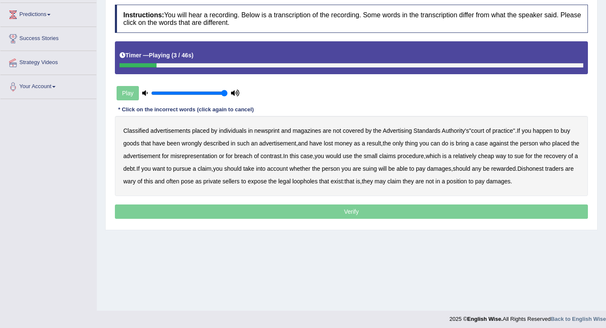
click at [275, 131] on b "newsprint" at bounding box center [266, 130] width 25 height 7
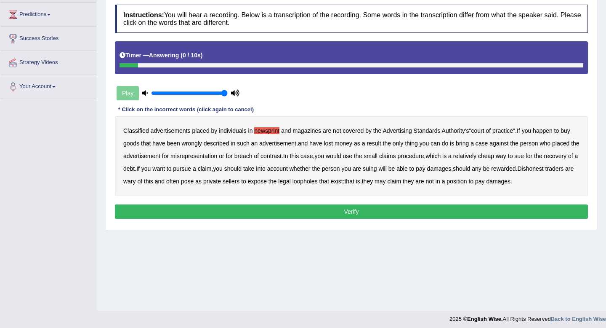
click at [431, 211] on button "Verify" at bounding box center [351, 211] width 473 height 14
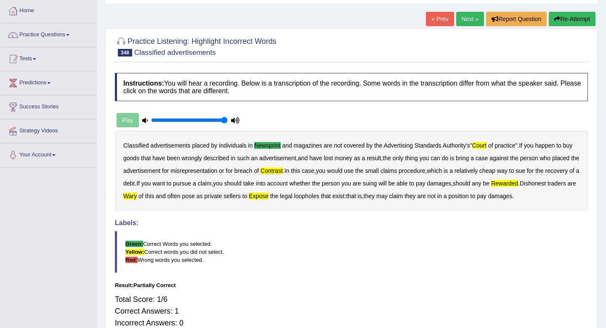
scroll to position [35, 0]
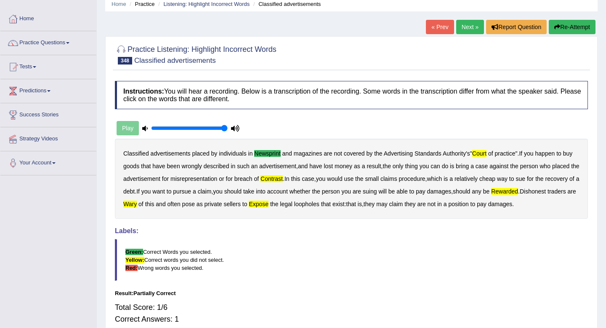
click at [570, 25] on button "Re-Attempt" at bounding box center [572, 27] width 47 height 14
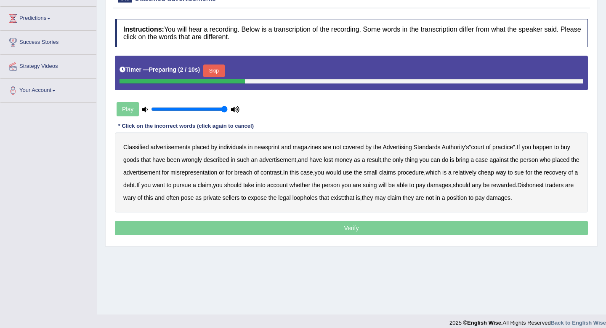
scroll to position [109, 0]
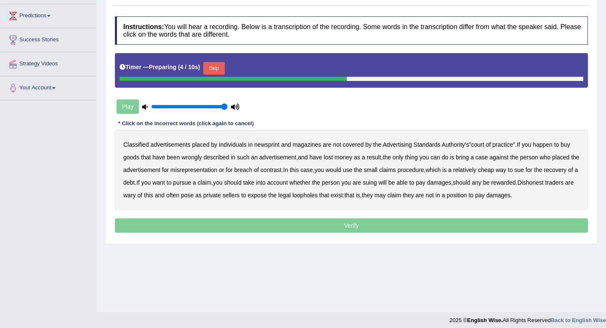
click at [272, 144] on b "newsprint" at bounding box center [266, 144] width 25 height 7
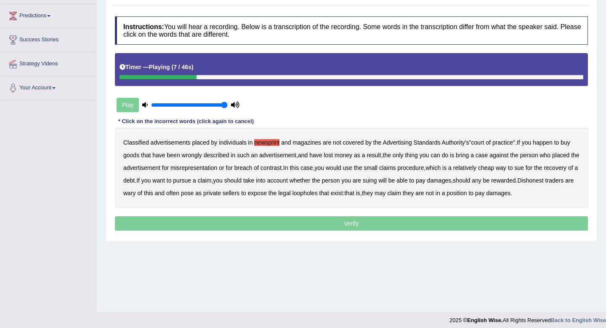
click at [484, 144] on b "court" at bounding box center [477, 142] width 13 height 7
click at [282, 169] on b "contrast" at bounding box center [271, 167] width 21 height 7
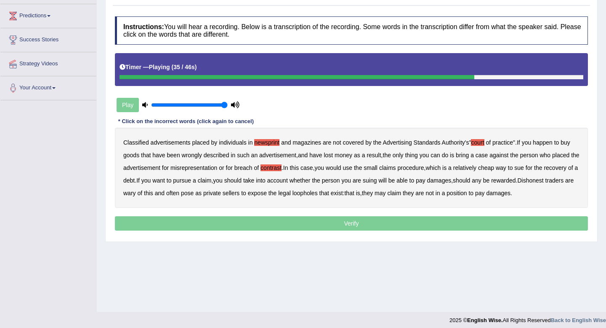
click at [516, 178] on b "rewarded" at bounding box center [503, 180] width 24 height 7
click at [267, 195] on b "expose" at bounding box center [257, 192] width 19 height 7
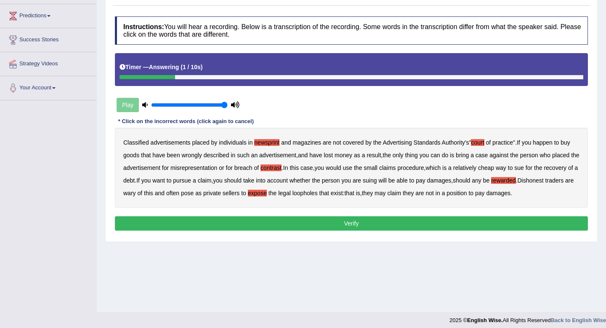
click at [381, 222] on button "Verify" at bounding box center [351, 223] width 473 height 14
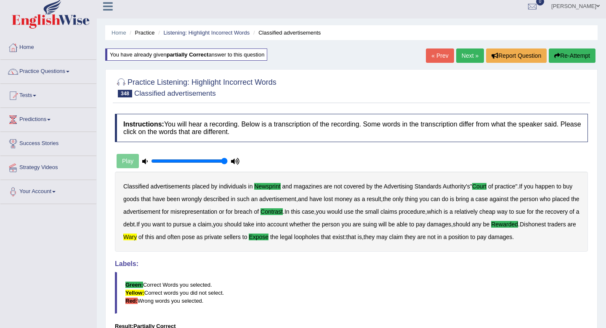
scroll to position [0, 0]
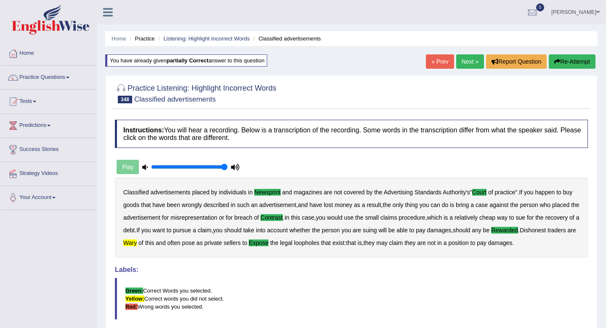
click at [555, 61] on icon "button" at bounding box center [557, 62] width 6 height 6
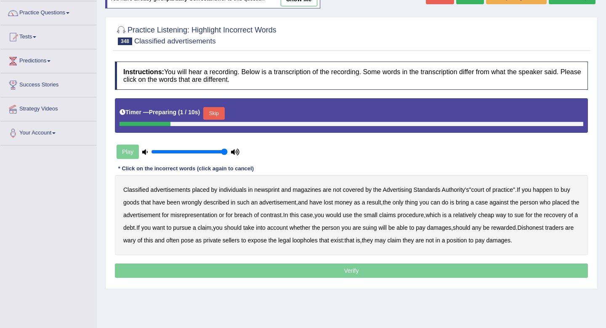
scroll to position [69, 0]
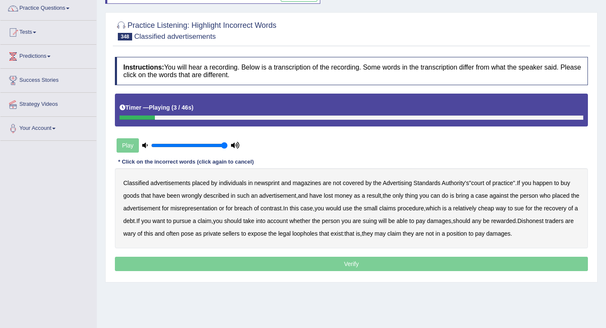
click at [277, 183] on b "newsprint" at bounding box center [266, 182] width 25 height 7
click at [484, 184] on b "court" at bounding box center [477, 182] width 13 height 7
click at [282, 207] on b "contrast" at bounding box center [271, 208] width 21 height 7
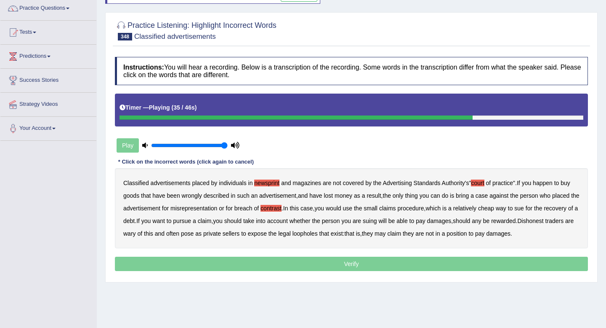
click at [516, 221] on b "rewarded" at bounding box center [503, 220] width 24 height 7
click at [136, 235] on b "wary" at bounding box center [129, 233] width 13 height 7
click at [267, 235] on b "expose" at bounding box center [257, 233] width 19 height 7
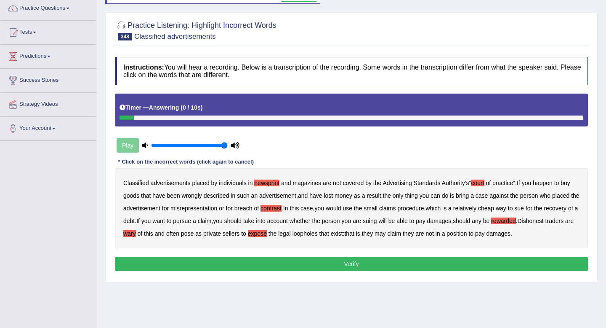
click at [396, 260] on button "Verify" at bounding box center [351, 263] width 473 height 14
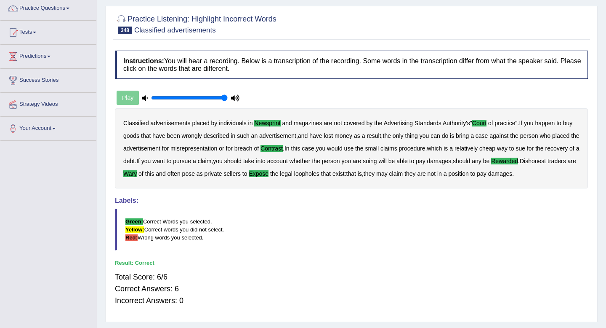
scroll to position [0, 0]
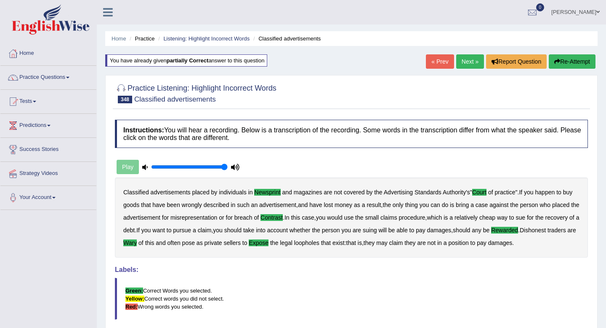
click at [469, 59] on link "Next »" at bounding box center [470, 61] width 28 height 14
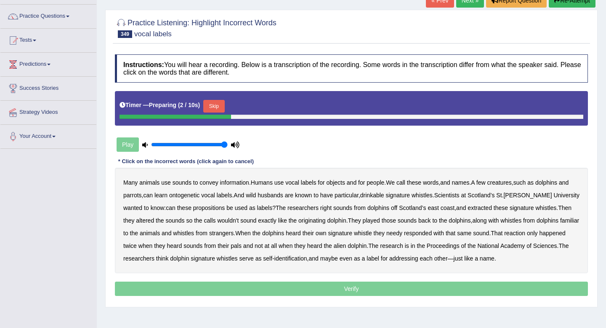
scroll to position [68, 0]
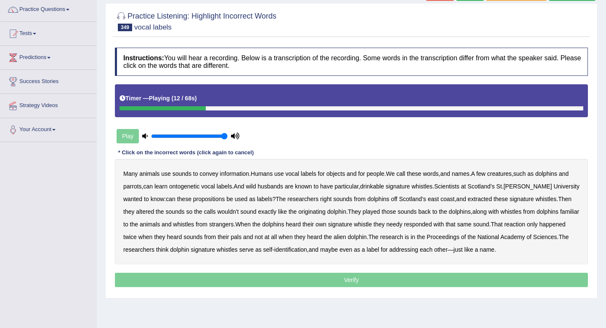
click at [200, 187] on b "ontogenetic" at bounding box center [184, 186] width 30 height 7
click at [283, 187] on b "husbands" at bounding box center [271, 186] width 26 height 7
click at [384, 186] on b "drinkable" at bounding box center [372, 186] width 24 height 7
click at [433, 187] on b "whistles" at bounding box center [422, 186] width 21 height 7
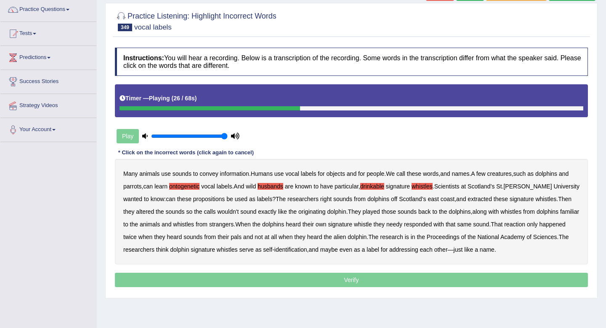
click at [332, 199] on b "right" at bounding box center [325, 198] width 11 height 7
click at [326, 213] on b "originating" at bounding box center [312, 211] width 27 height 7
click at [442, 228] on div "Many animals use sounds to convey information . Humans use vocal labels for obj…" at bounding box center [351, 211] width 473 height 105
click at [402, 225] on b "needy" at bounding box center [395, 224] width 16 height 7
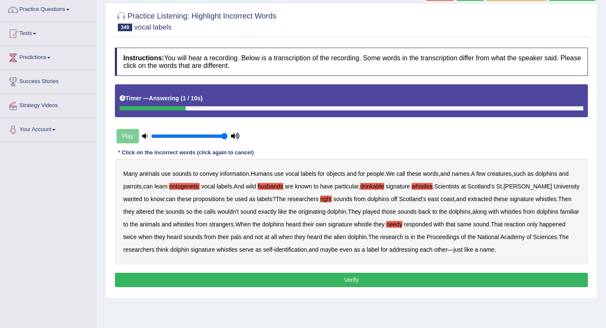
click at [398, 277] on button "Verify" at bounding box center [351, 279] width 473 height 14
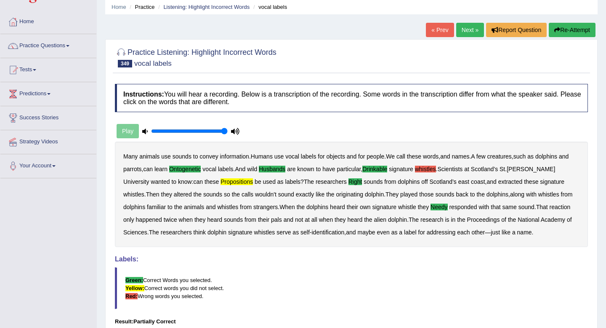
scroll to position [14, 0]
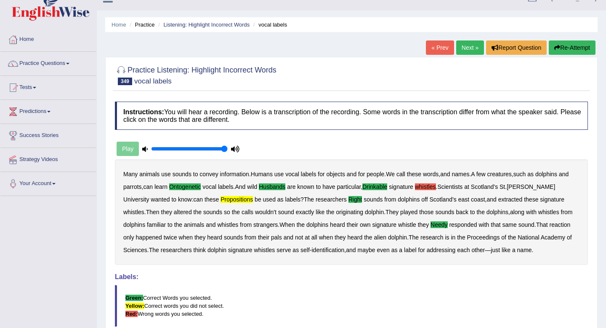
click at [563, 45] on button "Re-Attempt" at bounding box center [572, 47] width 47 height 14
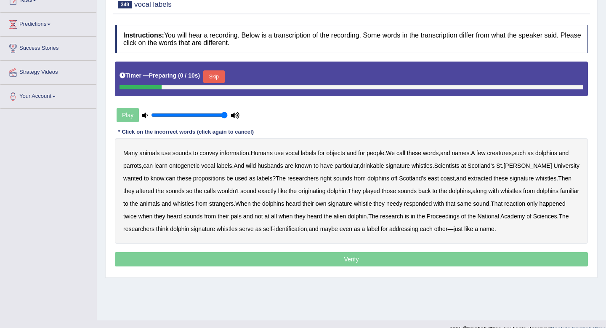
scroll to position [115, 0]
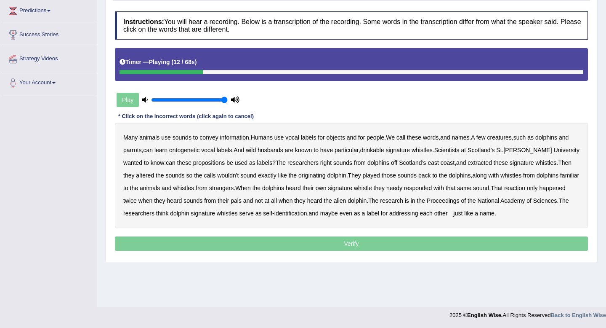
click at [200, 152] on b "ontogenetic" at bounding box center [184, 150] width 30 height 7
click at [283, 153] on b "husbands" at bounding box center [271, 150] width 26 height 7
click at [384, 152] on b "drinkable" at bounding box center [372, 150] width 24 height 7
click at [213, 164] on b "propositions" at bounding box center [209, 162] width 32 height 7
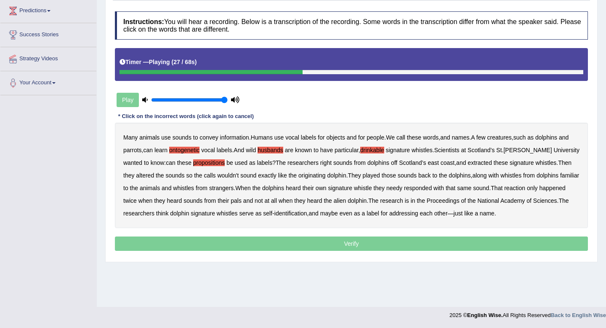
click at [332, 163] on b "right" at bounding box center [325, 162] width 11 height 7
click at [402, 189] on b "needy" at bounding box center [395, 187] width 16 height 7
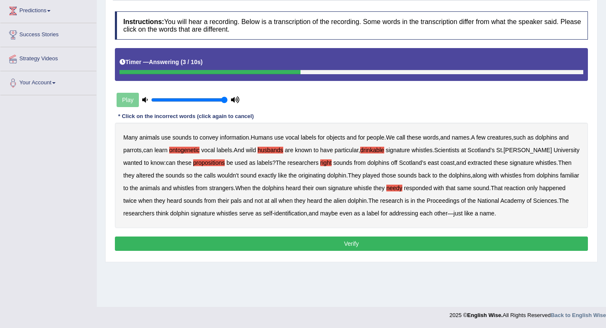
click at [302, 244] on button "Verify" at bounding box center [351, 243] width 473 height 14
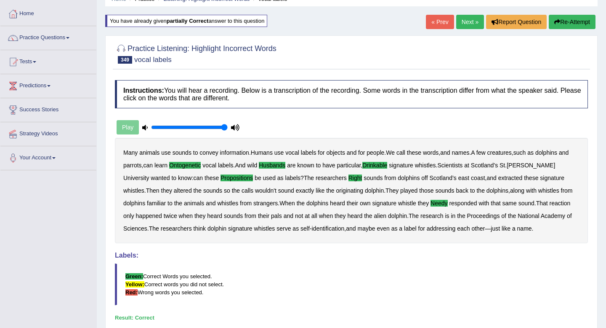
scroll to position [14, 0]
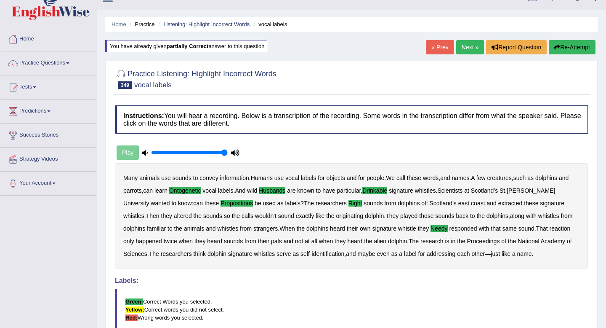
click at [575, 52] on button "Re-Attempt" at bounding box center [572, 47] width 47 height 14
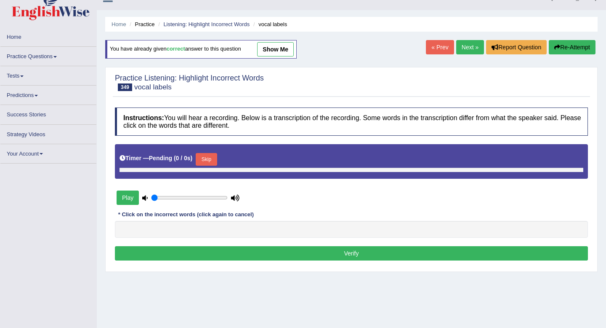
click at [474, 48] on link "Next »" at bounding box center [470, 47] width 28 height 14
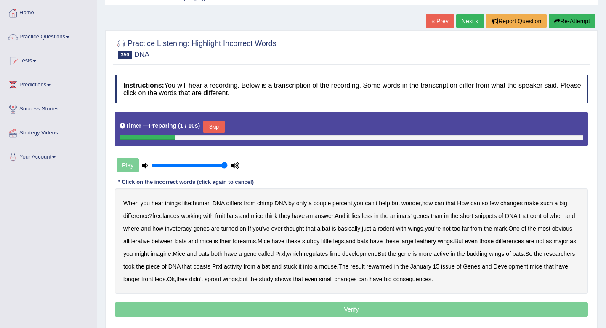
scroll to position [42, 0]
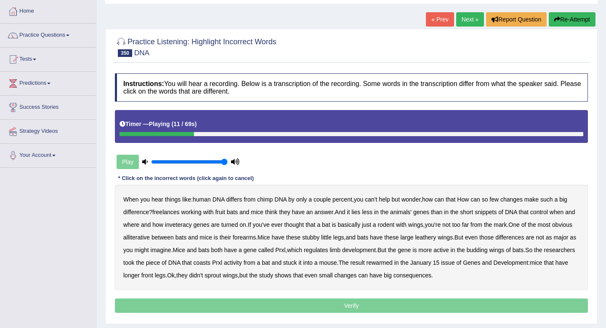
click at [175, 213] on b "freelances" at bounding box center [165, 211] width 27 height 7
click at [192, 226] on b "inveteracy" at bounding box center [178, 224] width 27 height 7
click at [192, 224] on b "inveteracy" at bounding box center [178, 224] width 27 height 7
click at [150, 237] on b "alliterative" at bounding box center [136, 237] width 27 height 7
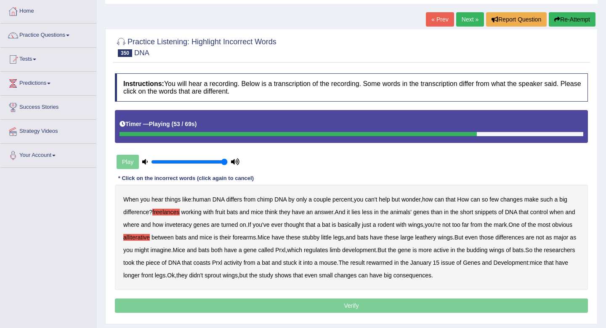
click at [211, 264] on b "coasts" at bounding box center [202, 262] width 17 height 7
click at [393, 264] on b "rewarmed" at bounding box center [380, 262] width 26 height 7
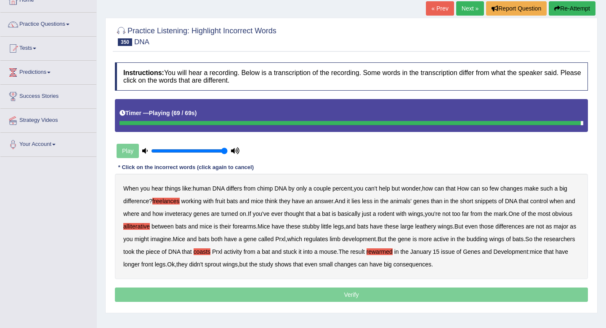
scroll to position [57, 0]
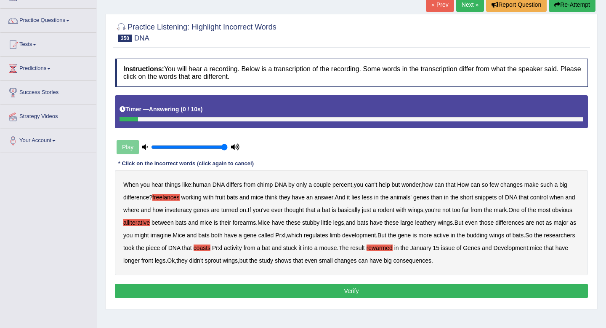
click at [377, 281] on div "Instructions: You will hear a recording. Below is a transcription of the record…" at bounding box center [351, 179] width 477 height 250
click at [371, 291] on button "Verify" at bounding box center [351, 290] width 473 height 14
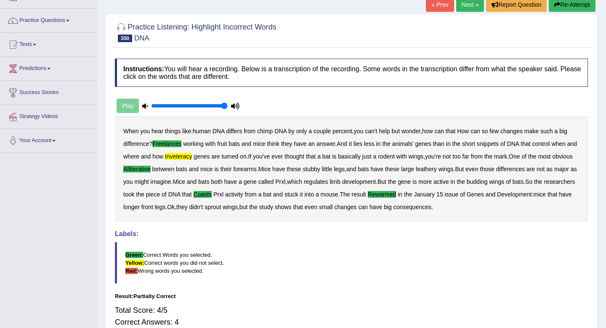
scroll to position [41, 0]
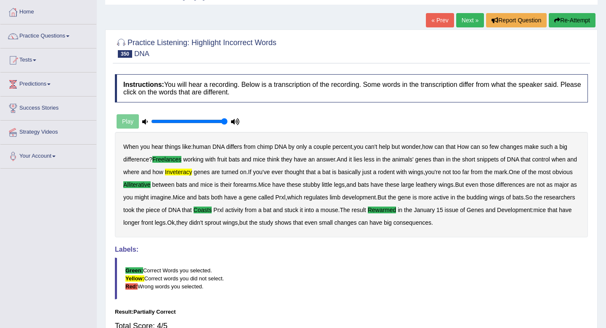
click at [565, 22] on button "Re-Attempt" at bounding box center [572, 20] width 47 height 14
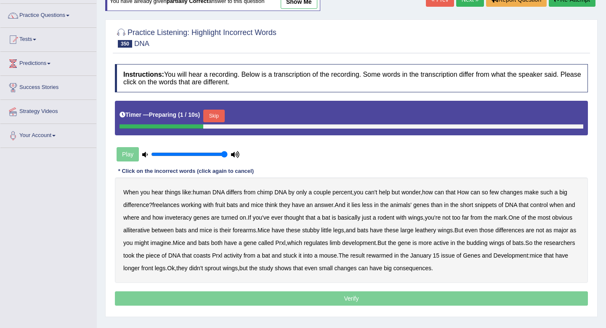
scroll to position [63, 0]
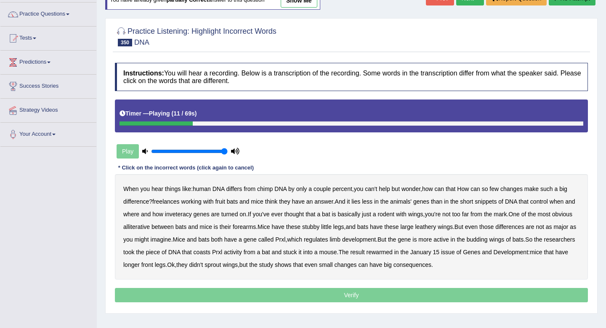
click at [171, 202] on b "freelances" at bounding box center [165, 201] width 27 height 7
click at [192, 216] on b "inveteracy" at bounding box center [178, 214] width 27 height 7
click at [150, 228] on b "alliterative" at bounding box center [136, 226] width 27 height 7
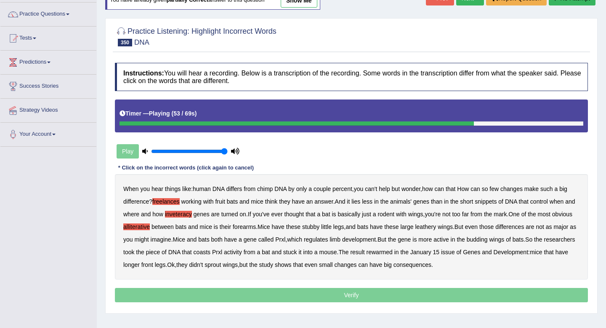
click at [211, 253] on b "coasts" at bounding box center [202, 251] width 17 height 7
click at [393, 253] on b "rewarmed" at bounding box center [380, 251] width 26 height 7
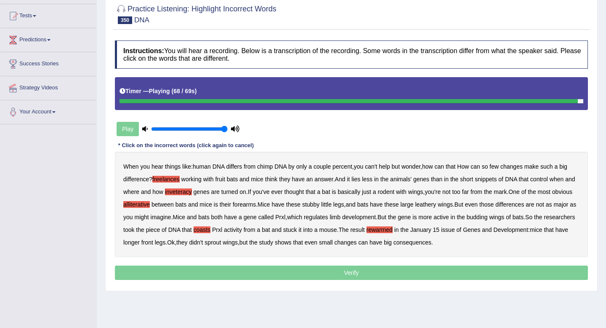
scroll to position [86, 0]
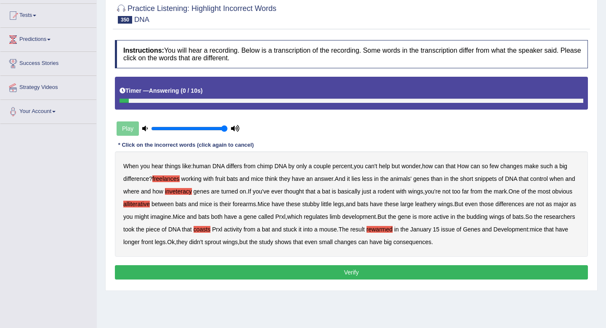
click at [367, 271] on button "Verify" at bounding box center [351, 272] width 473 height 14
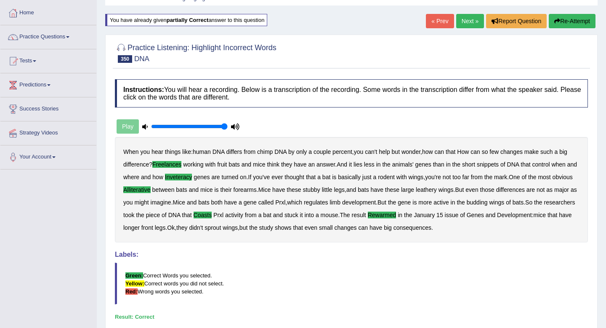
scroll to position [20, 0]
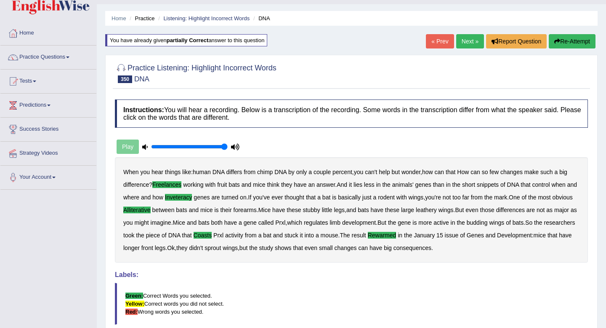
click at [467, 42] on link "Next »" at bounding box center [470, 41] width 28 height 14
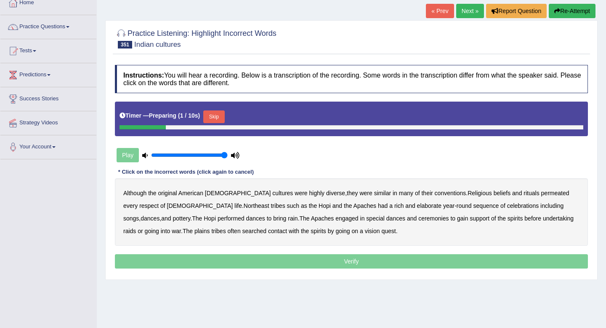
scroll to position [51, 0]
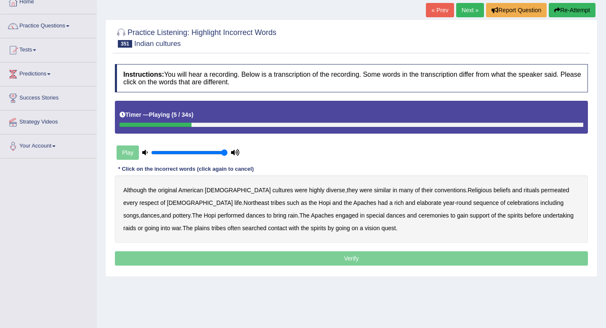
click at [435, 191] on b "conventions" at bounding box center [451, 190] width 32 height 7
click at [159, 199] on b "respect" at bounding box center [148, 202] width 19 height 7
click at [244, 205] on b "Northeast" at bounding box center [257, 202] width 26 height 7
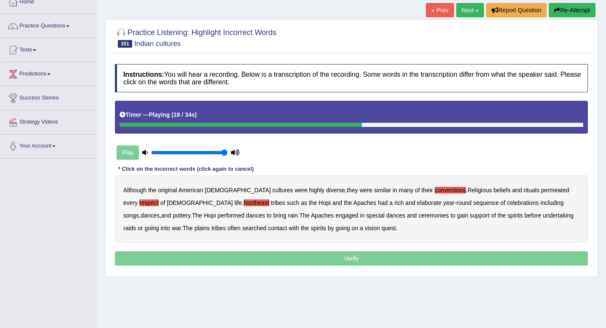
click at [507, 201] on b "celebrations" at bounding box center [523, 202] width 32 height 7
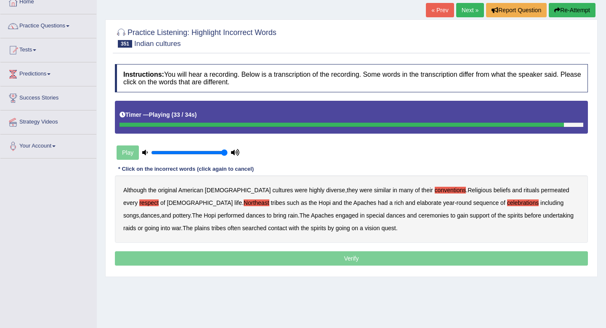
click at [243, 230] on b "searched" at bounding box center [255, 227] width 24 height 7
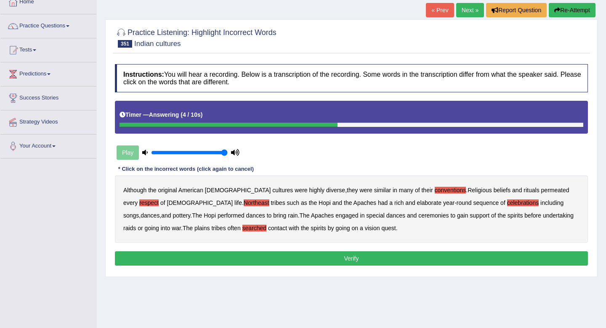
click at [307, 258] on button "Verify" at bounding box center [351, 258] width 473 height 14
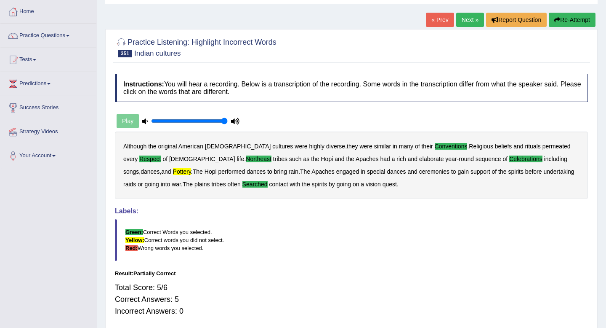
scroll to position [41, 0]
click at [559, 19] on button "Re-Attempt" at bounding box center [572, 20] width 47 height 14
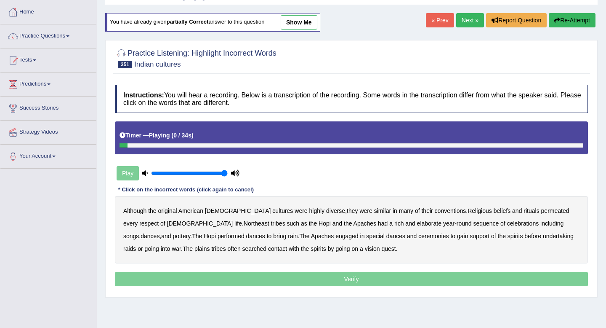
click at [435, 213] on b "conventions" at bounding box center [451, 210] width 32 height 7
click at [159, 220] on b "respect" at bounding box center [148, 223] width 19 height 7
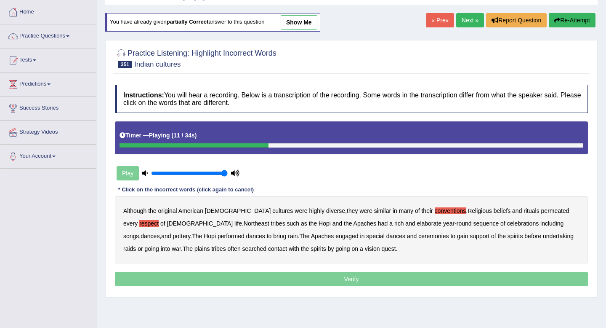
click at [244, 224] on b "Northeast" at bounding box center [257, 223] width 26 height 7
click at [507, 225] on b "celebrations" at bounding box center [523, 223] width 32 height 7
click at [191, 232] on b "pottery" at bounding box center [182, 235] width 18 height 7
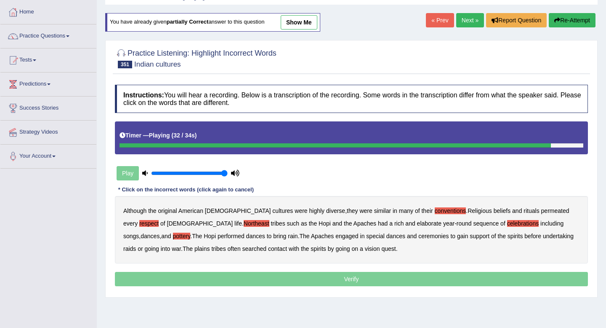
click at [243, 251] on b "searched" at bounding box center [255, 248] width 24 height 7
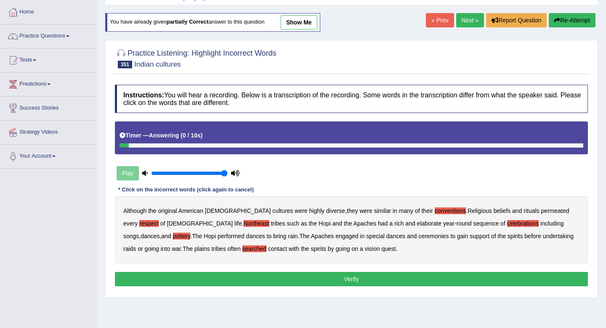
click at [311, 277] on button "Verify" at bounding box center [351, 279] width 473 height 14
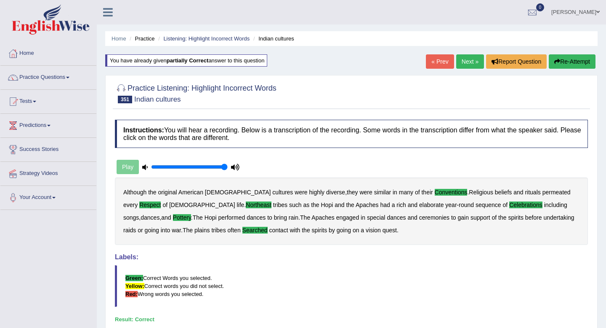
click at [464, 67] on link "Next »" at bounding box center [470, 61] width 28 height 14
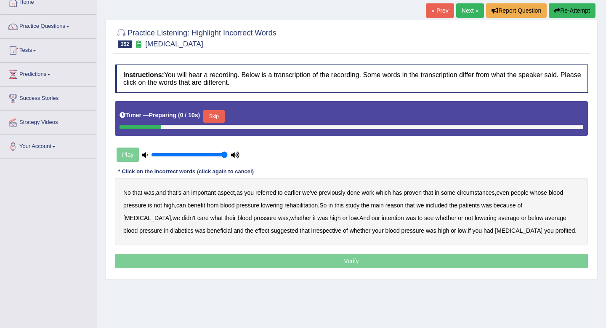
scroll to position [52, 0]
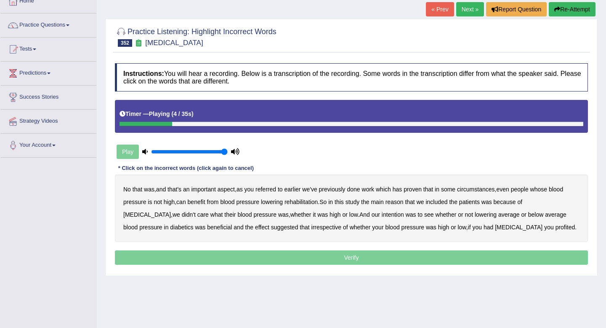
click at [276, 189] on b "referred" at bounding box center [266, 189] width 21 height 7
click at [486, 189] on b "circumstances" at bounding box center [475, 189] width 37 height 7
click at [298, 203] on b "rehabilitation" at bounding box center [301, 201] width 33 height 7
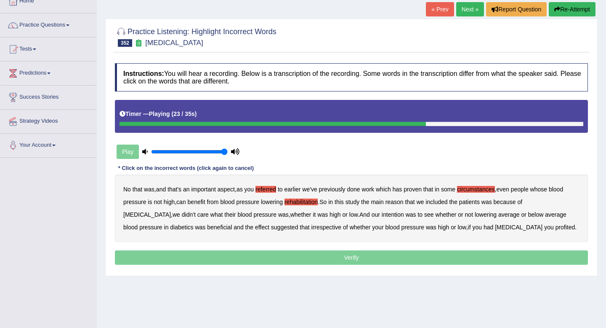
click at [382, 215] on b "intention" at bounding box center [393, 214] width 22 height 7
click at [255, 229] on b "effect" at bounding box center [262, 227] width 14 height 7
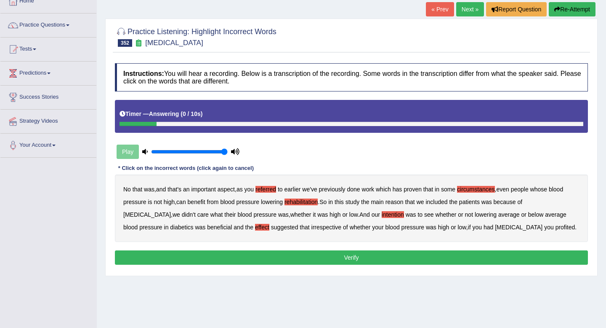
click at [556, 227] on b "profited" at bounding box center [566, 227] width 20 height 7
click at [416, 266] on div "Instructions: You will hear a recording. Below is a transcription of the record…" at bounding box center [351, 165] width 477 height 212
click at [416, 263] on button "Verify" at bounding box center [351, 257] width 473 height 14
